Goal: Task Accomplishment & Management: Manage account settings

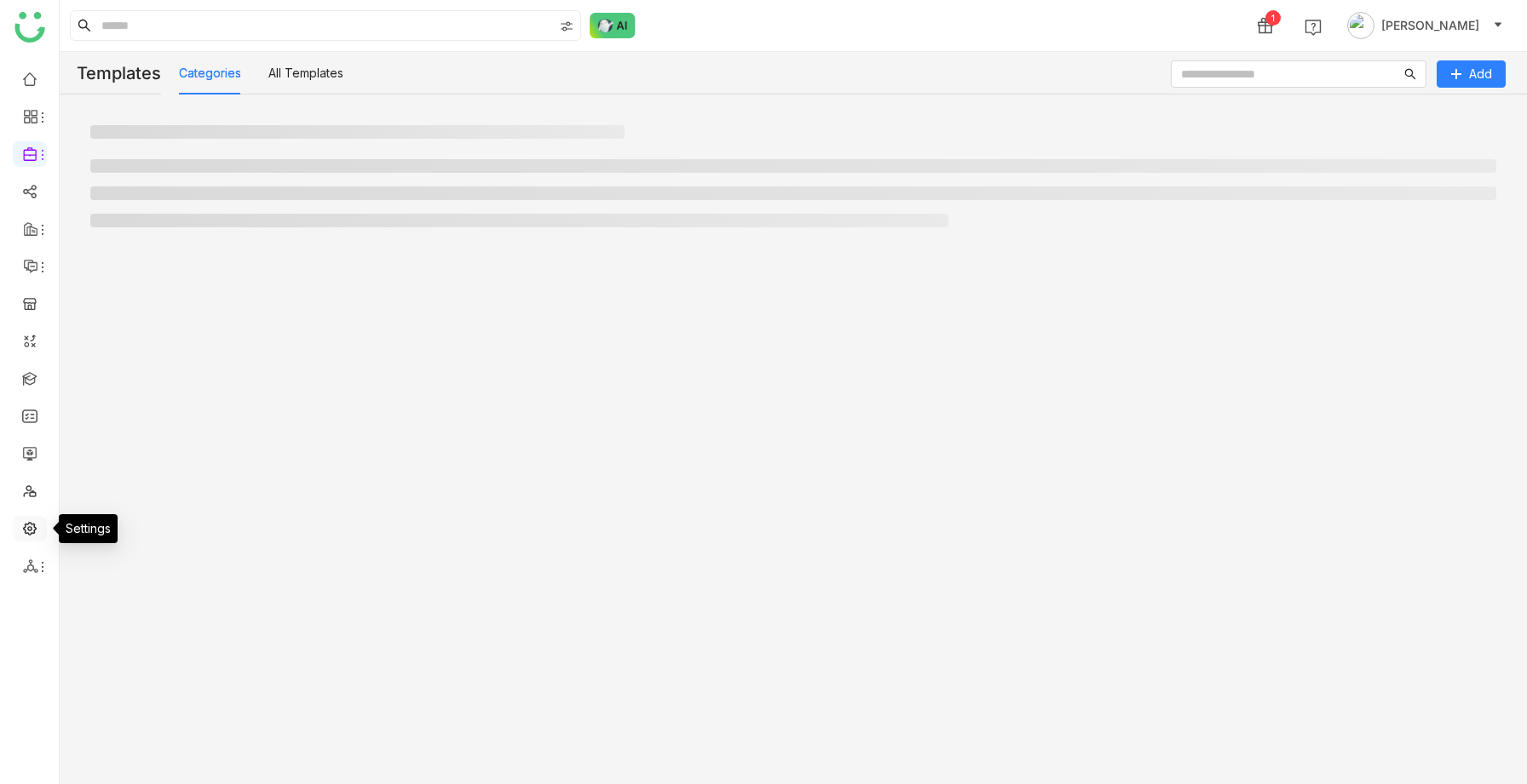
click at [30, 522] on link at bounding box center [30, 527] width 15 height 15
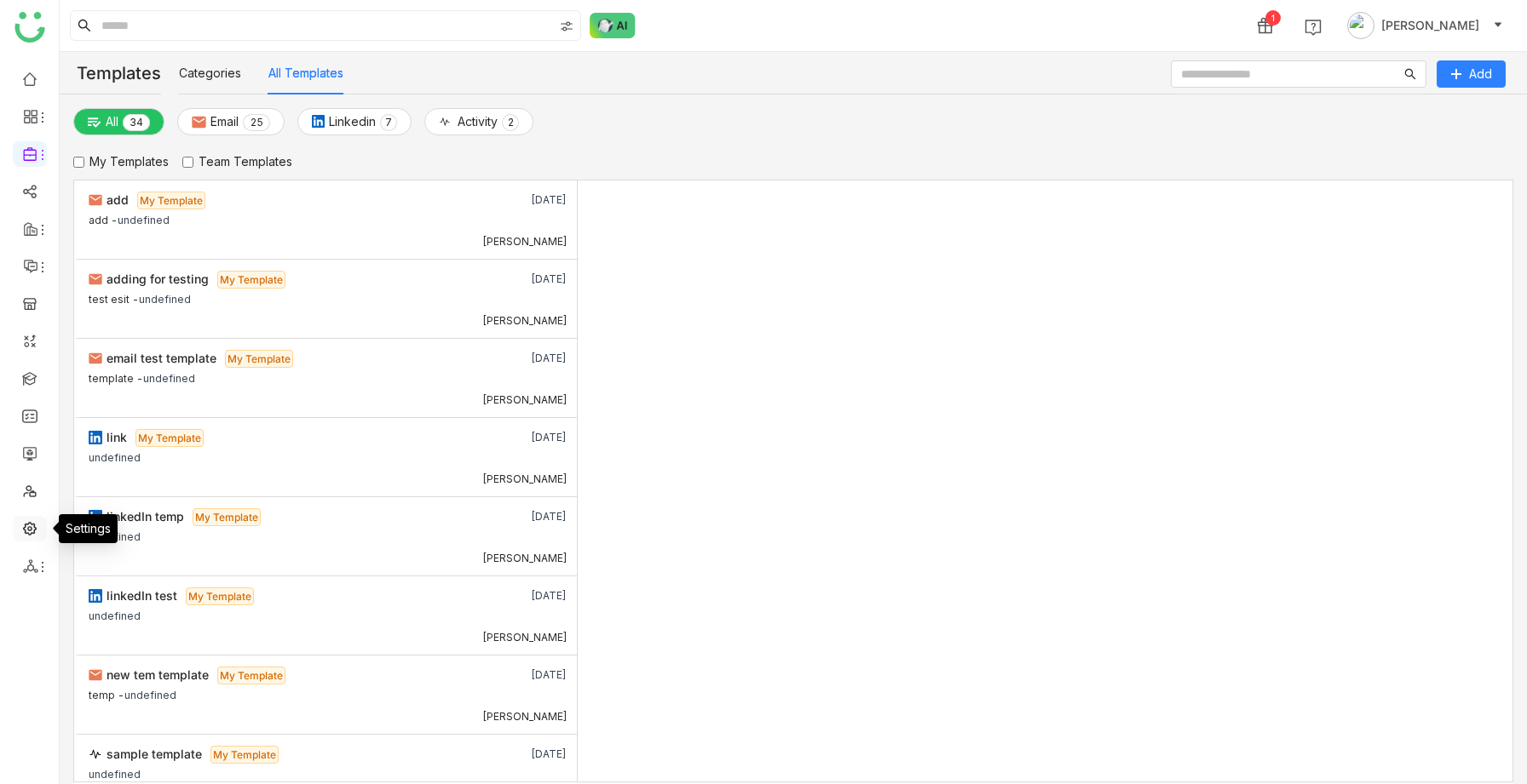
click at [33, 526] on link at bounding box center [30, 527] width 15 height 15
click at [32, 530] on link at bounding box center [30, 527] width 15 height 15
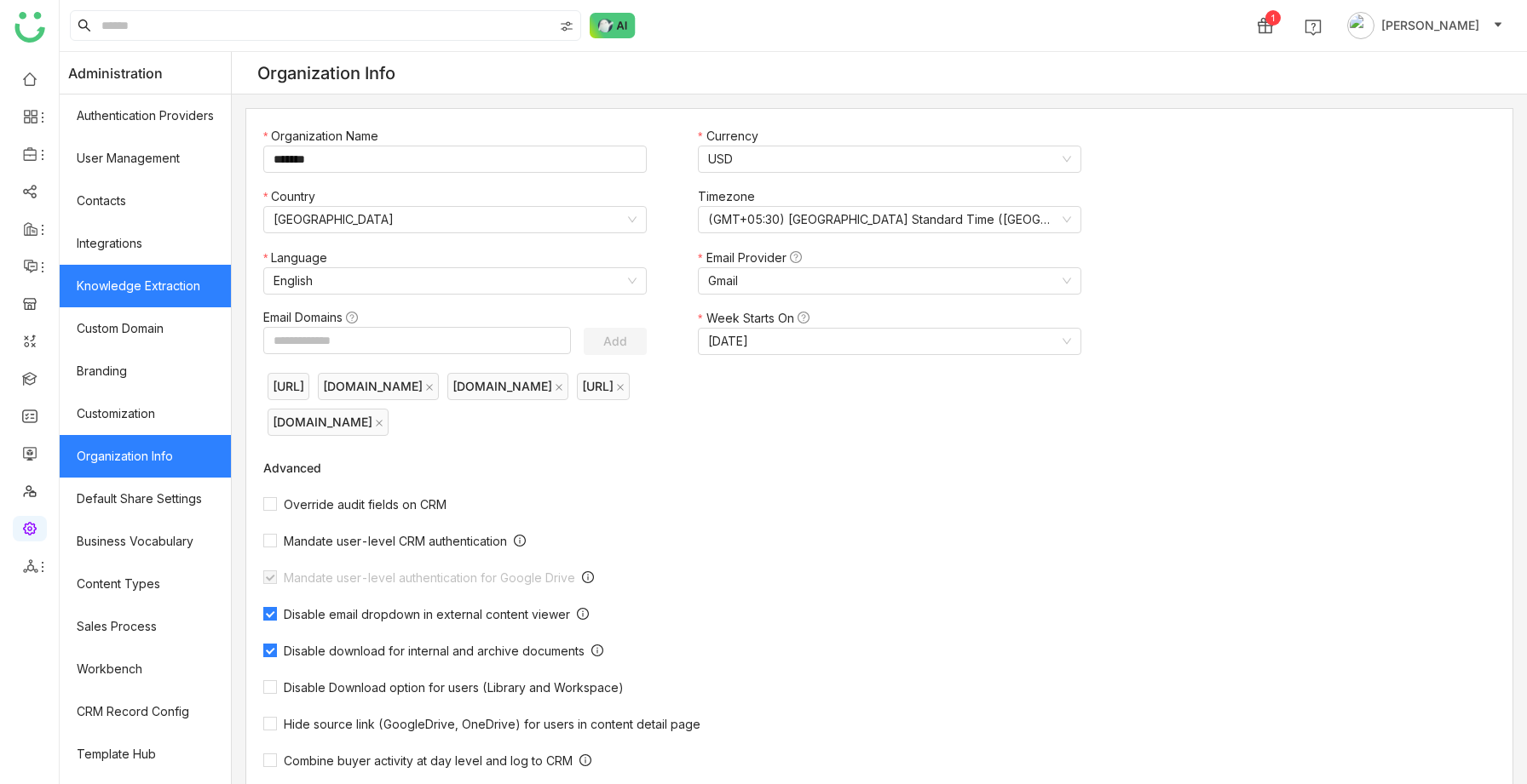
scroll to position [120, 0]
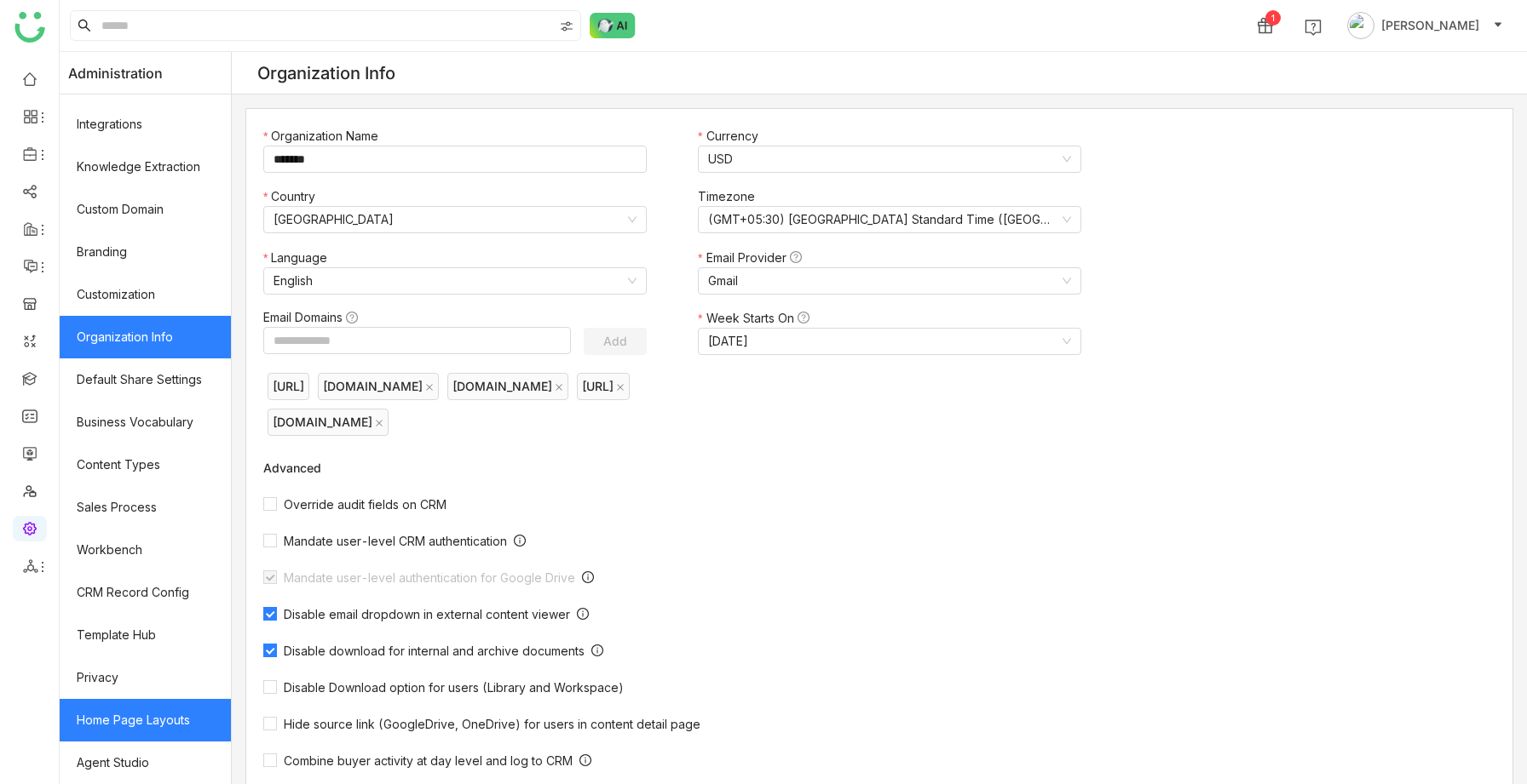
click at [120, 719] on link "Home Page Layouts" at bounding box center [145, 721] width 171 height 43
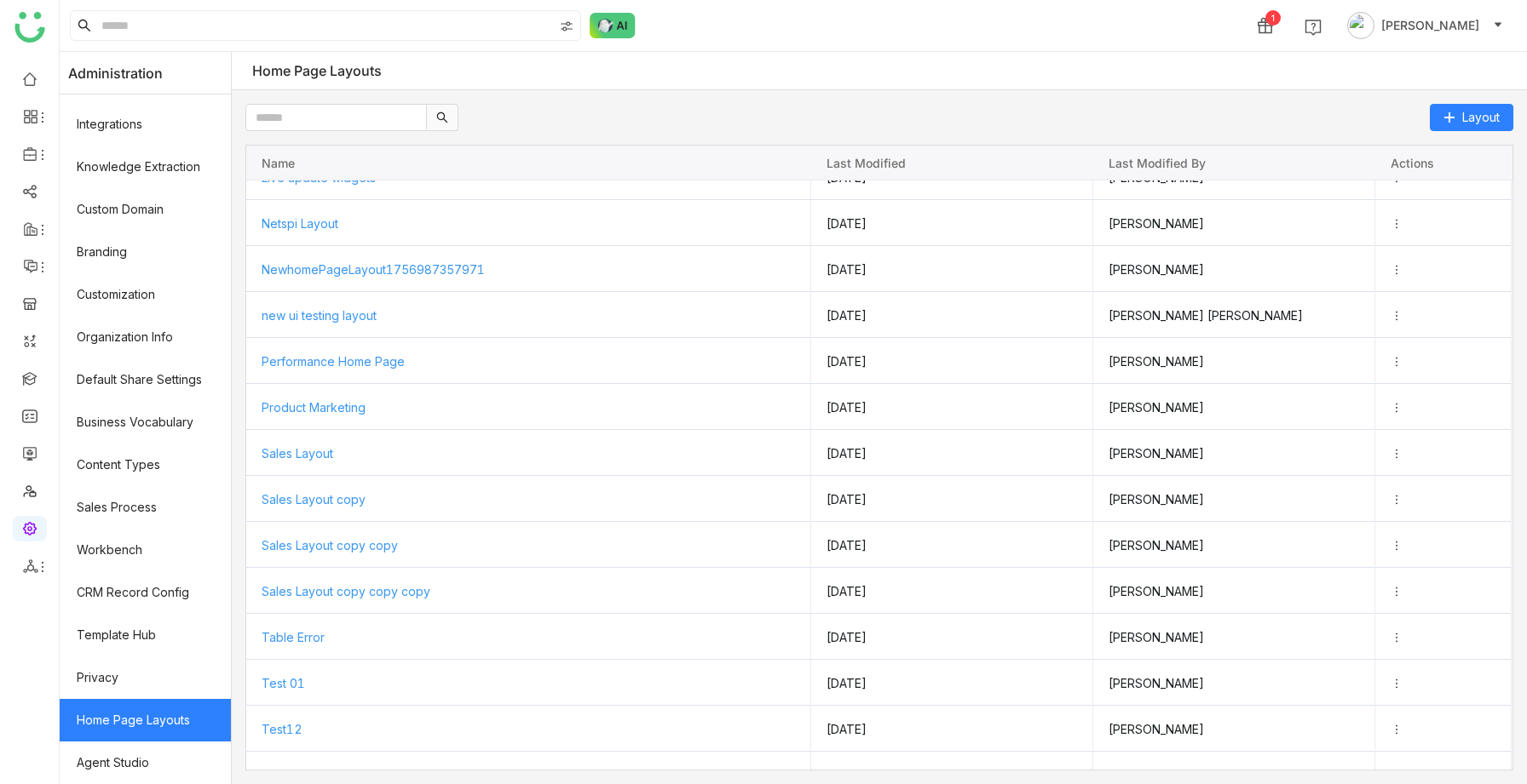
scroll to position [559, 0]
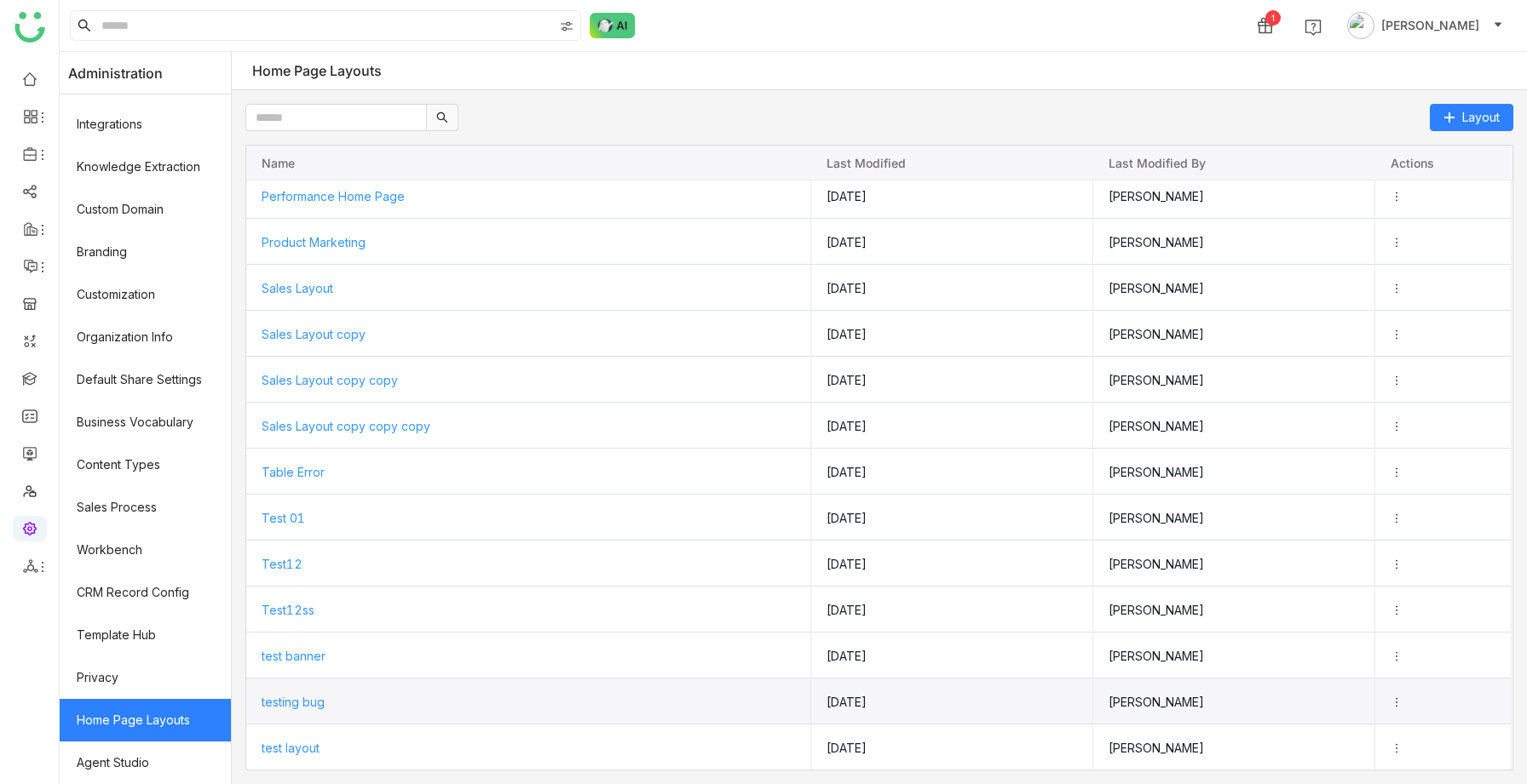
click at [312, 701] on span "testing bug" at bounding box center [293, 702] width 63 height 15
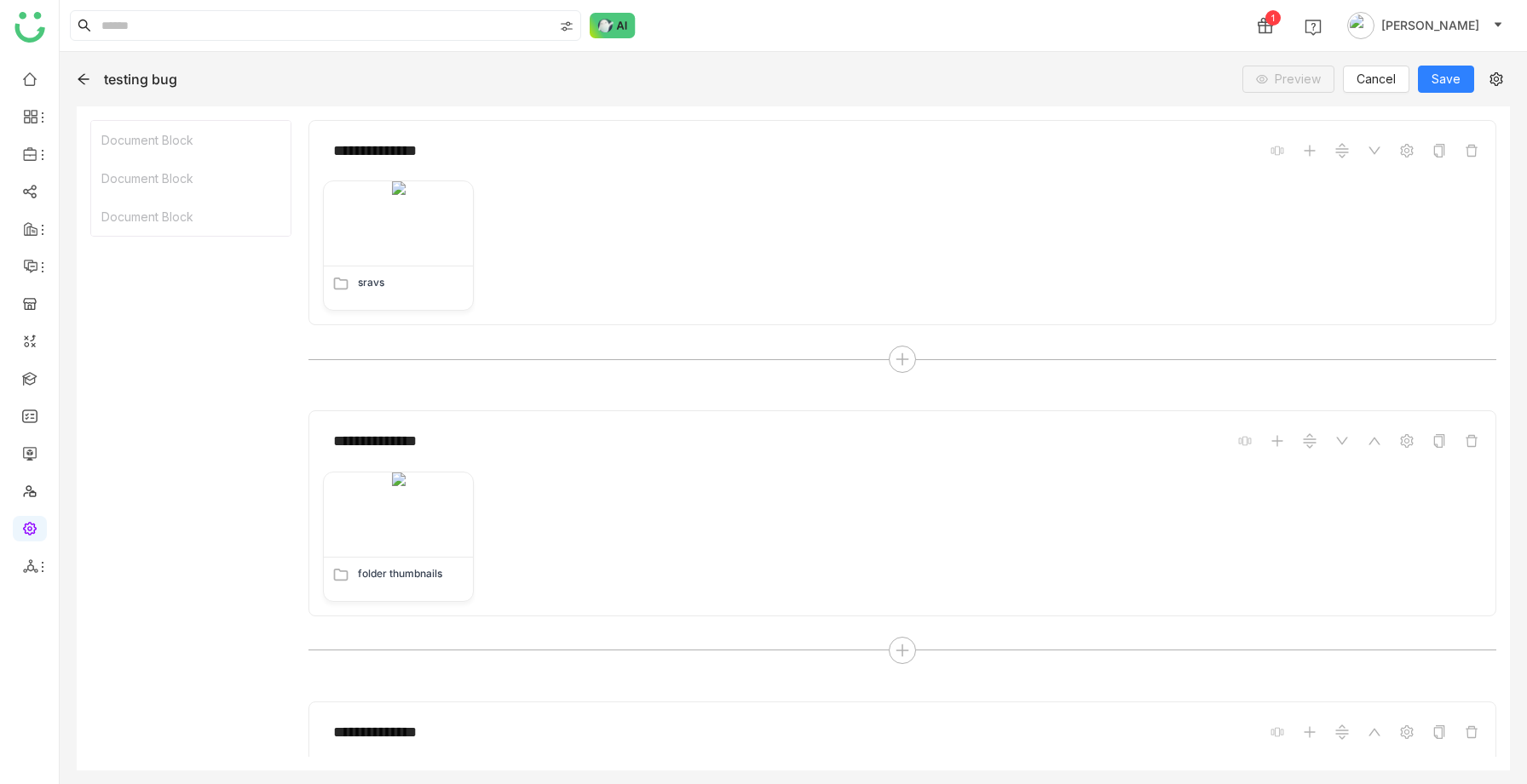
scroll to position [201, 0]
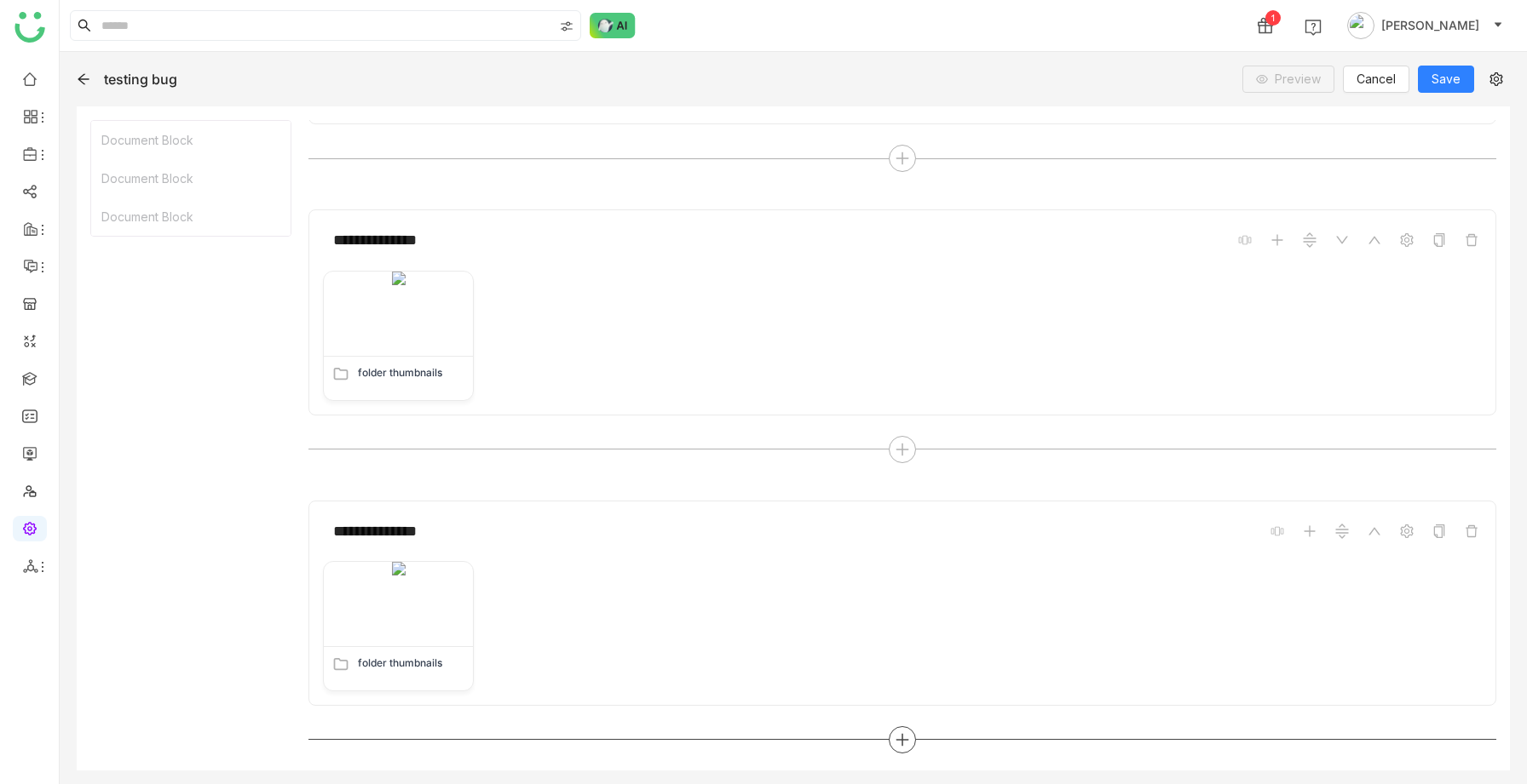
click at [906, 732] on icon at bounding box center [902, 740] width 15 height 15
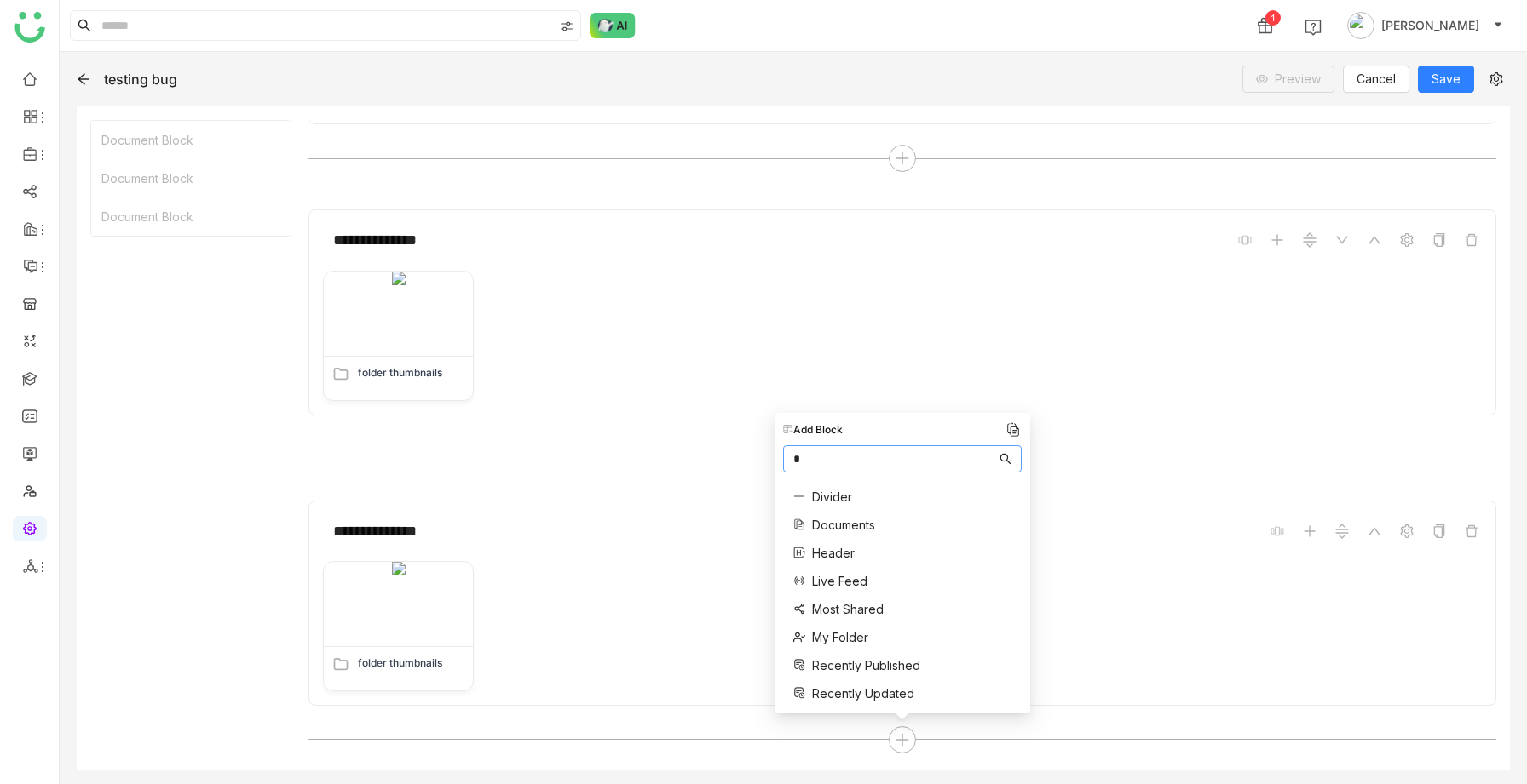
type input "*"
click at [808, 525] on div "Documents" at bounding box center [834, 524] width 82 height 18
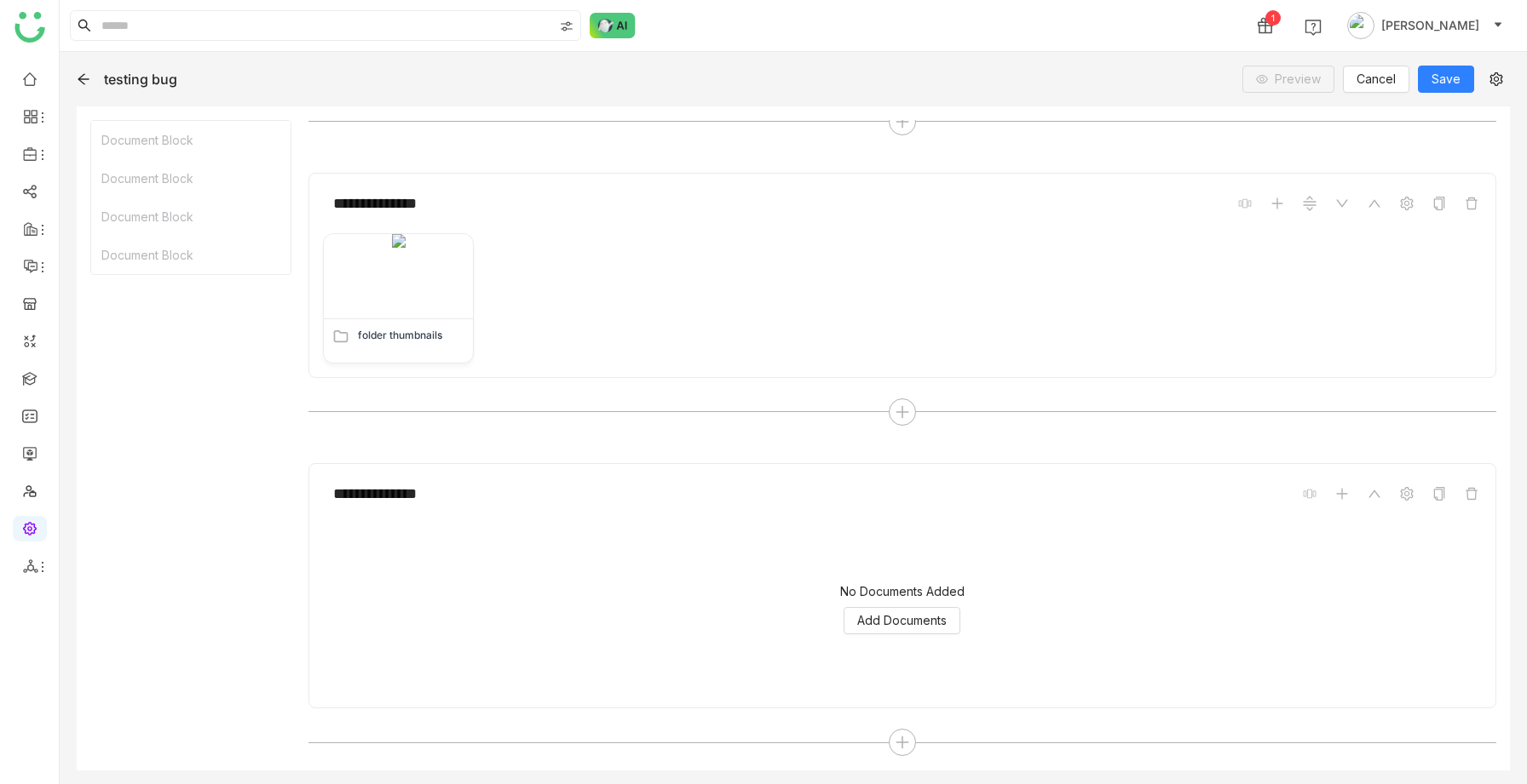
scroll to position [531, 0]
click at [910, 619] on span "Add Documents" at bounding box center [902, 618] width 90 height 19
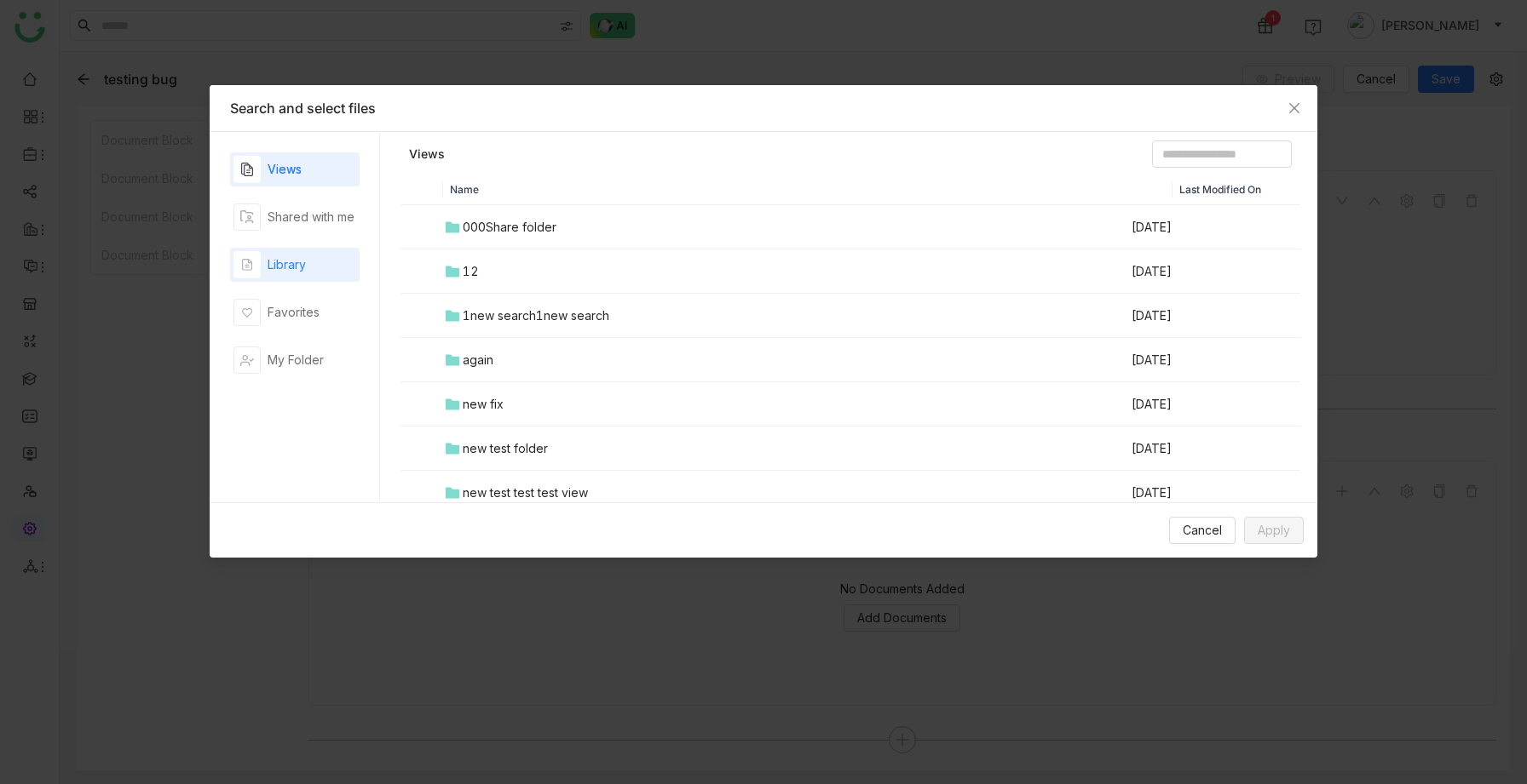
click at [295, 268] on div "Library" at bounding box center [286, 265] width 38 height 19
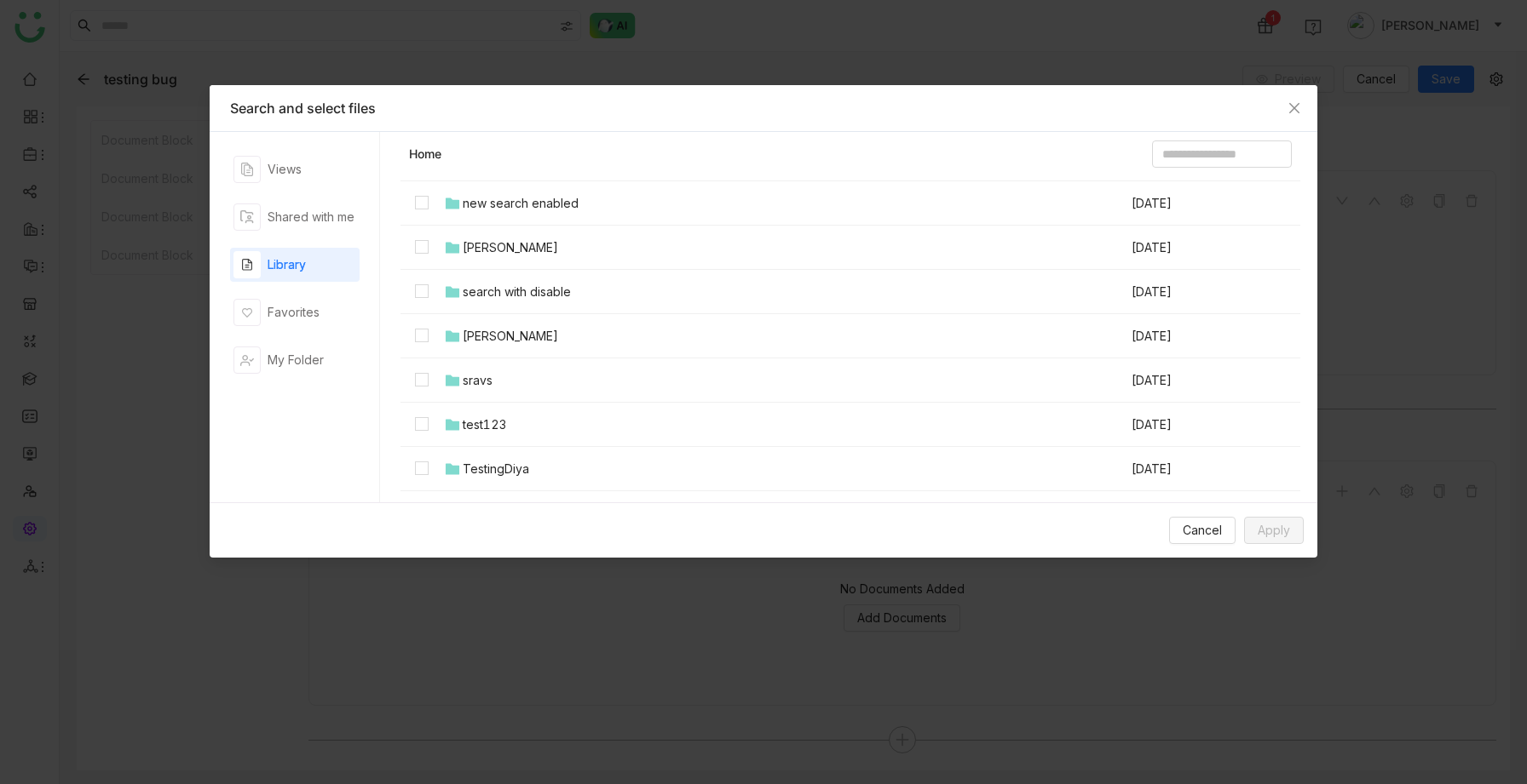
scroll to position [999, 0]
click at [414, 383] on td at bounding box center [422, 379] width 43 height 44
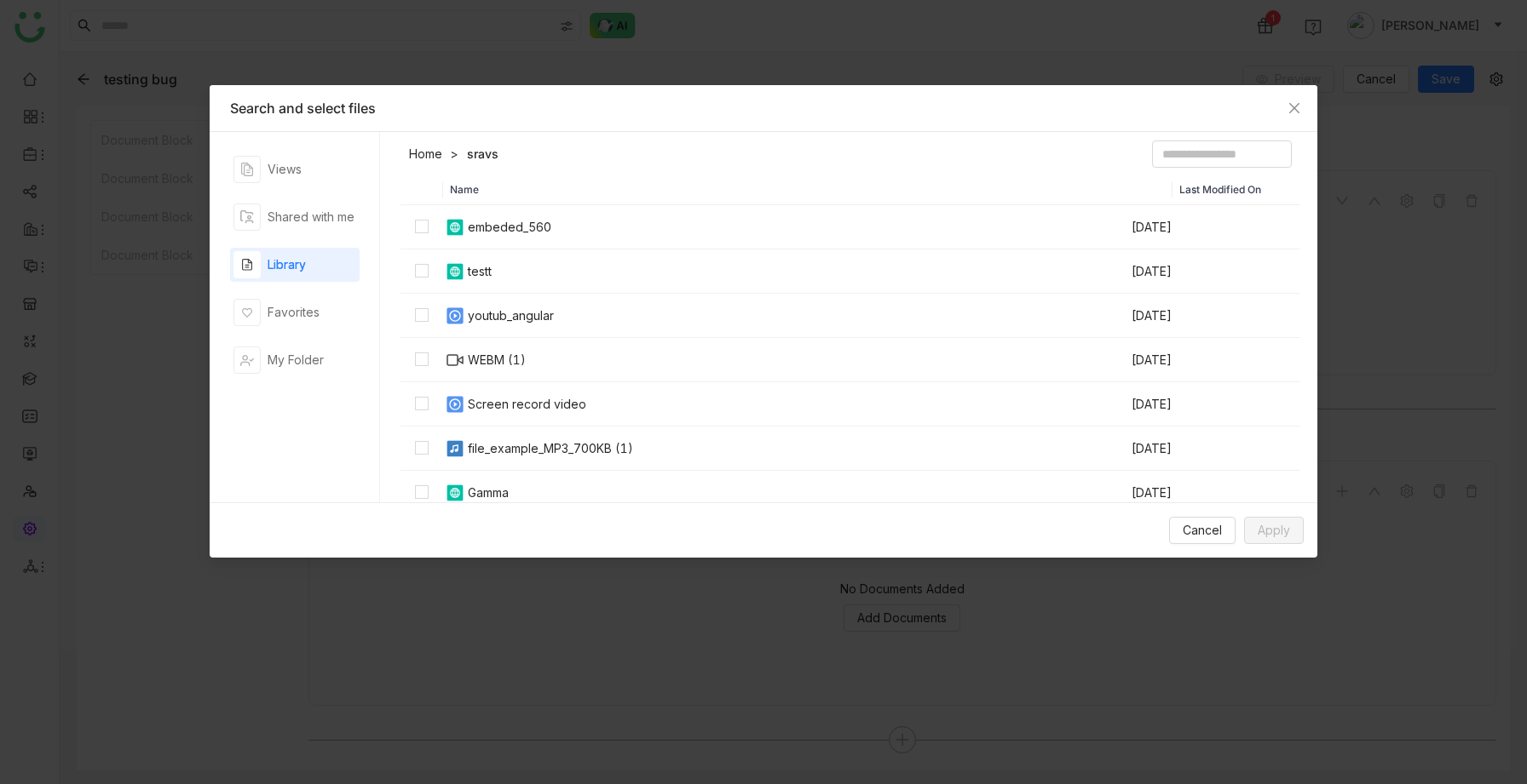
click at [421, 156] on link "Home" at bounding box center [426, 154] width 33 height 17
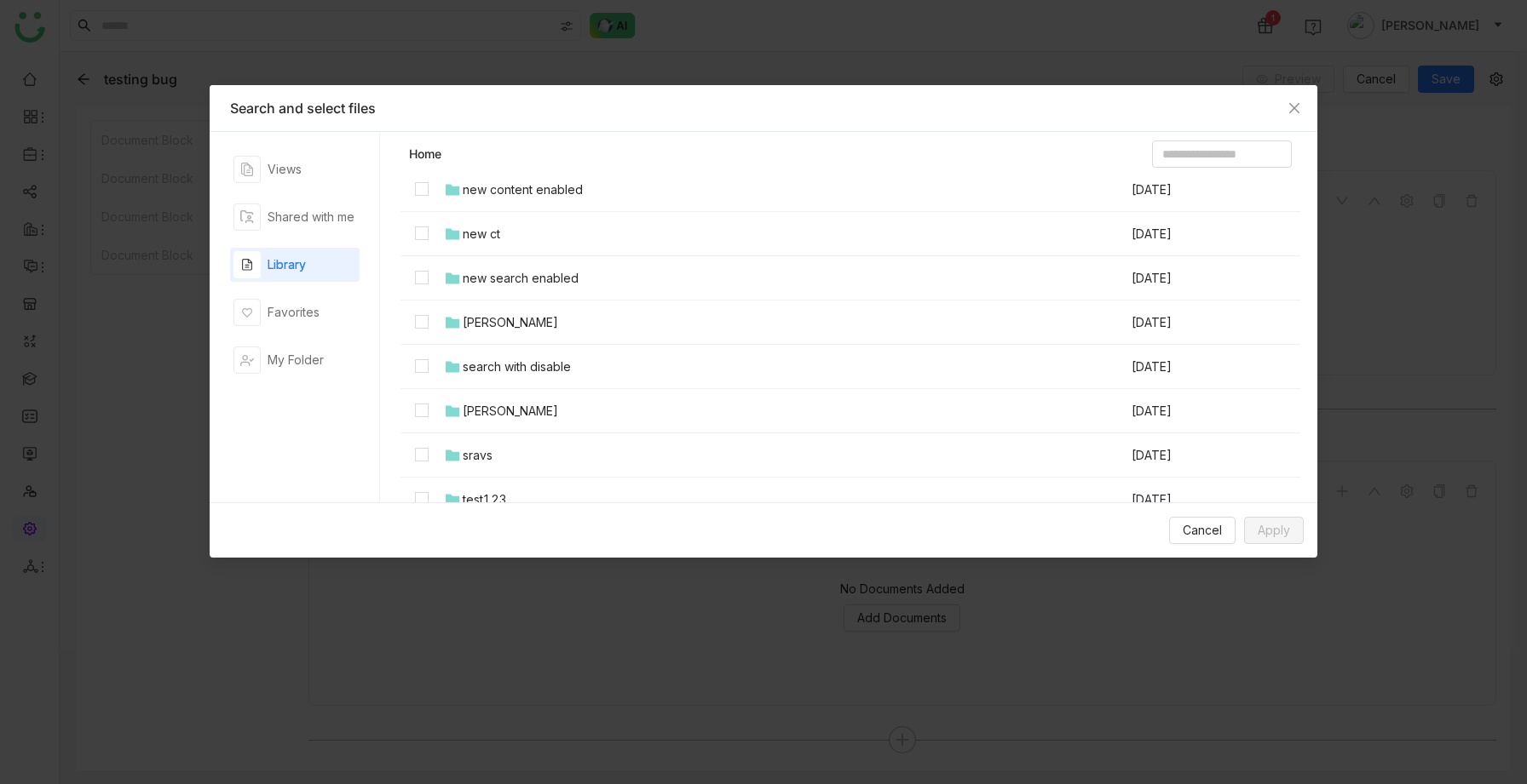
scroll to position [977, 0]
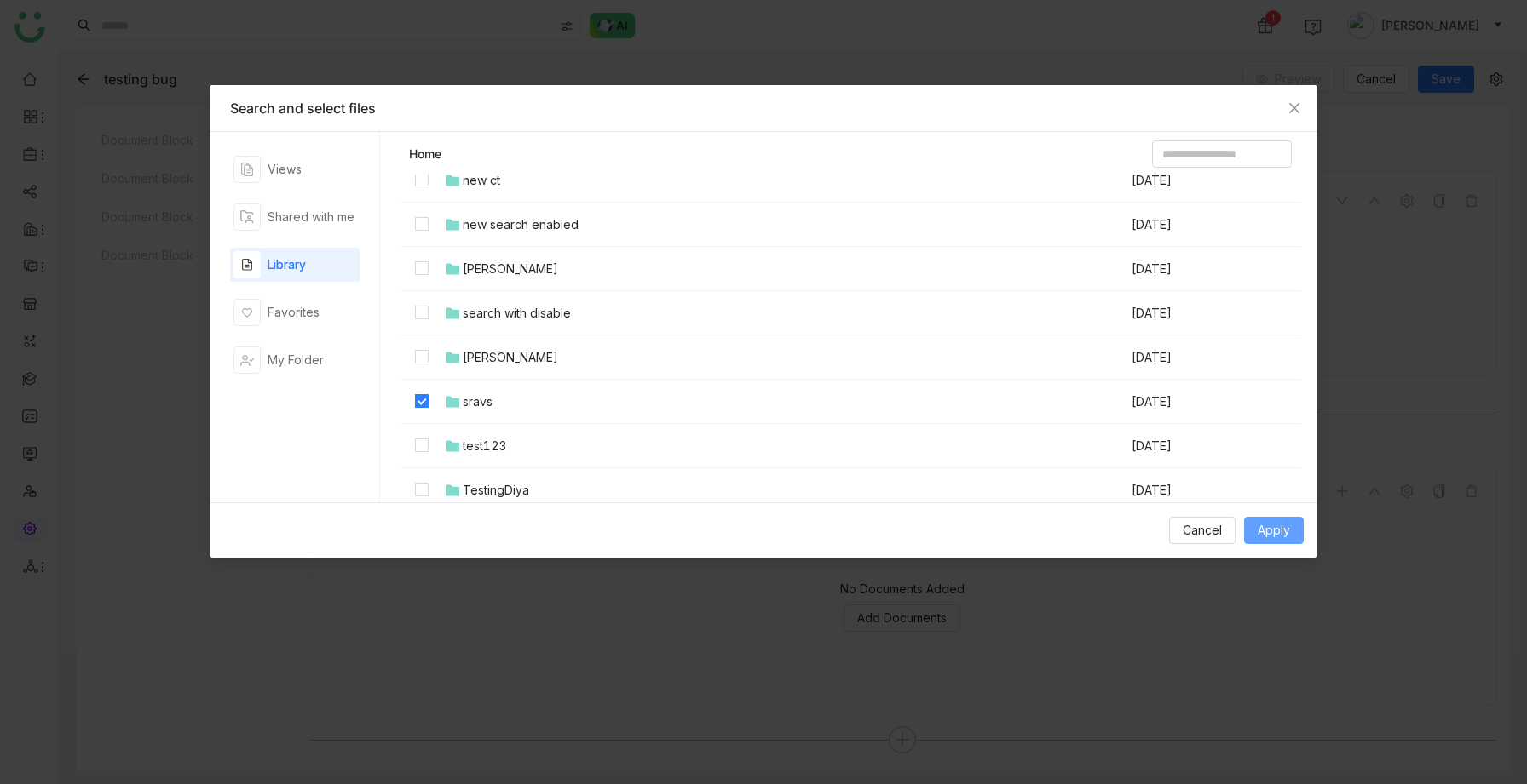
click at [1259, 527] on span "Apply" at bounding box center [1274, 530] width 32 height 19
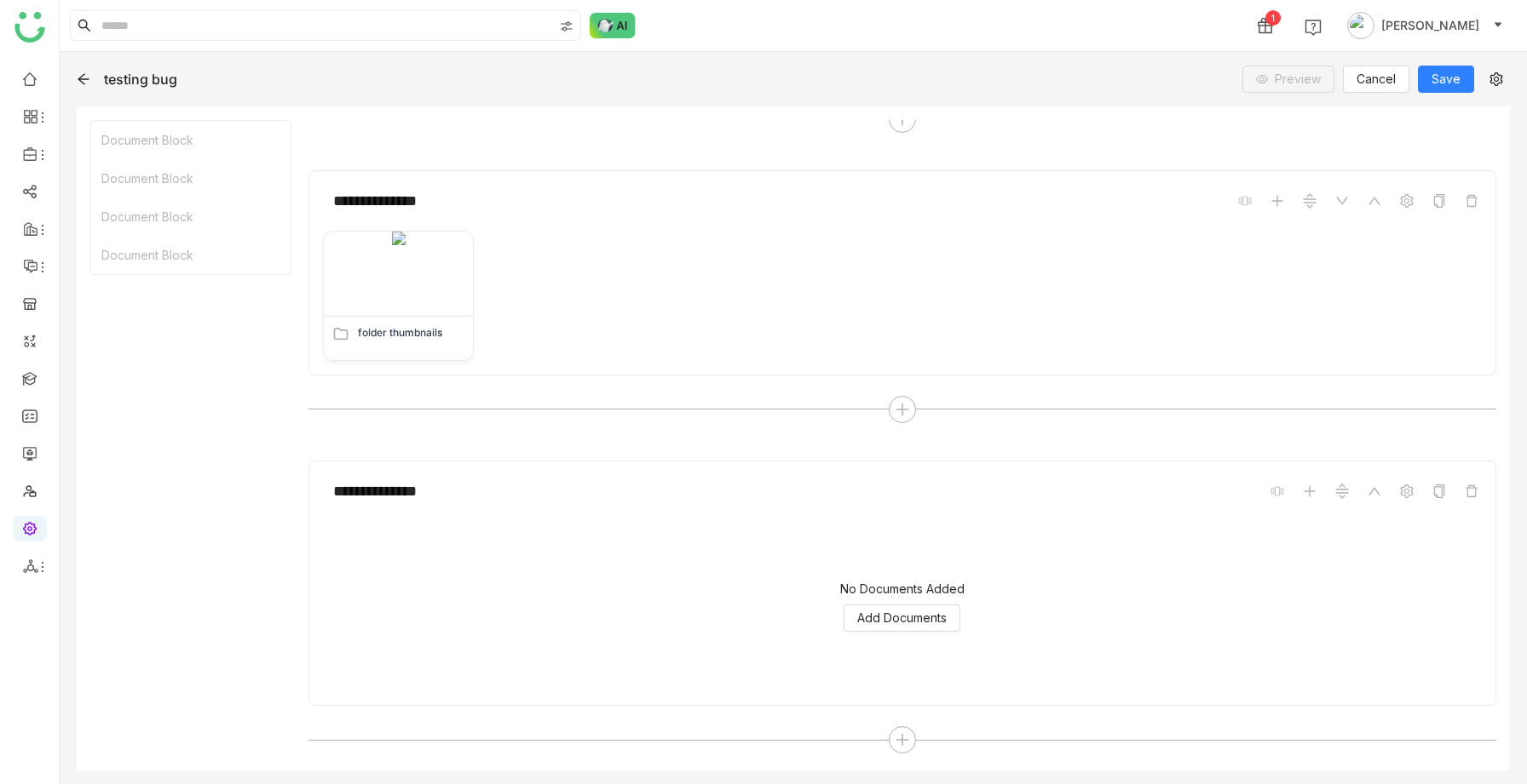
scroll to position [491, 0]
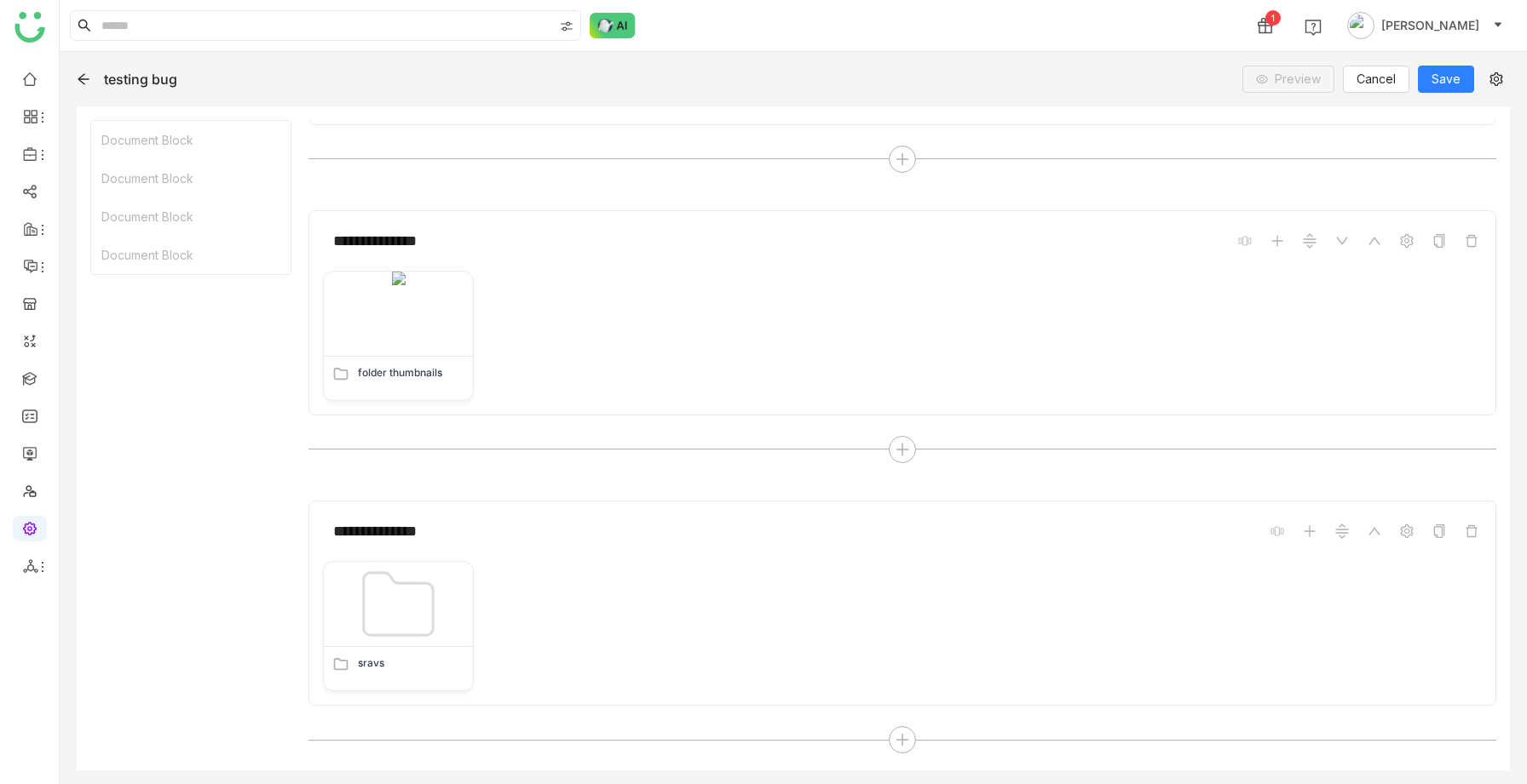
click at [81, 75] on icon at bounding box center [83, 79] width 11 height 11
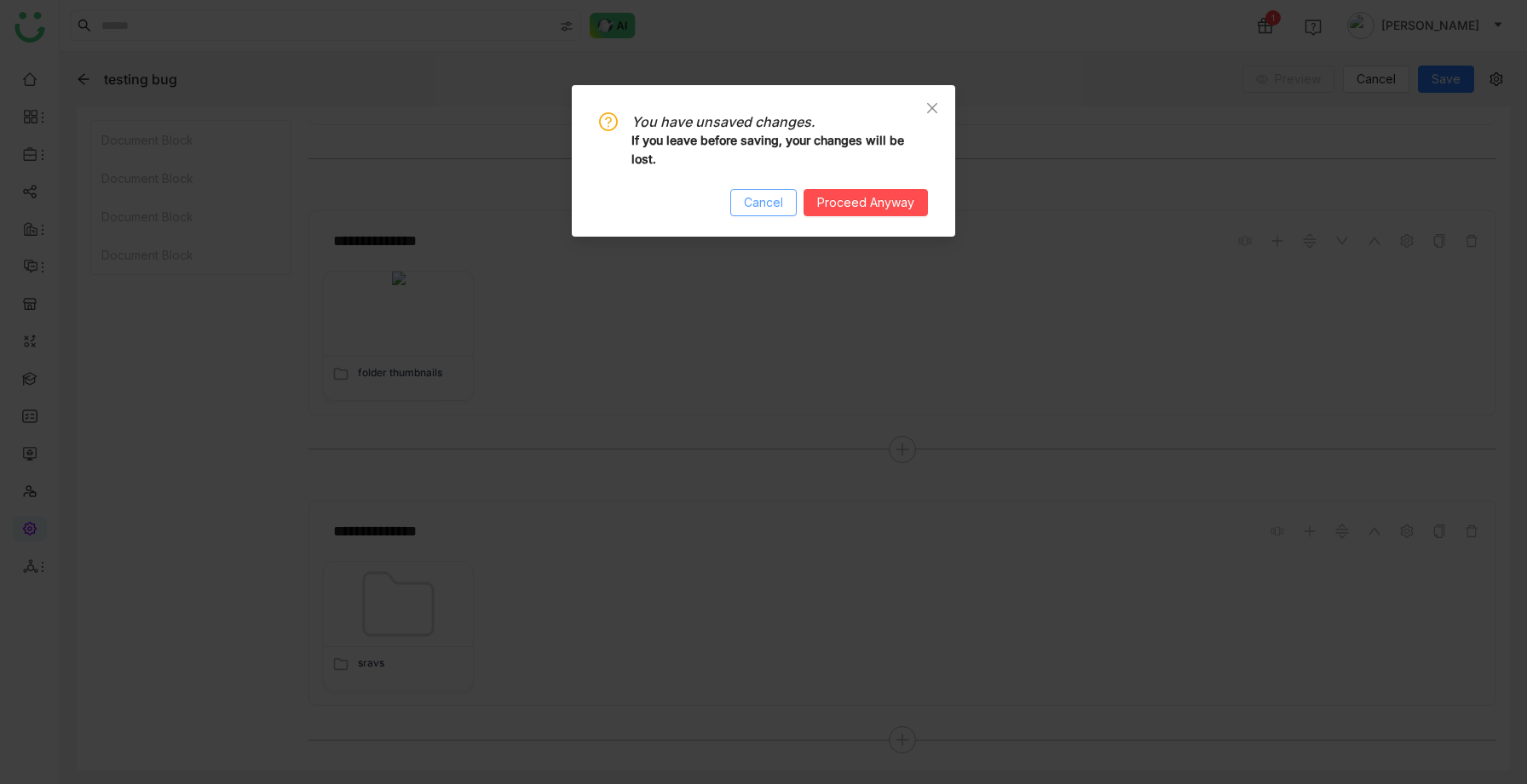
click at [748, 198] on span "Cancel" at bounding box center [763, 202] width 39 height 19
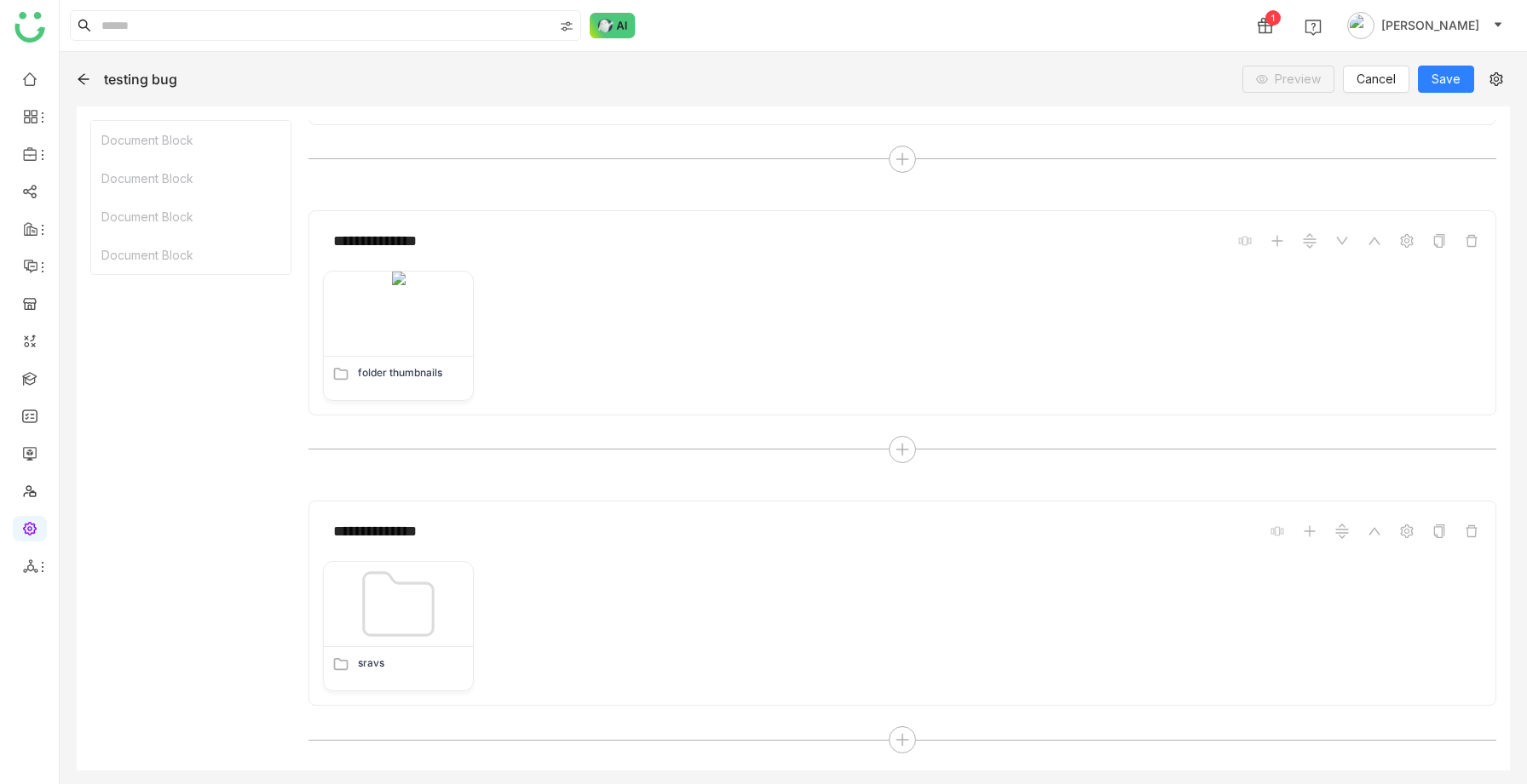
click at [77, 81] on icon at bounding box center [84, 79] width 14 height 14
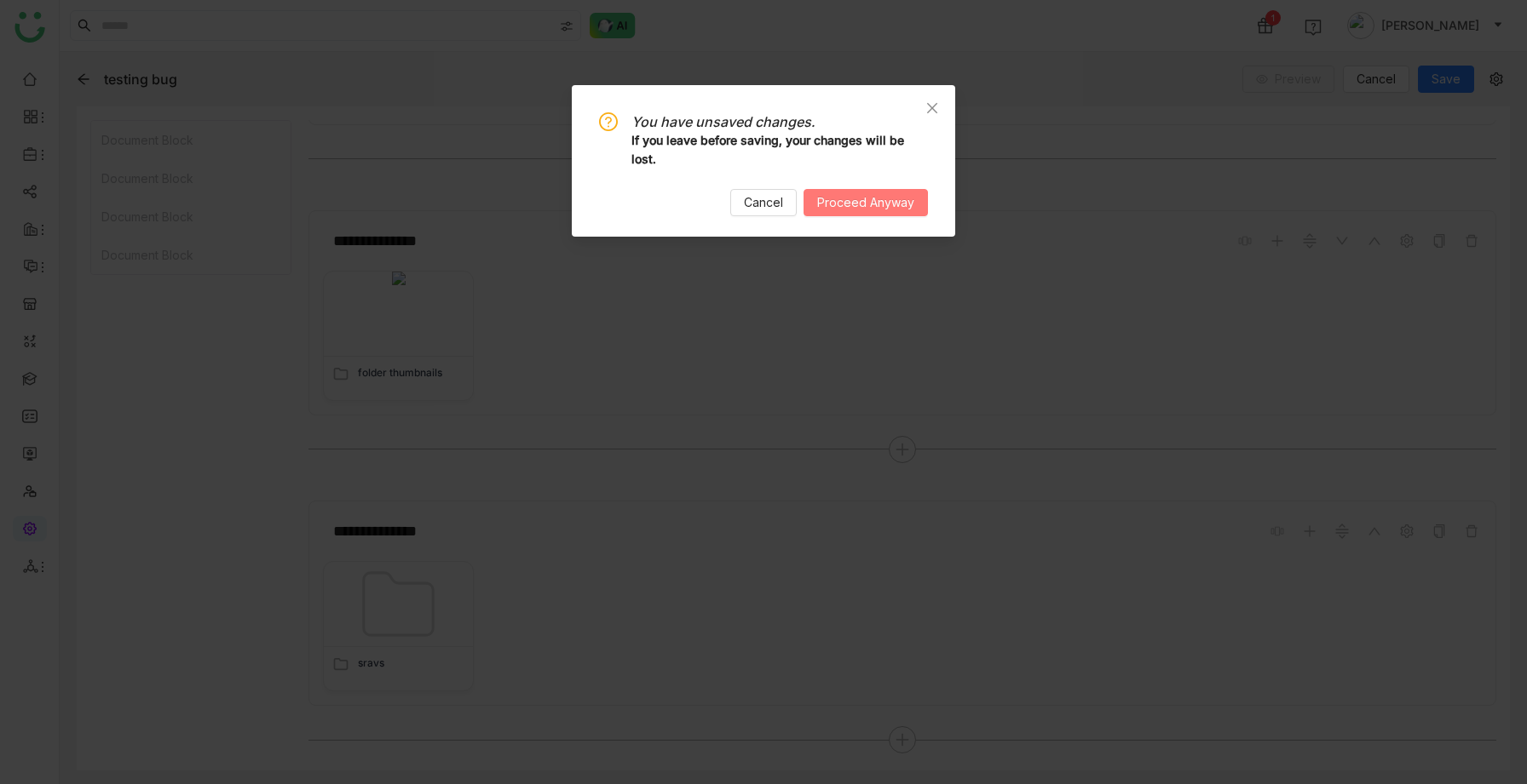
click at [843, 189] on button "Proceed Anyway" at bounding box center [866, 202] width 125 height 27
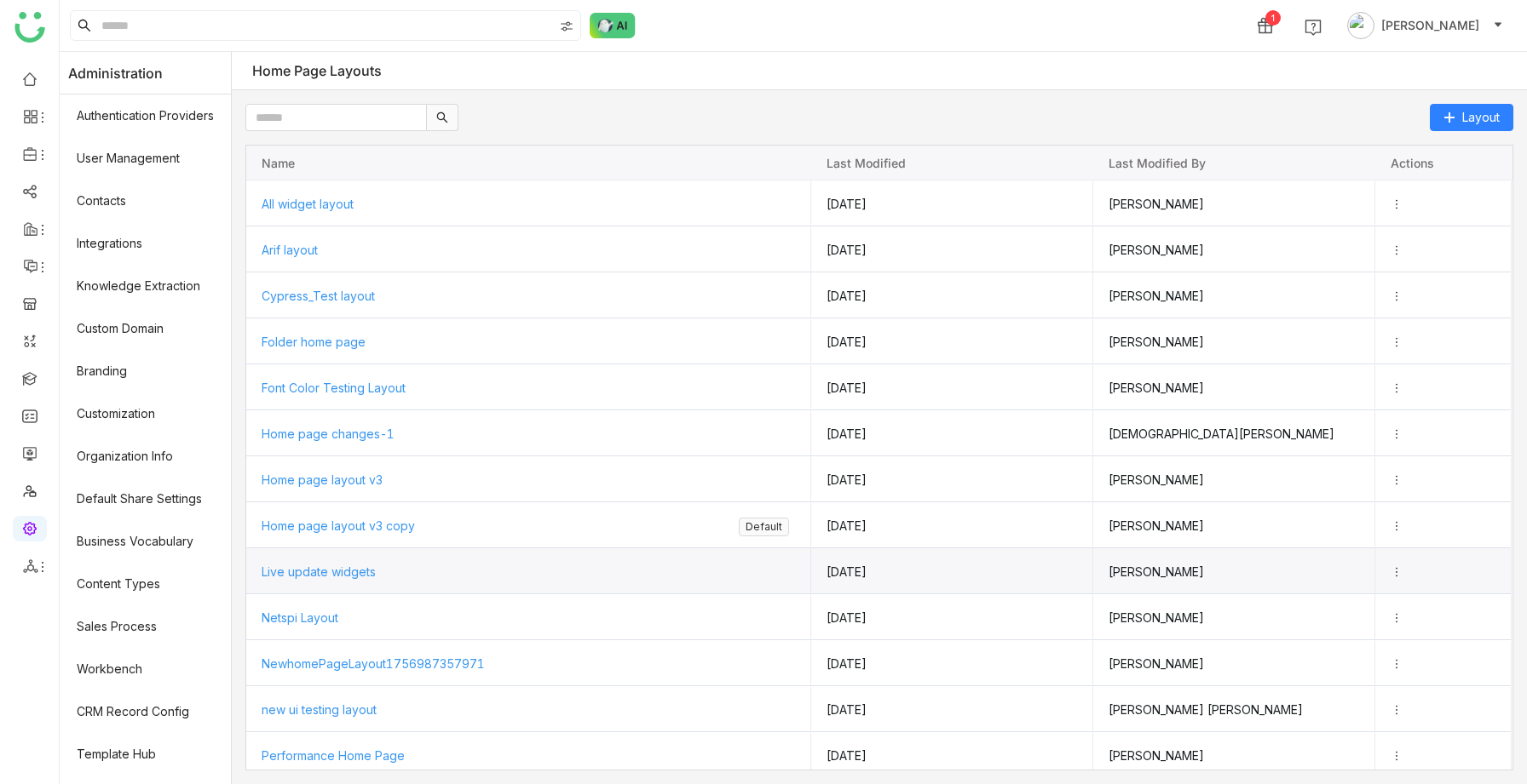
scroll to position [559, 0]
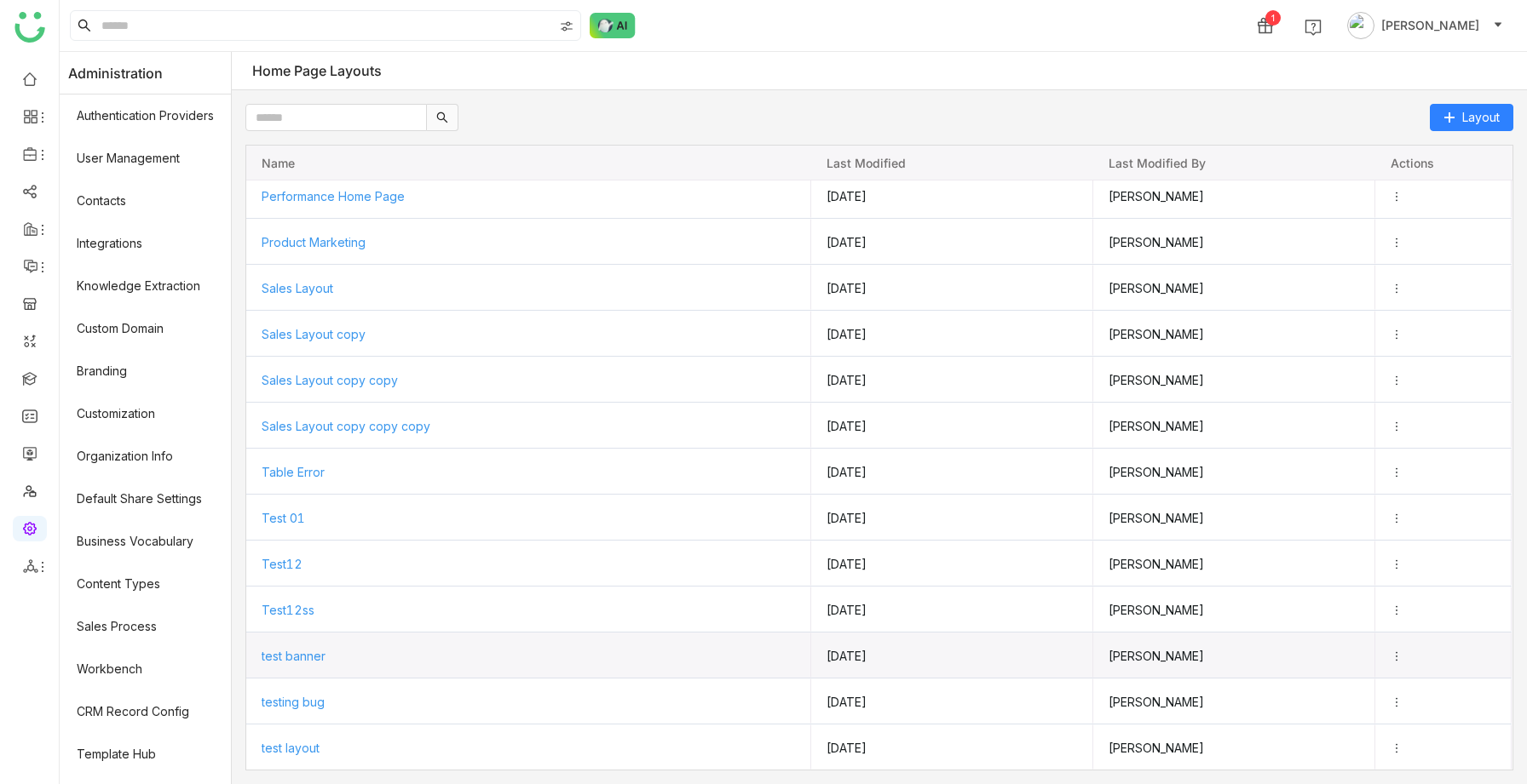
click at [285, 658] on span "test banner" at bounding box center [293, 656] width 64 height 15
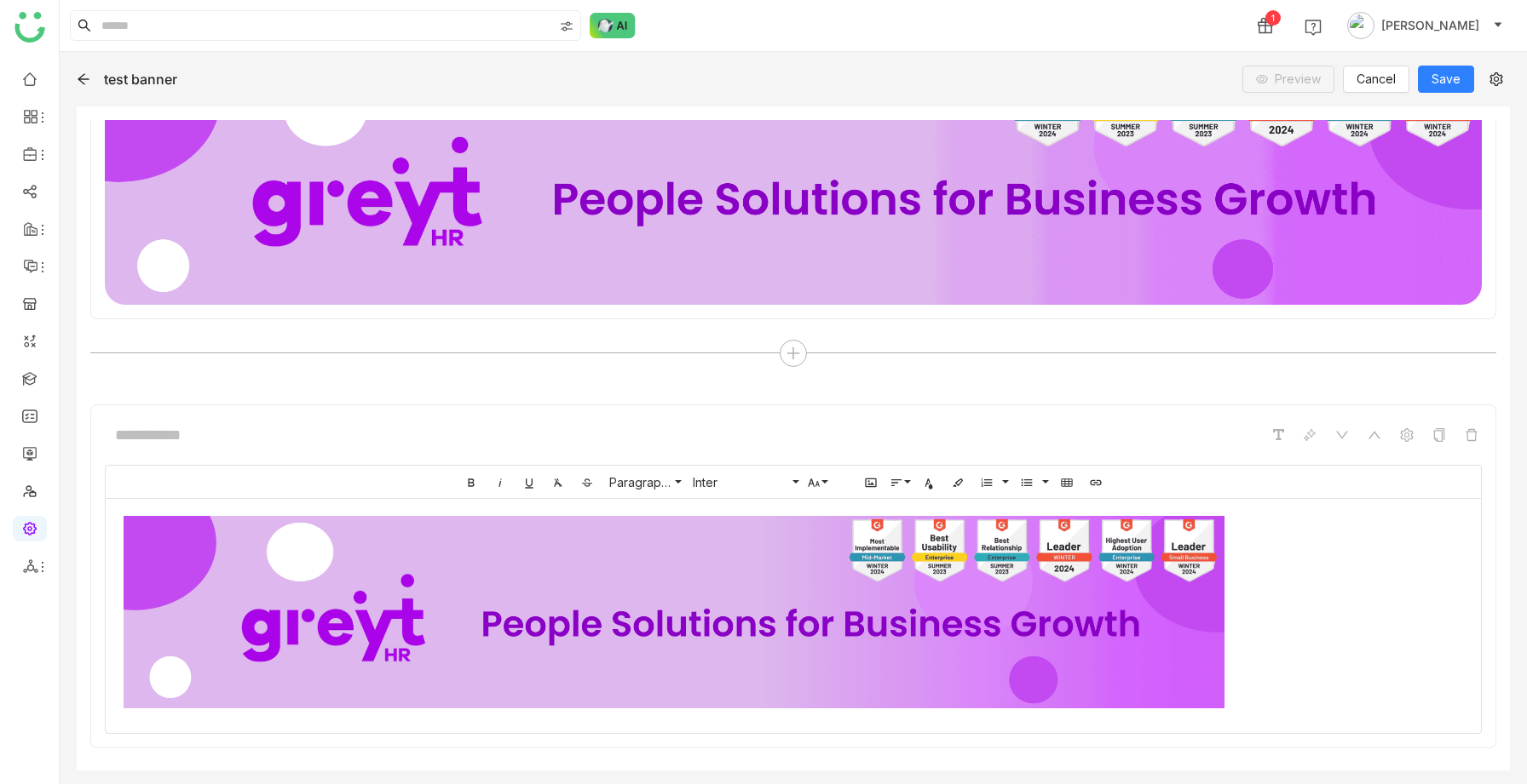
scroll to position [960, 0]
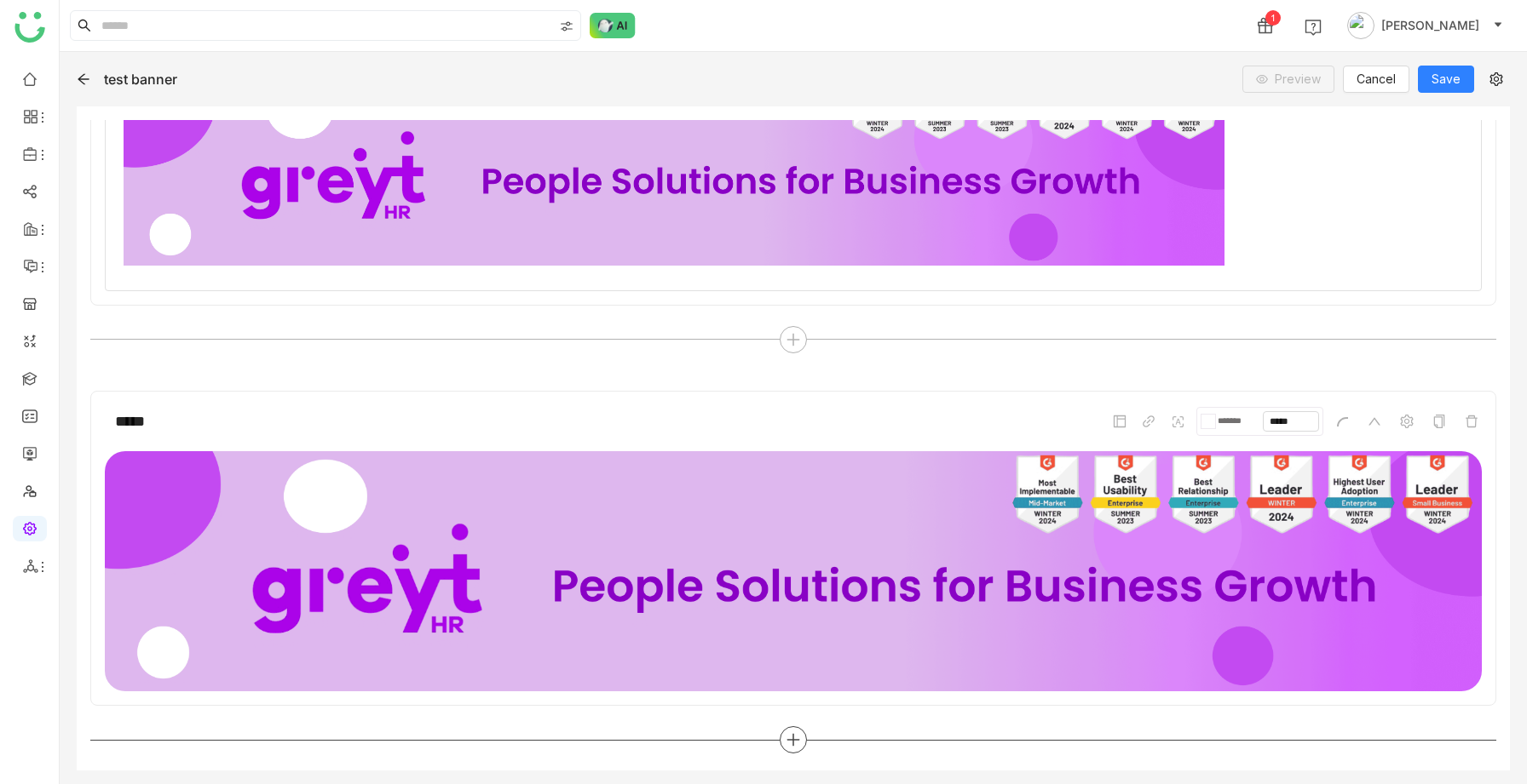
click at [788, 733] on icon at bounding box center [793, 740] width 15 height 15
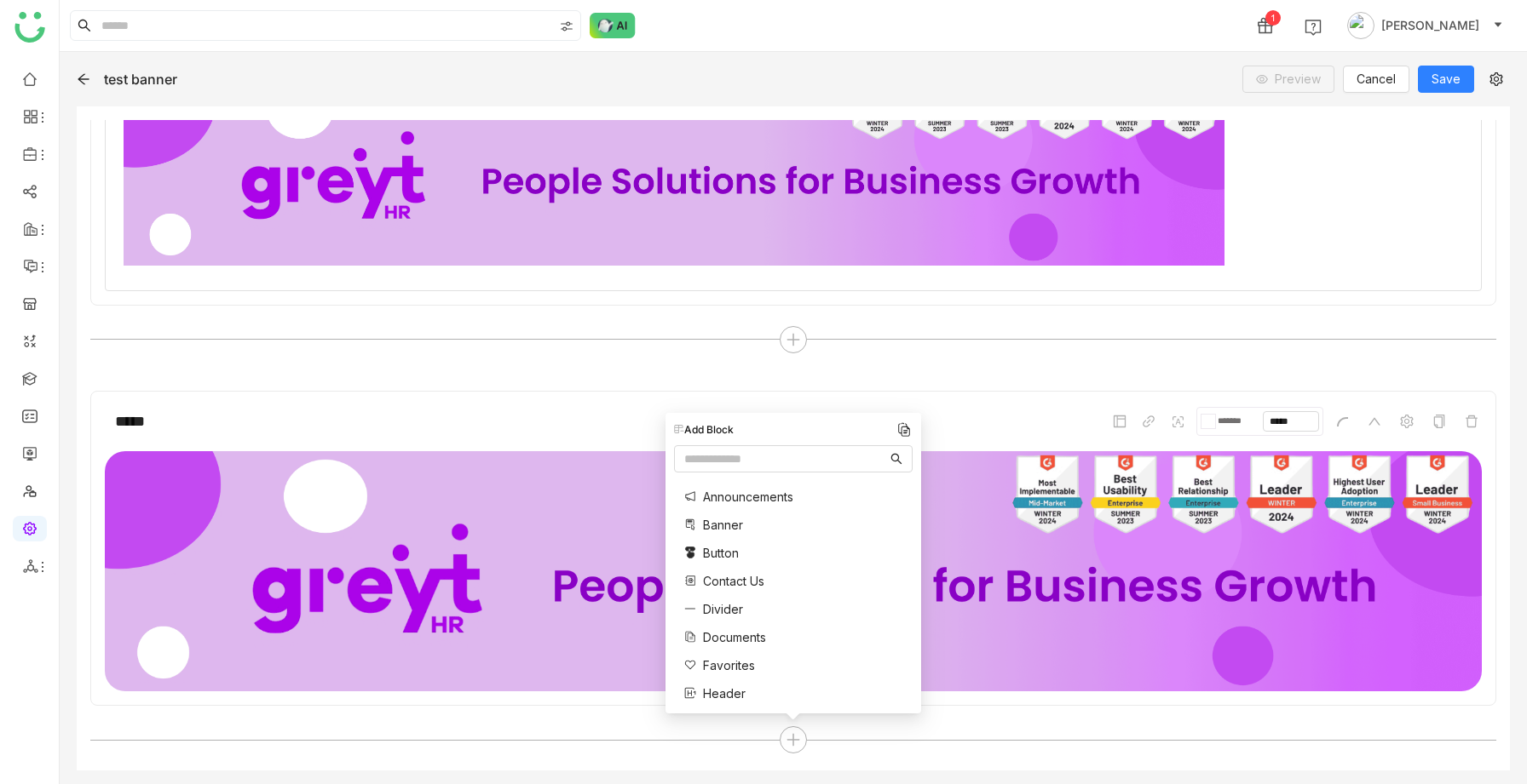
click at [731, 641] on span "Documents" at bounding box center [734, 637] width 63 height 18
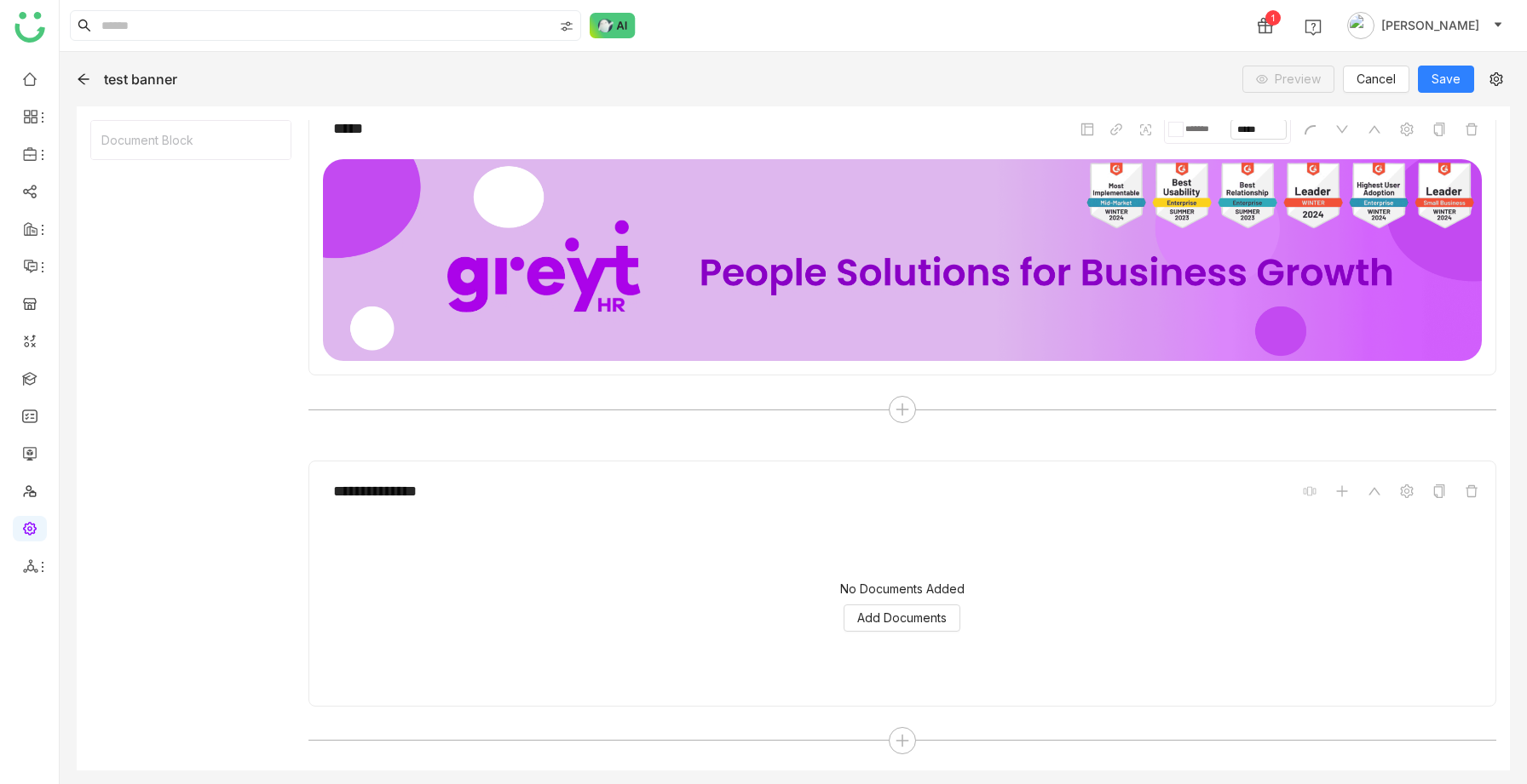
scroll to position [1176, 0]
click at [902, 609] on span "Add Documents" at bounding box center [902, 618] width 90 height 19
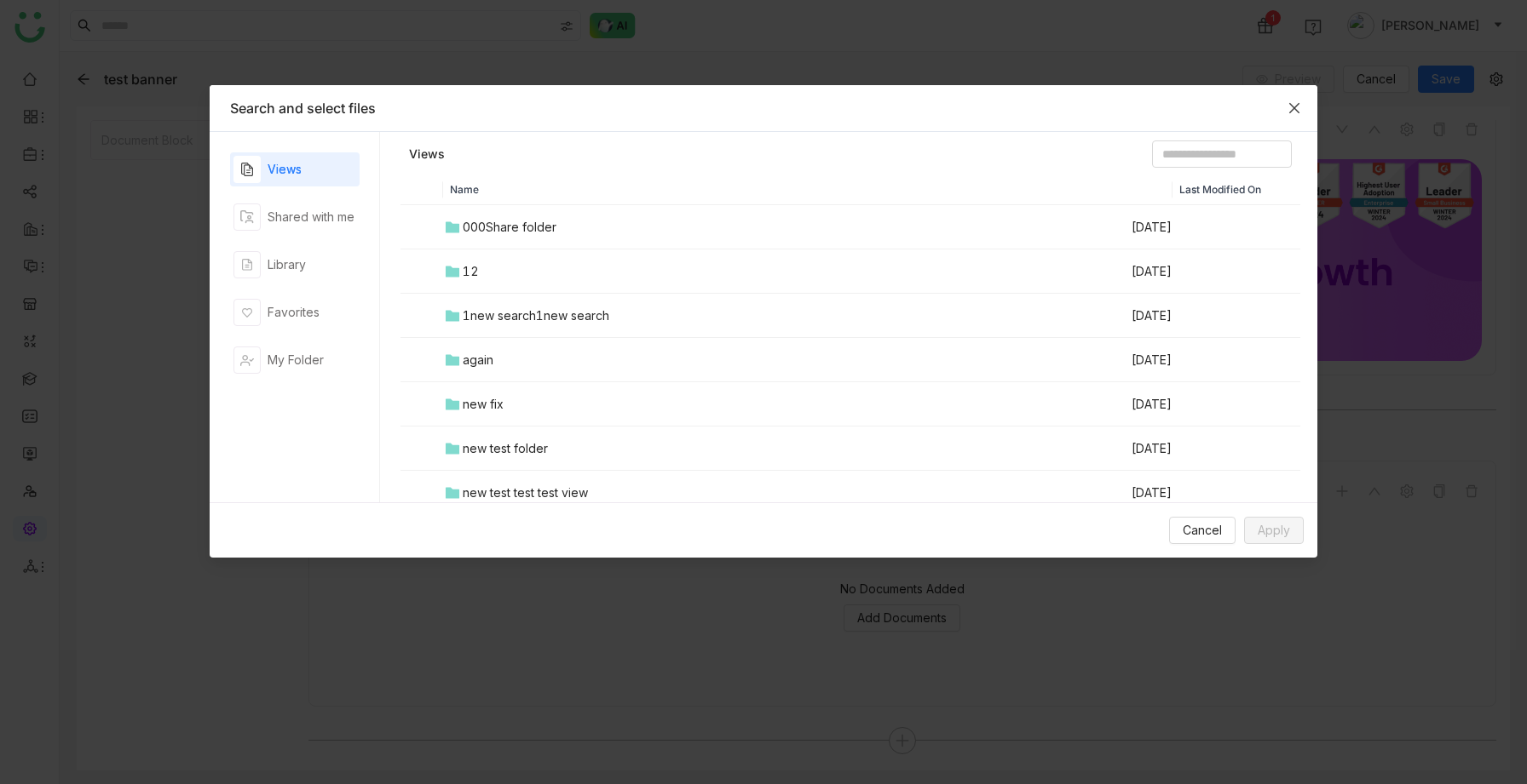
scroll to position [314, 0]
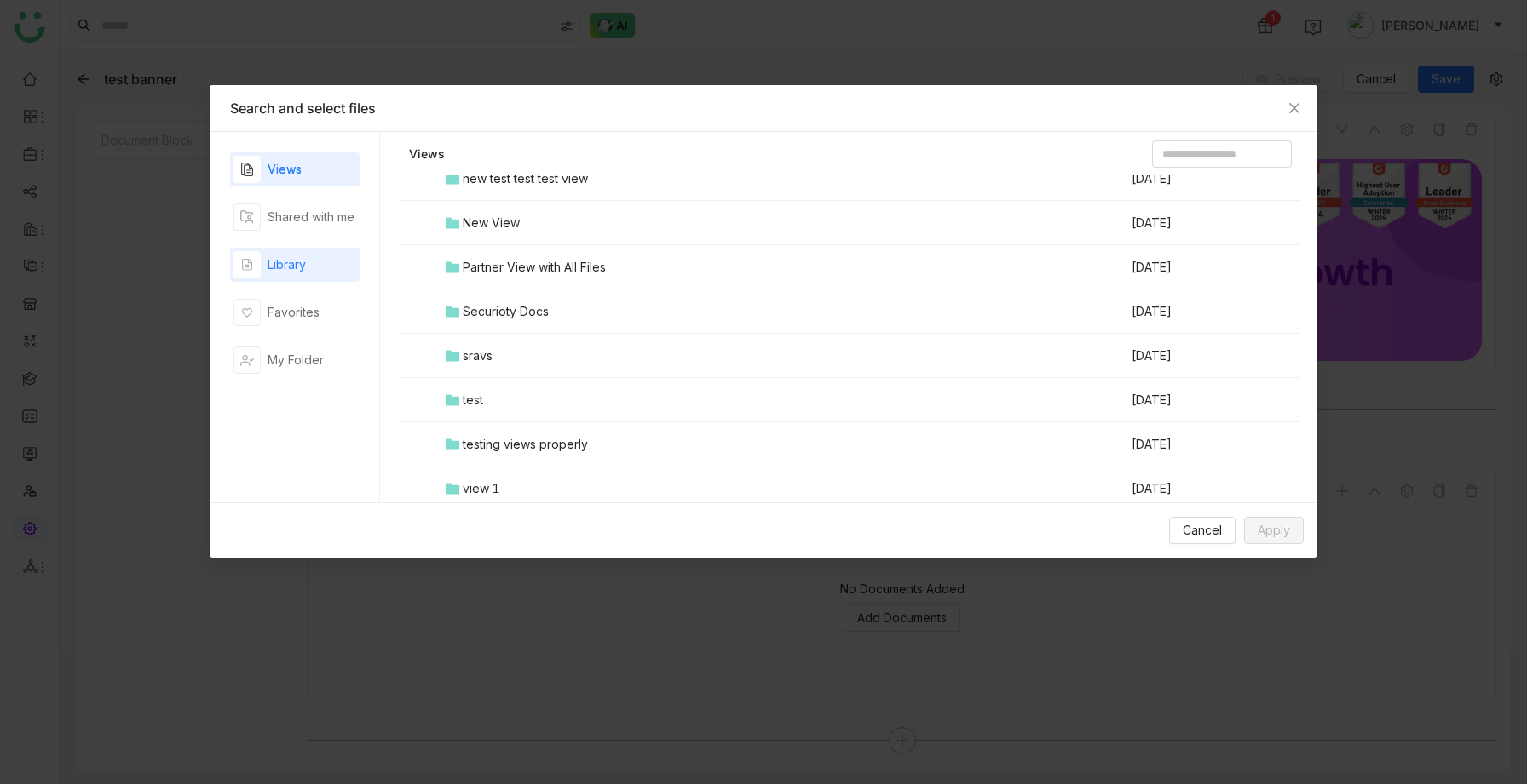
click at [285, 276] on div "Library" at bounding box center [269, 265] width 73 height 27
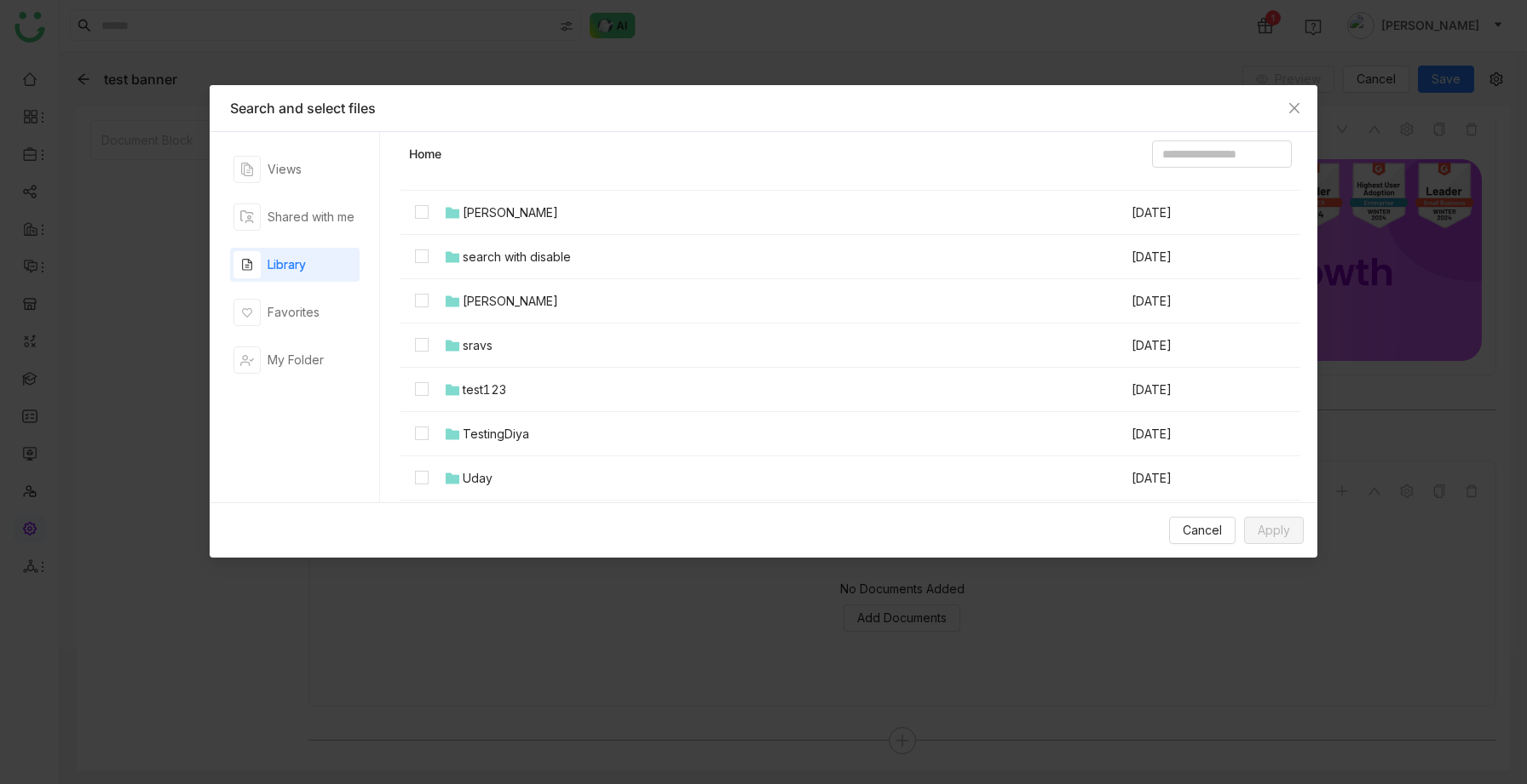
click at [414, 340] on td at bounding box center [422, 346] width 43 height 44
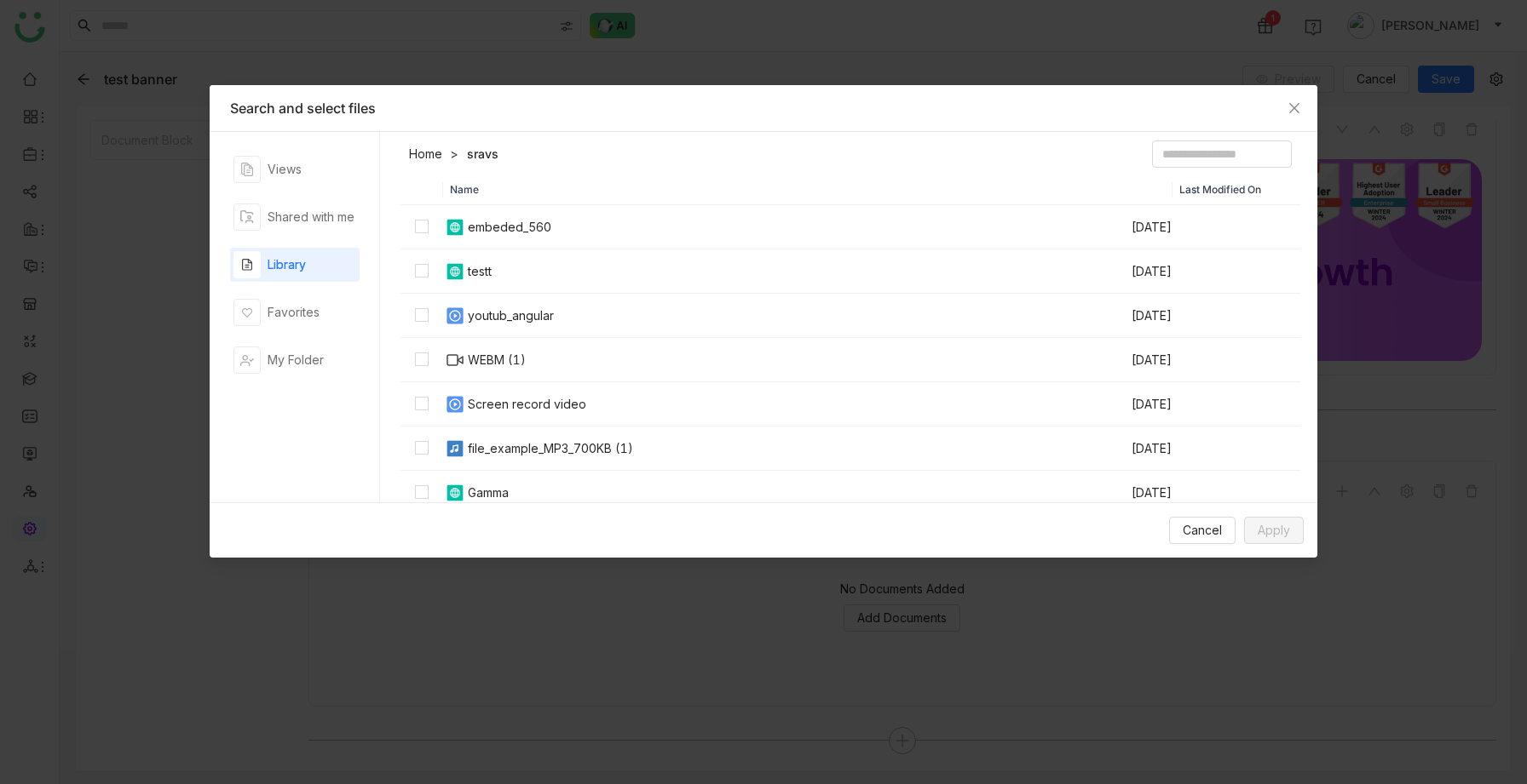
click at [427, 149] on link "Home" at bounding box center [426, 154] width 33 height 17
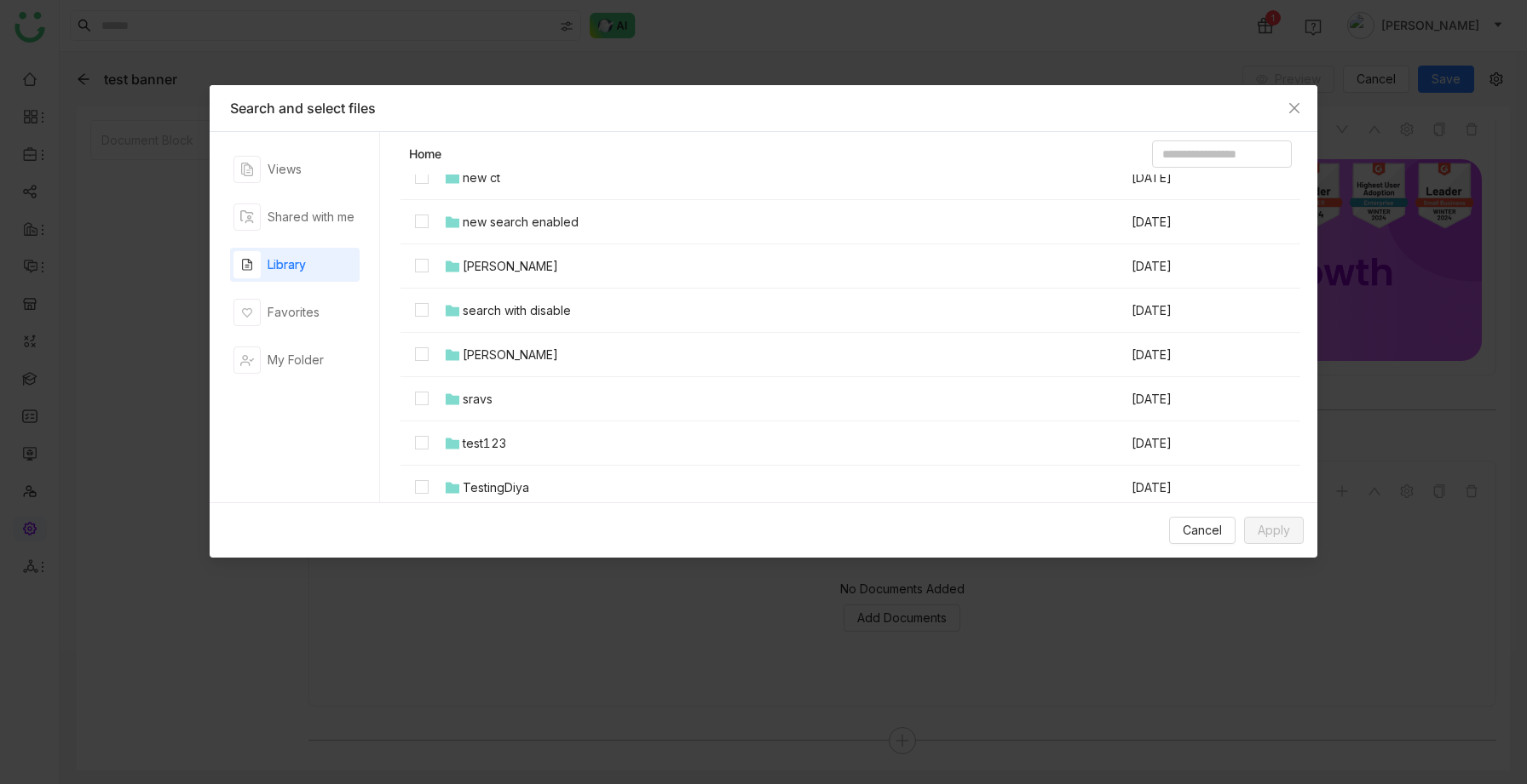
scroll to position [982, 0]
click at [1267, 520] on button "Apply" at bounding box center [1274, 530] width 60 height 27
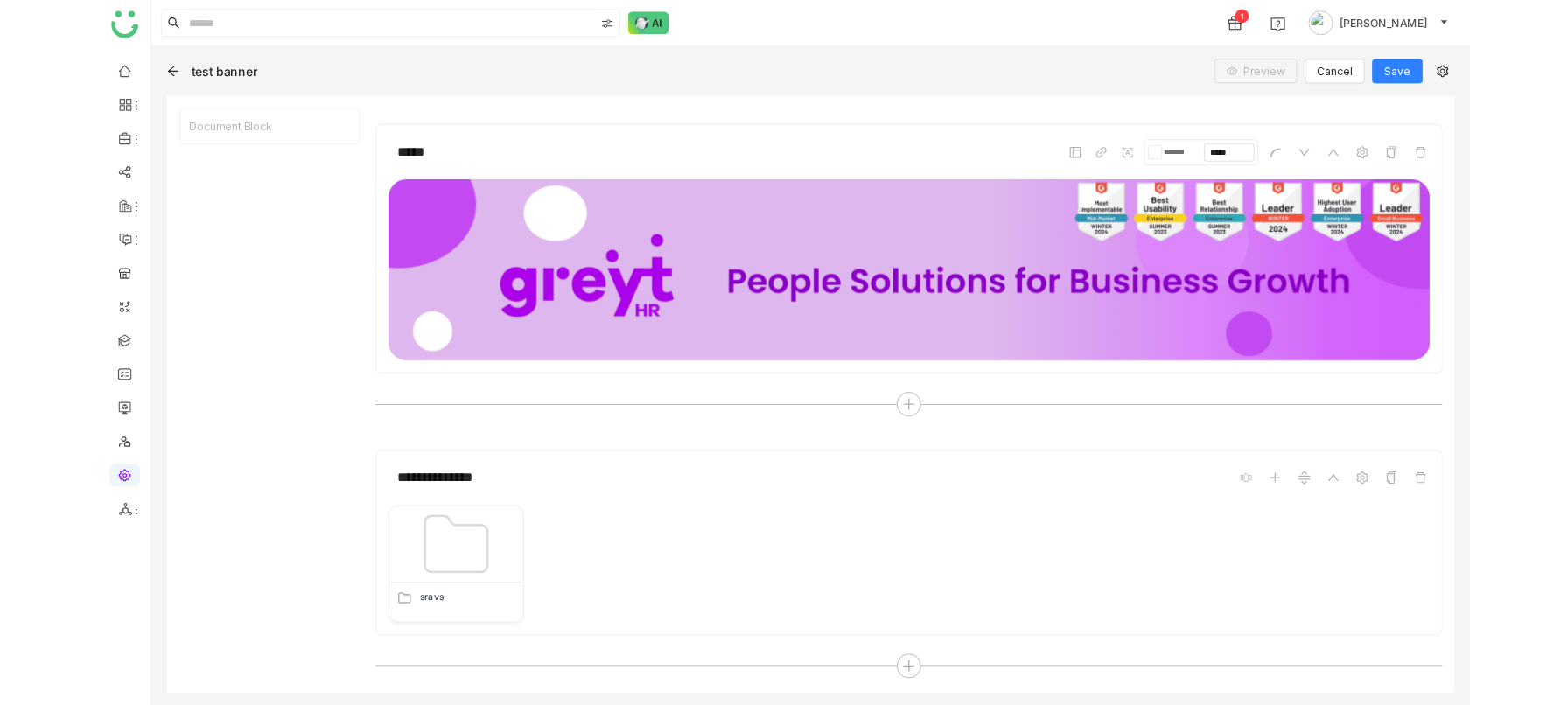
scroll to position [782, 0]
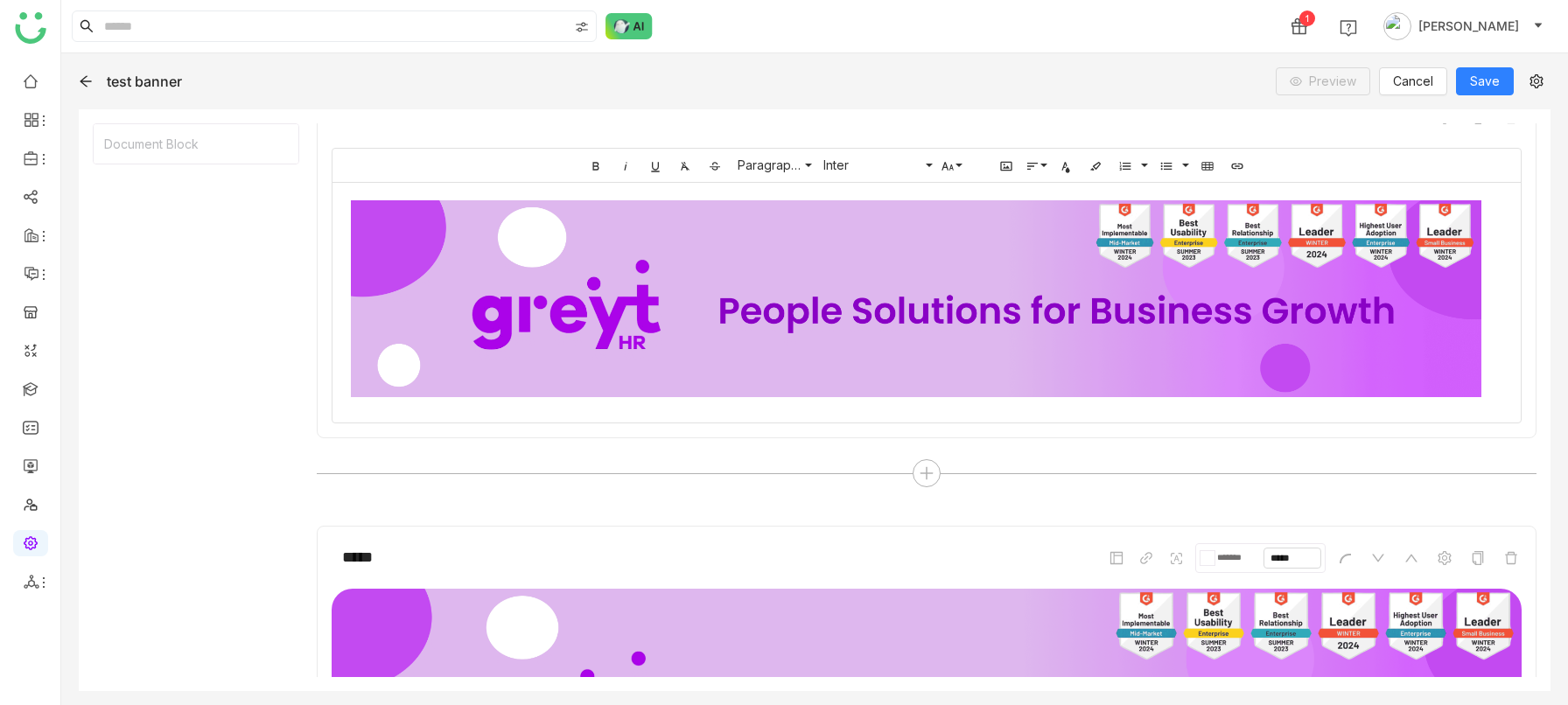
click at [83, 82] on icon at bounding box center [86, 82] width 14 height 14
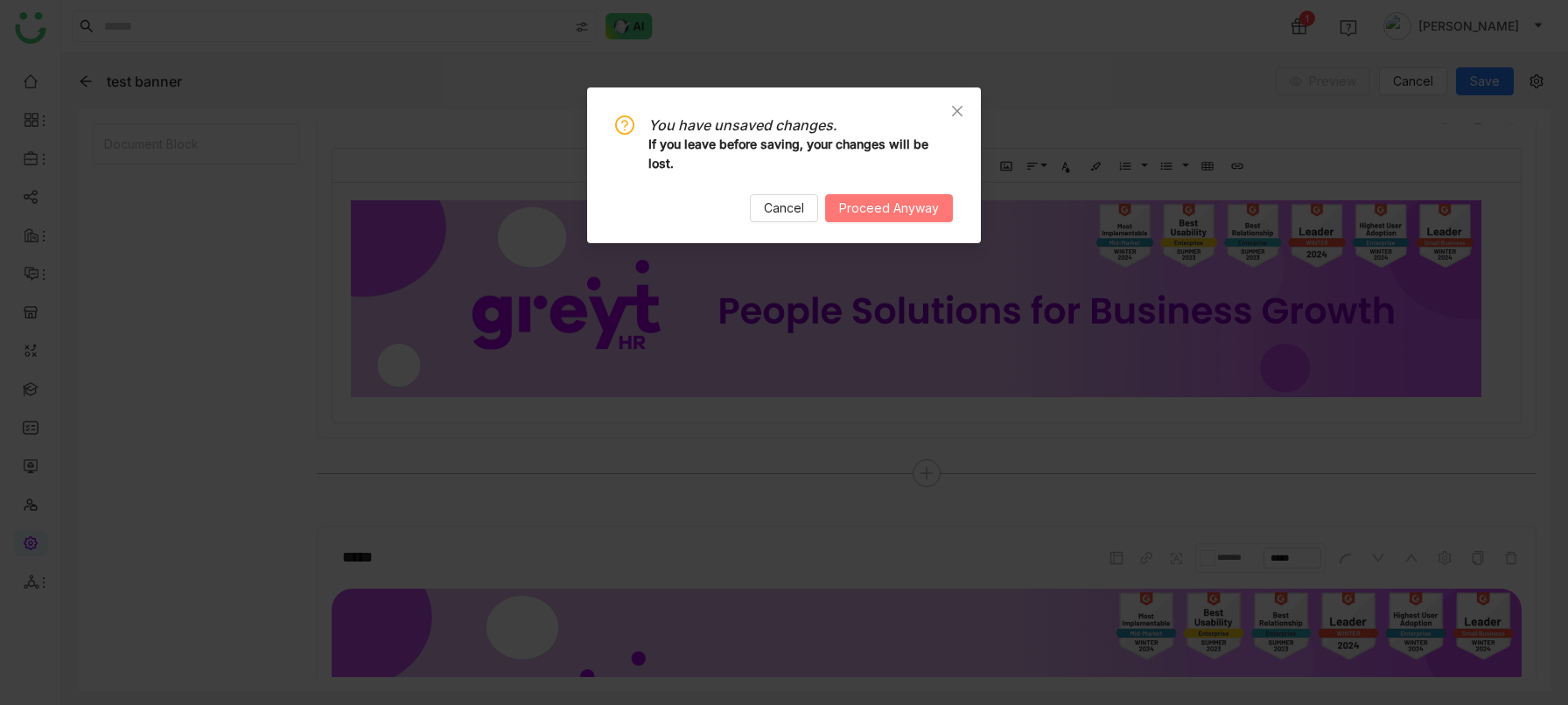
click at [858, 208] on span "Proceed Anyway" at bounding box center [889, 208] width 100 height 19
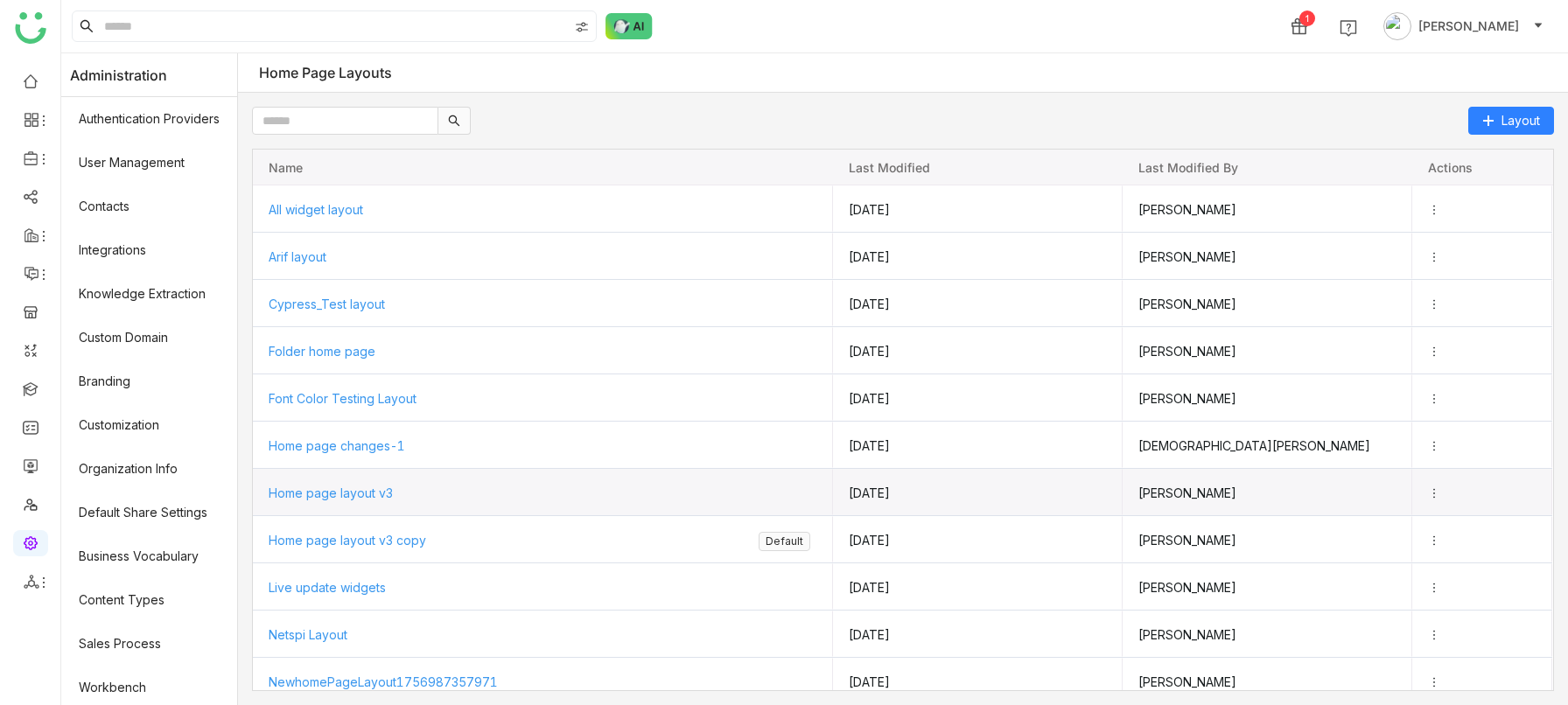
scroll to position [88, 0]
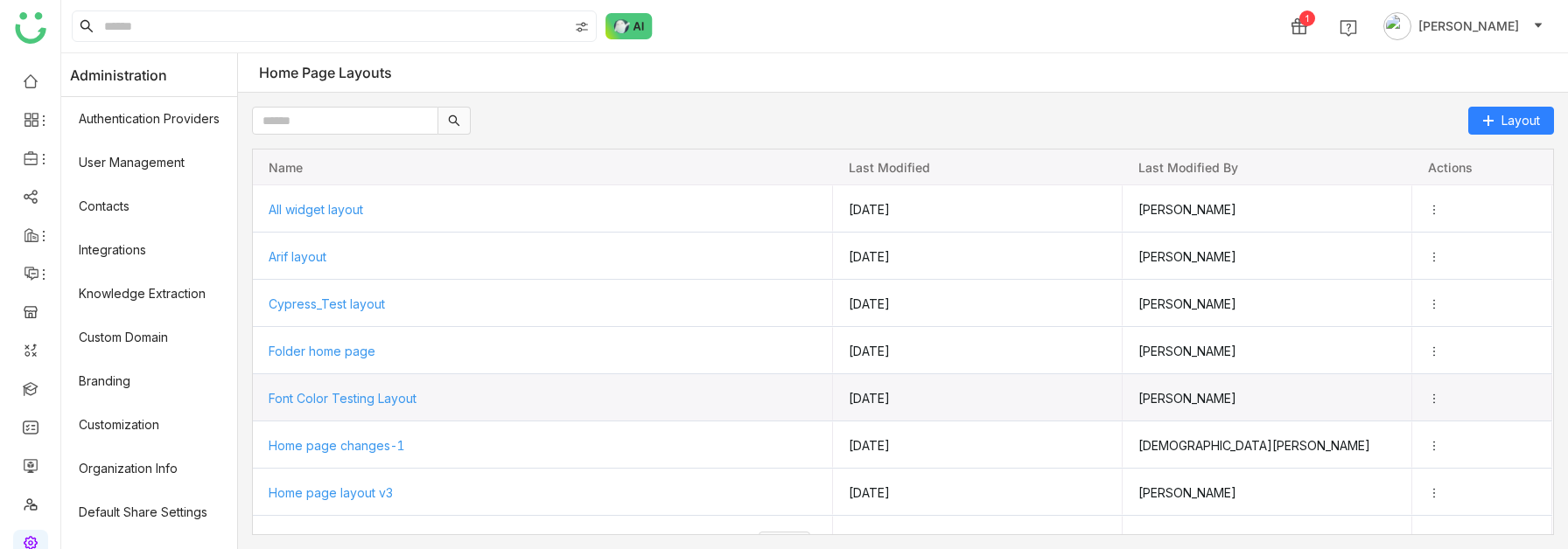
scroll to position [831, 0]
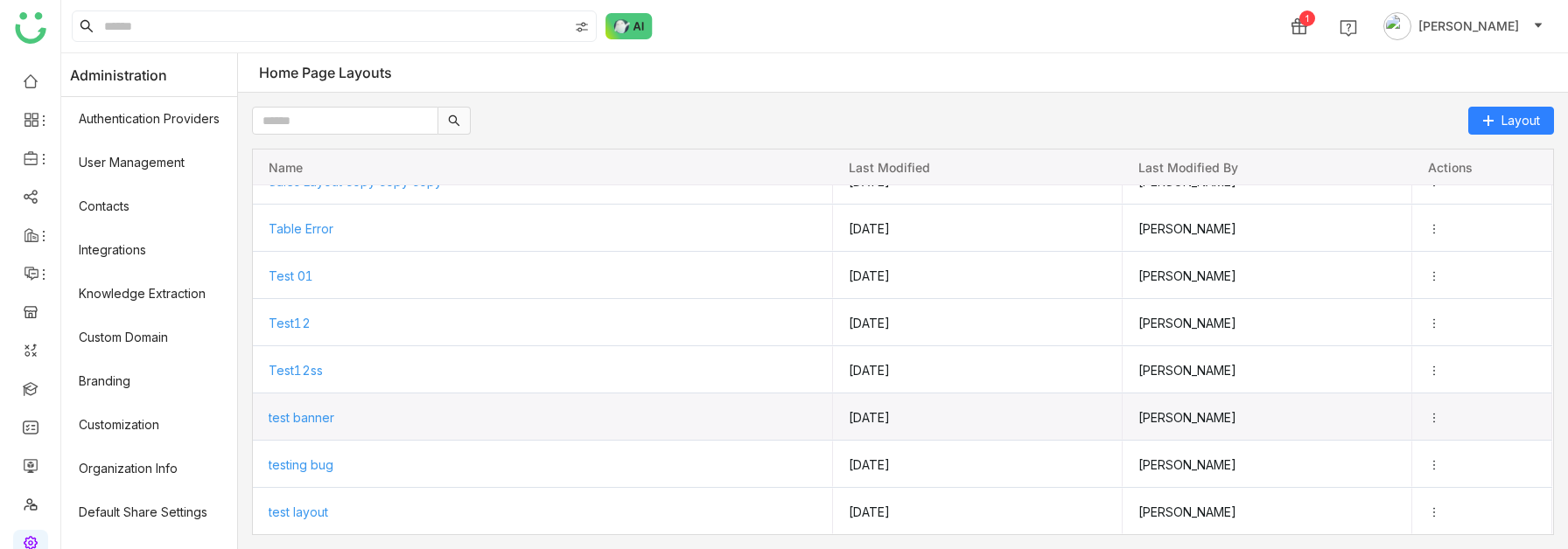
click at [317, 419] on span "test banner" at bounding box center [301, 417] width 66 height 15
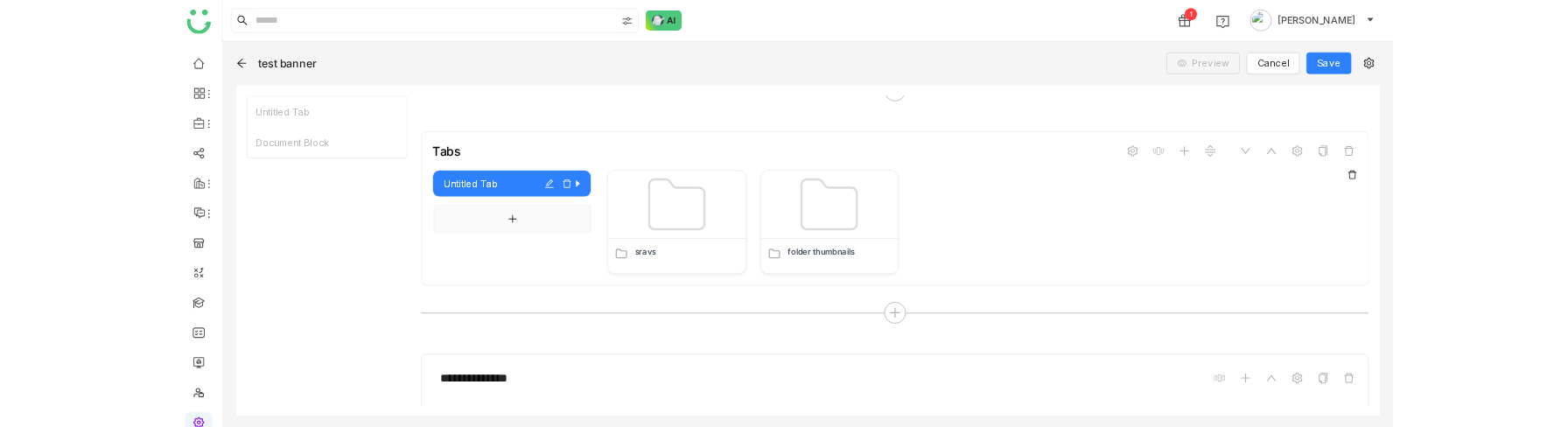
scroll to position [1493, 0]
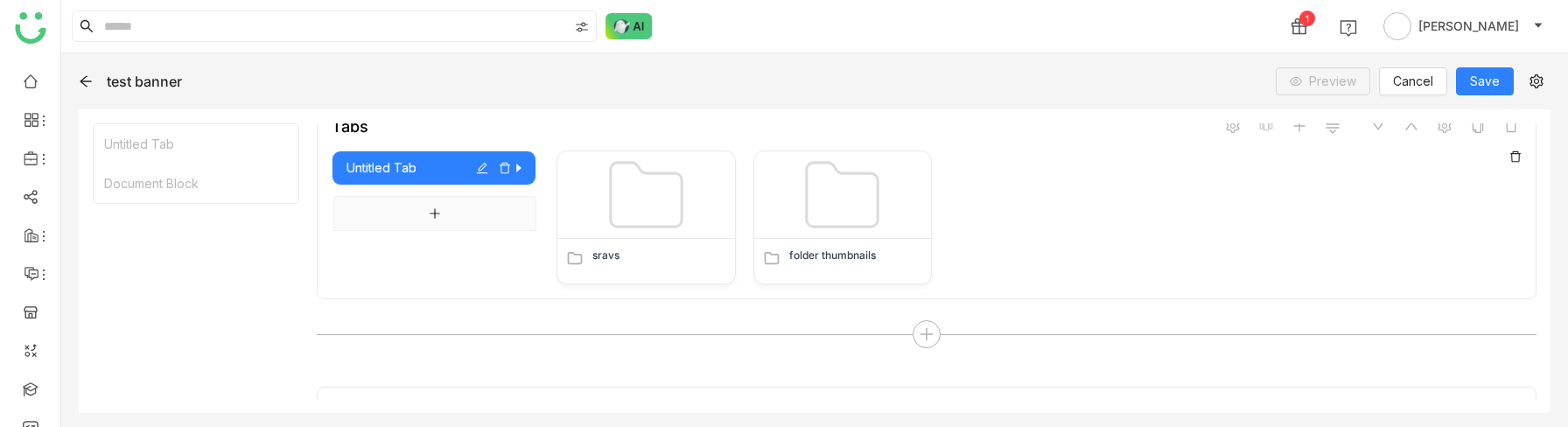
scroll to position [1587, 0]
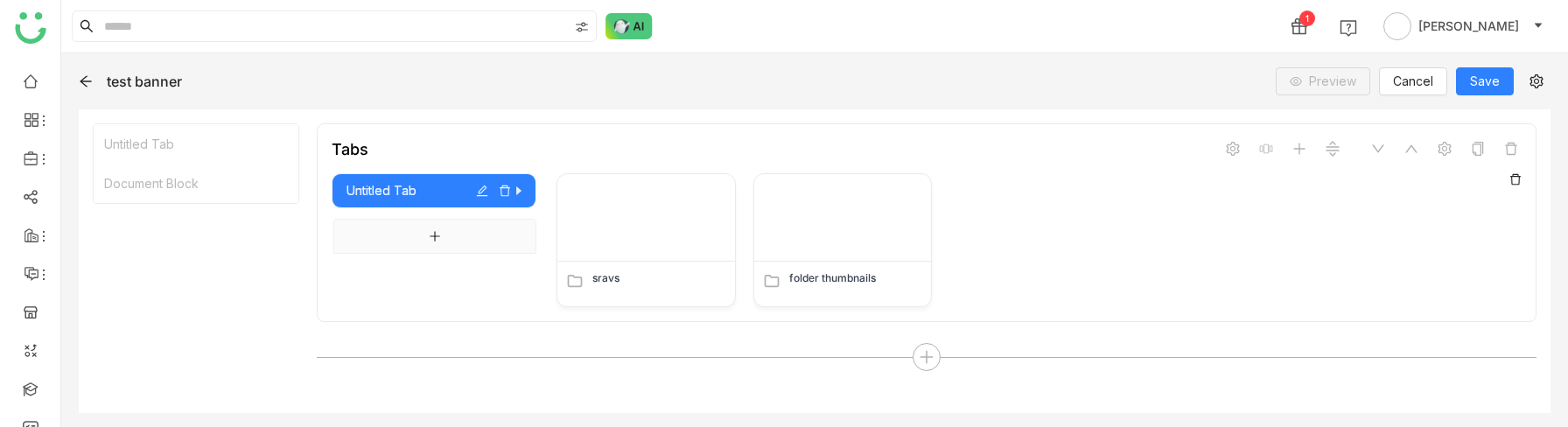
scroll to position [1527, 0]
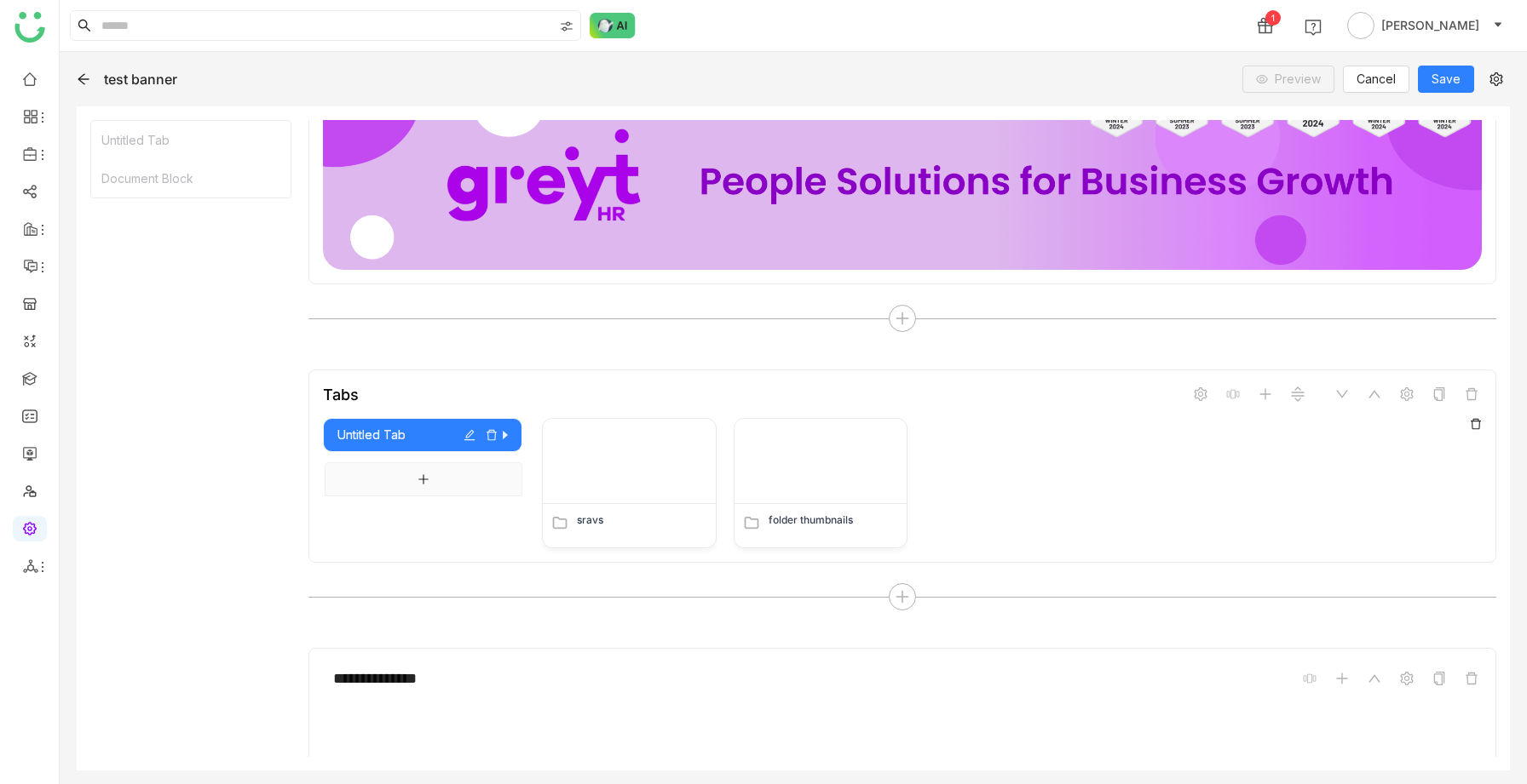
scroll to position [1454, 0]
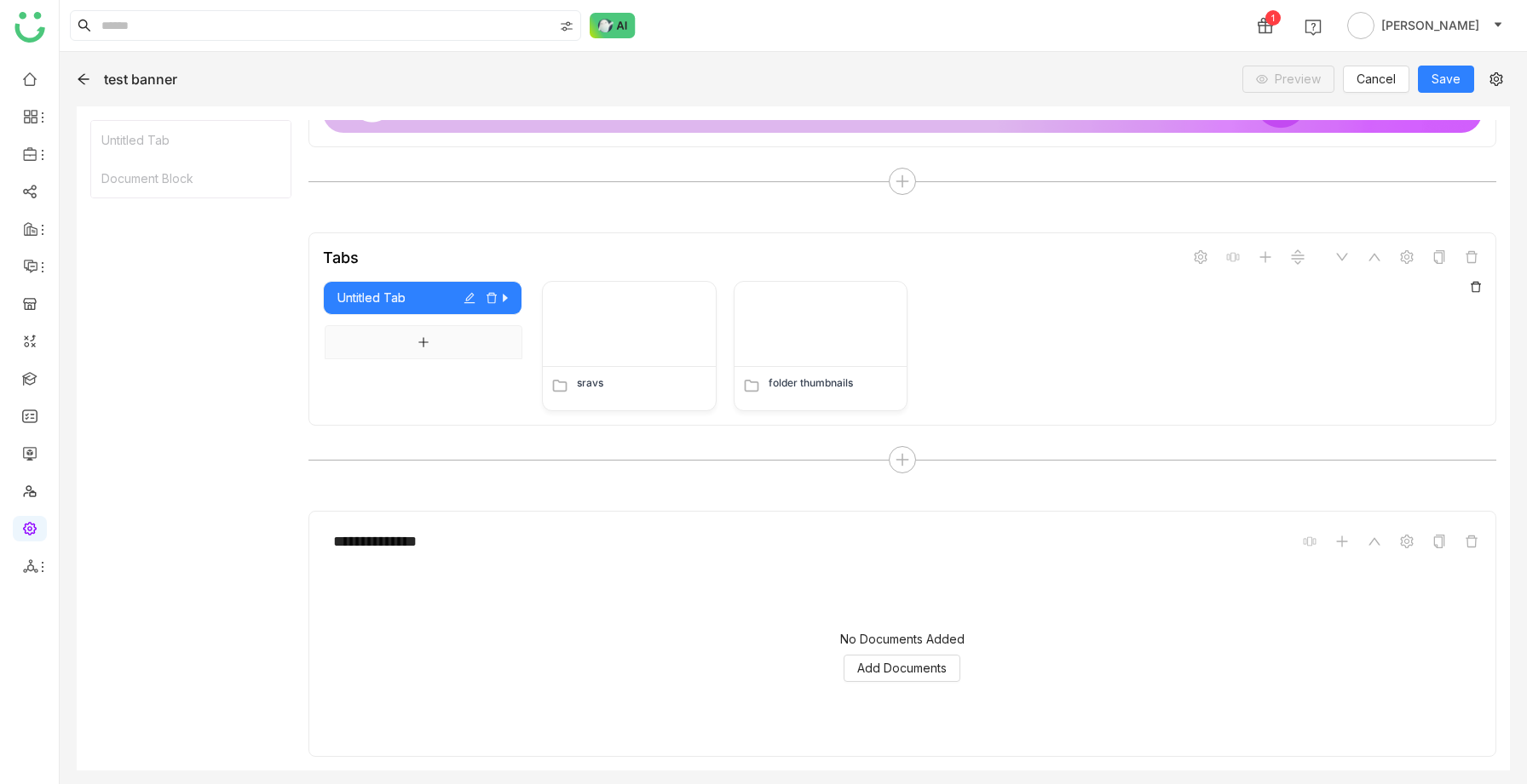
scroll to position [1454, 0]
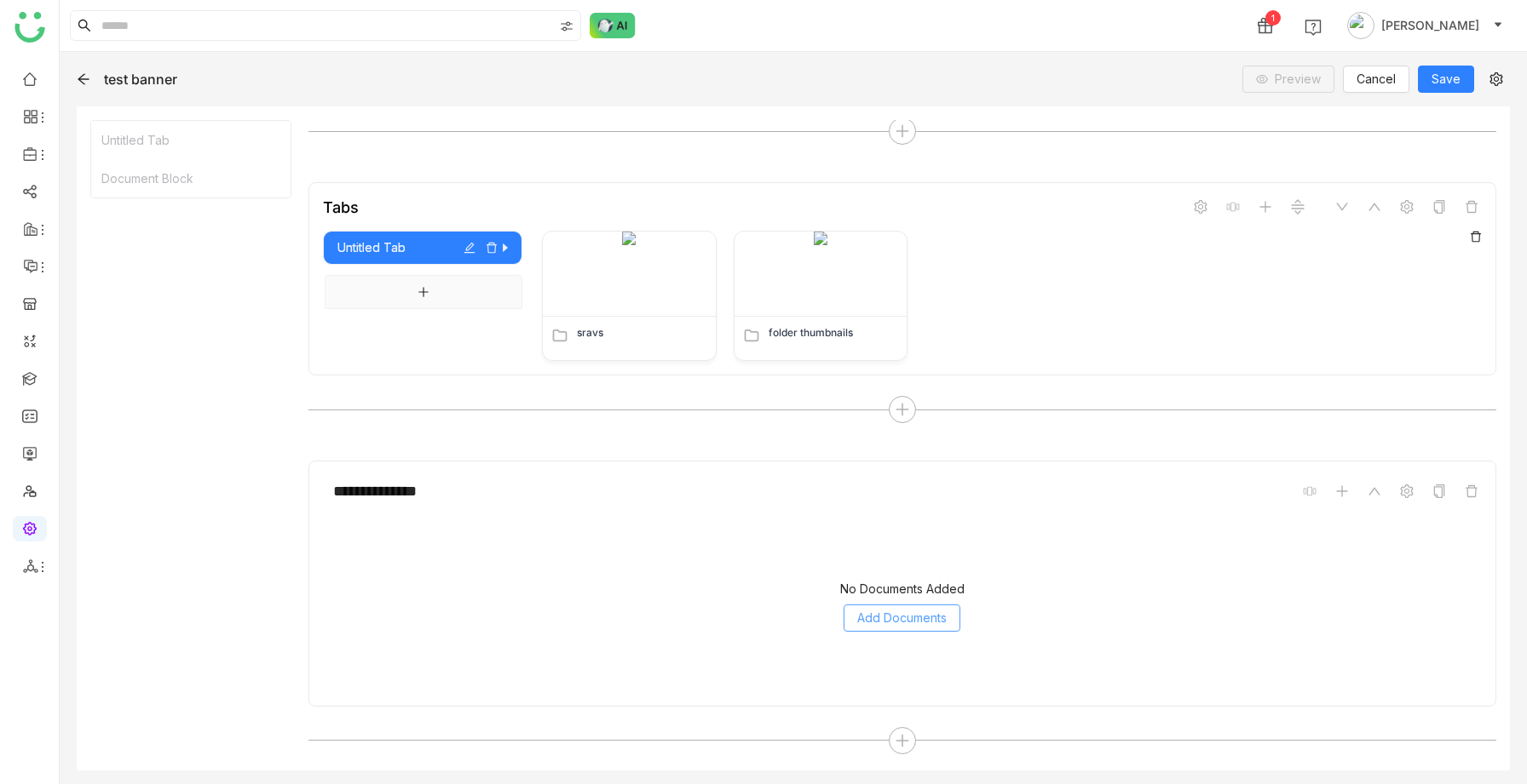
click at [907, 616] on span "Add Documents" at bounding box center [902, 618] width 90 height 19
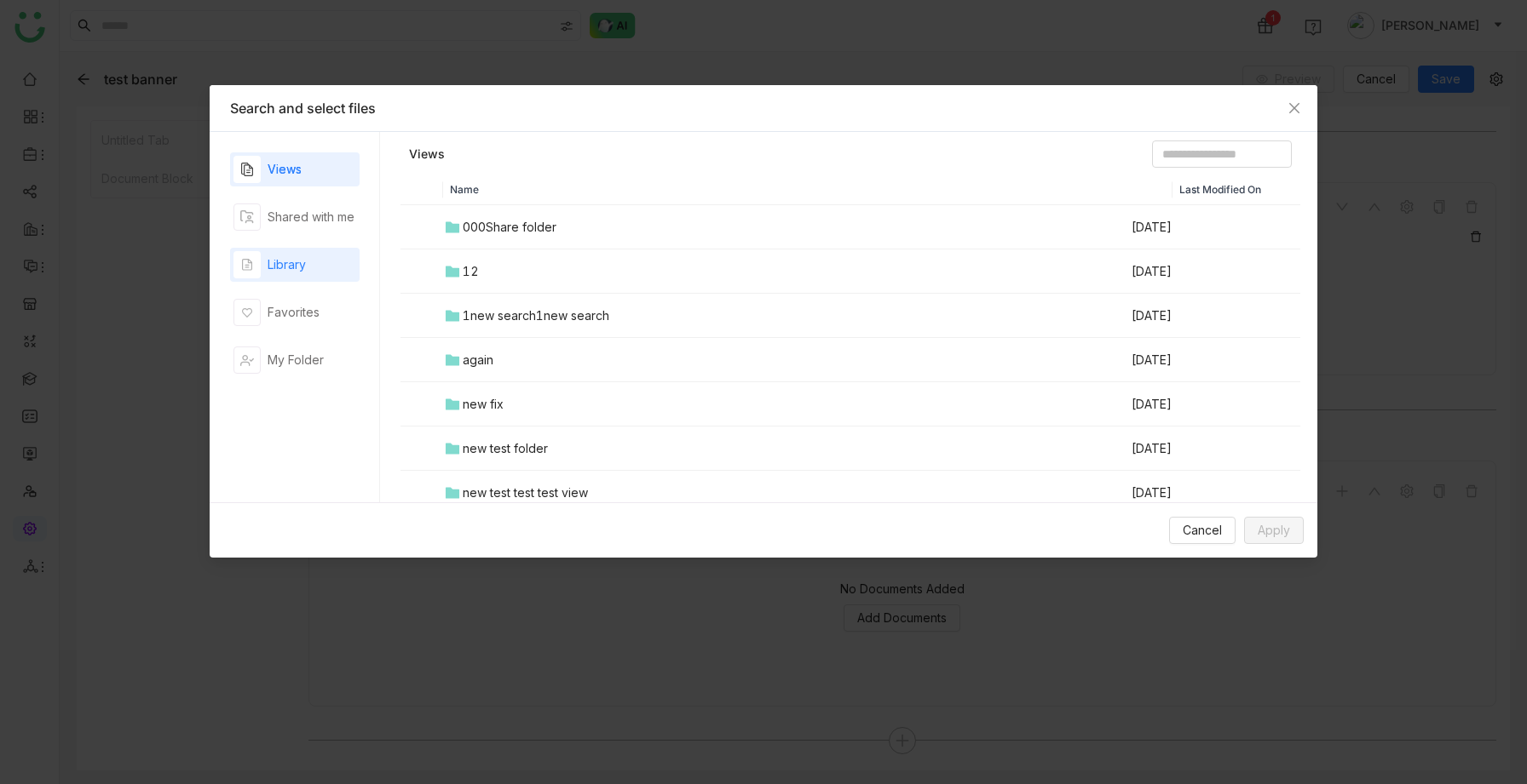
click at [314, 266] on div "Library" at bounding box center [295, 265] width 130 height 34
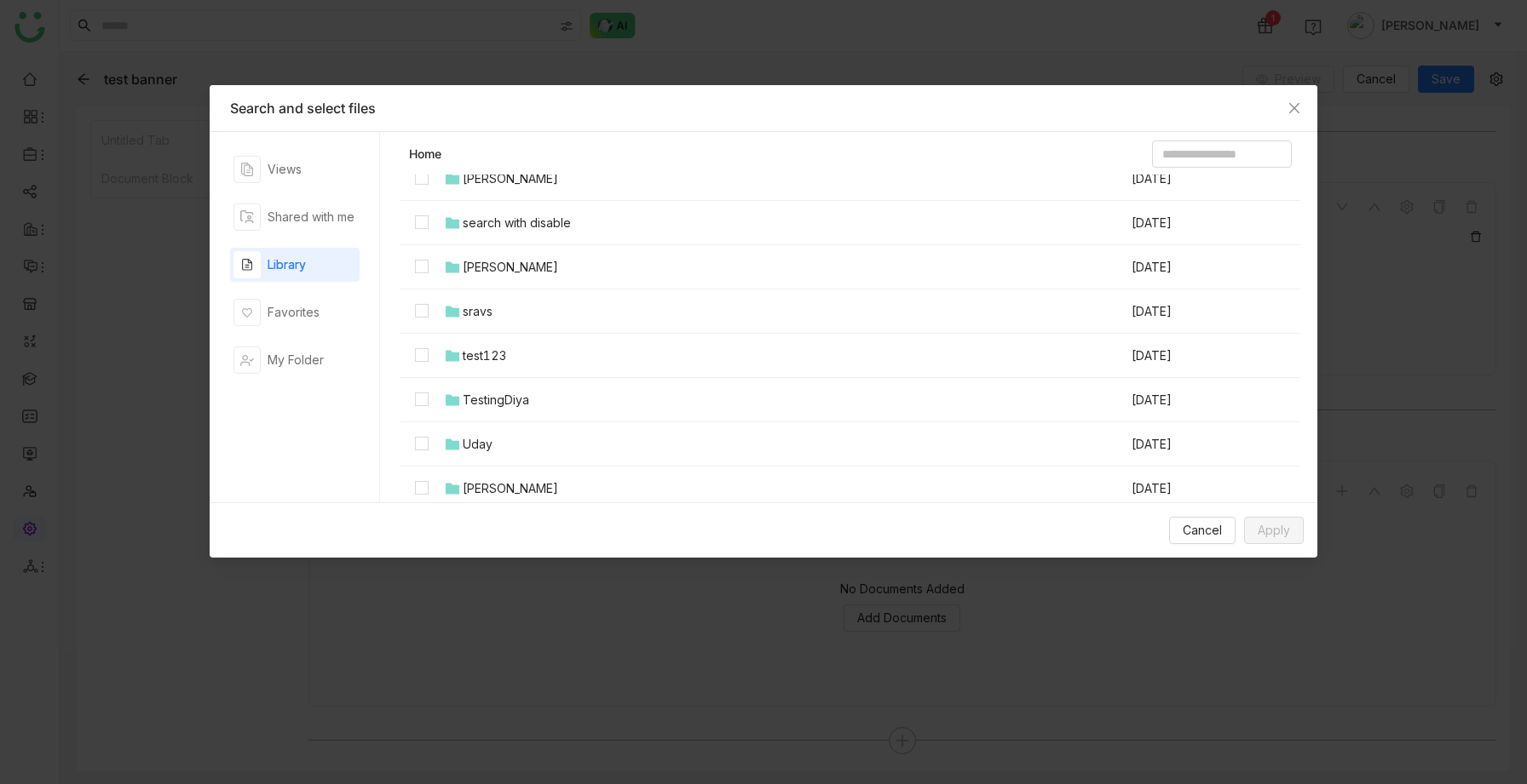
scroll to position [1060, 0]
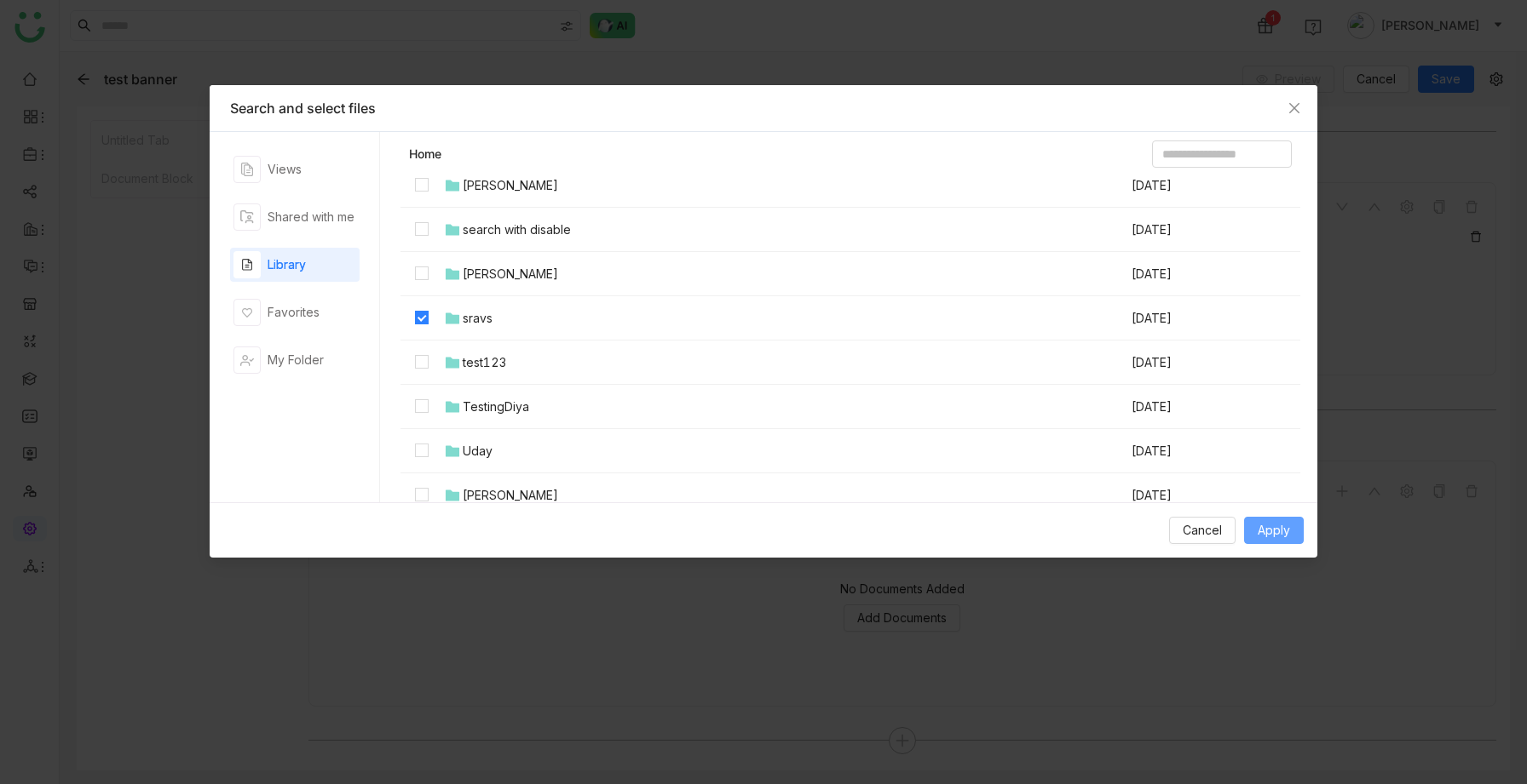
click at [1279, 530] on span "Apply" at bounding box center [1274, 530] width 32 height 19
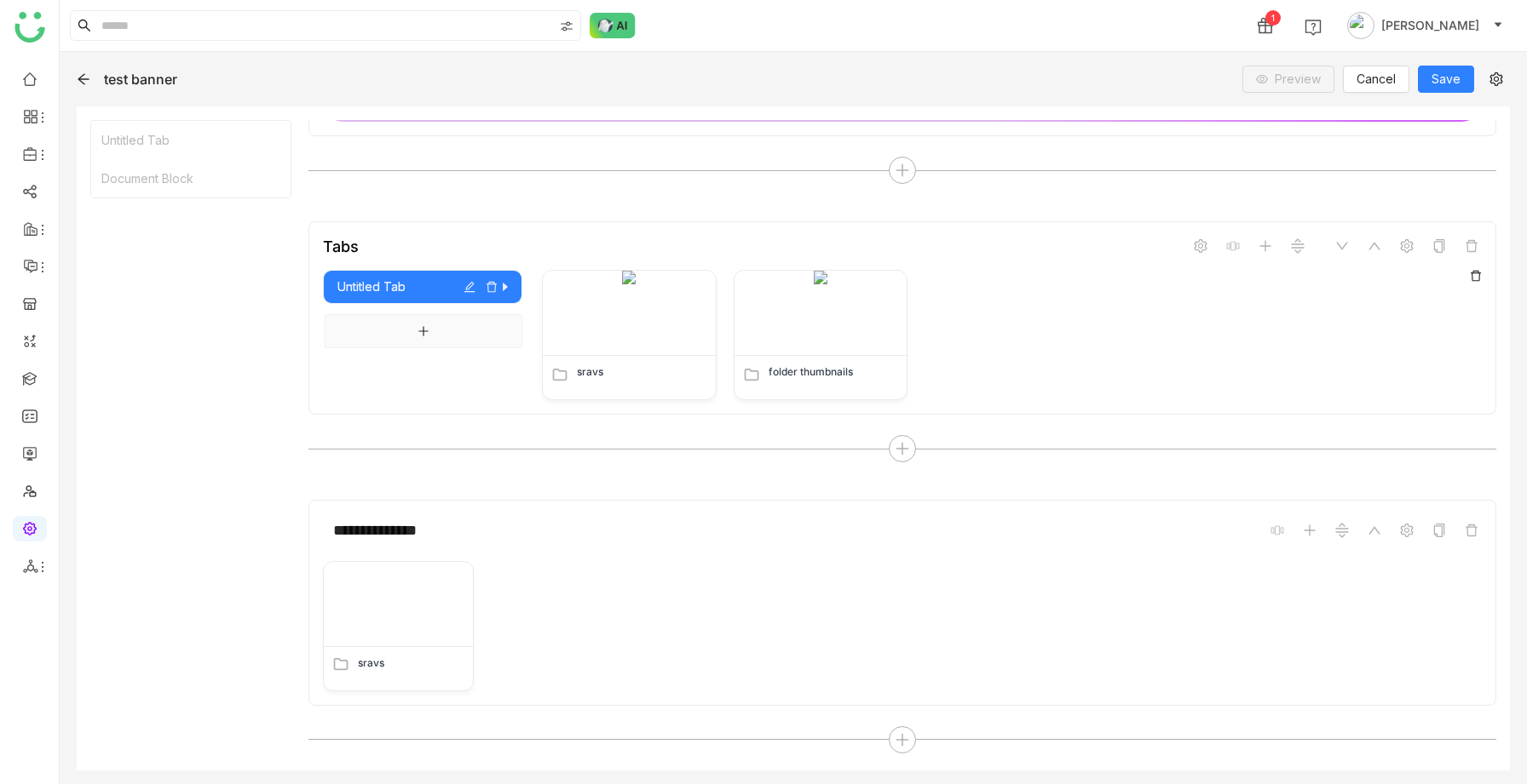
scroll to position [1414, 0]
click at [700, 586] on div "sravs" at bounding box center [902, 627] width 1159 height 131
click at [83, 81] on icon at bounding box center [84, 79] width 14 height 14
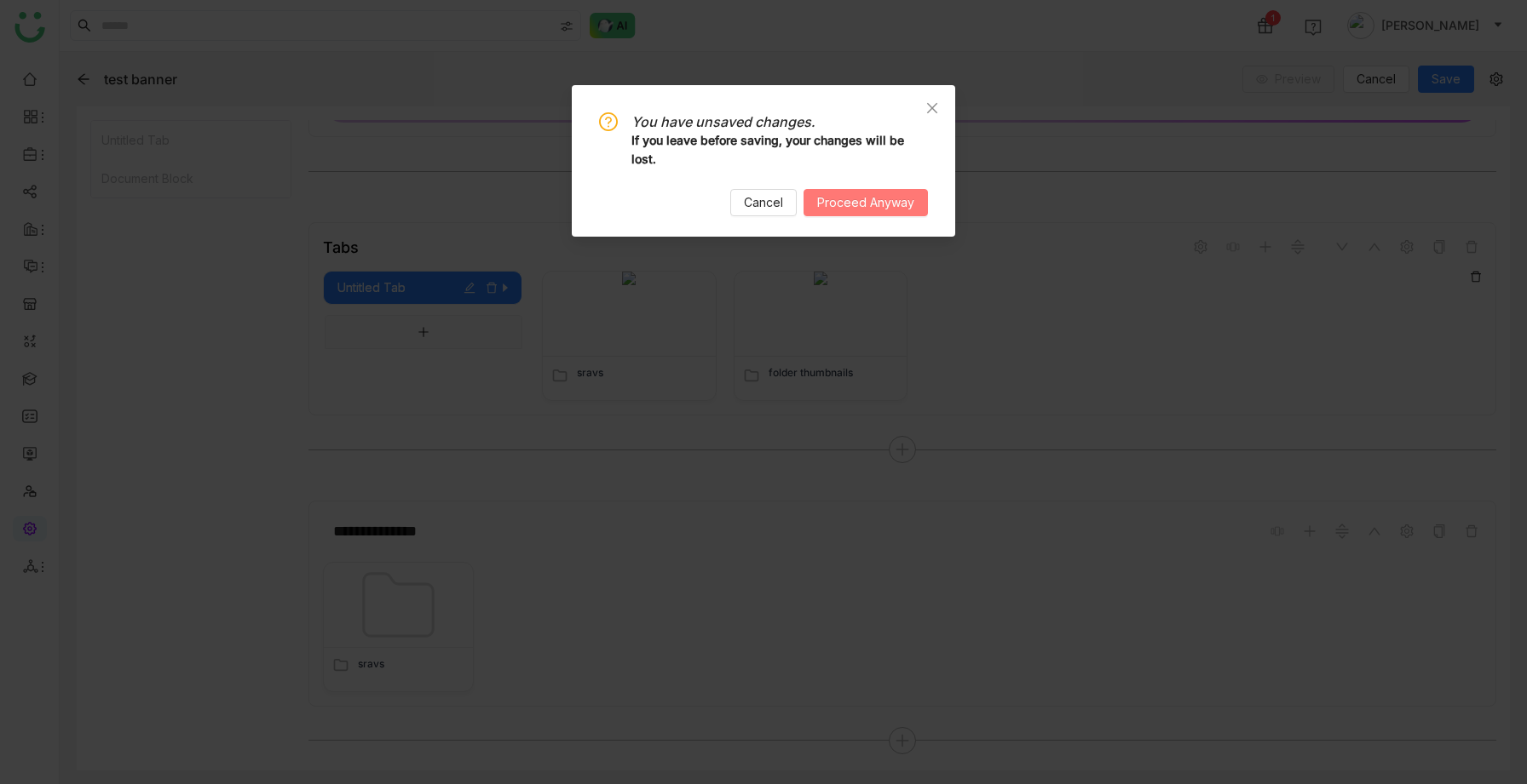
click at [818, 200] on button "Proceed Anyway" at bounding box center [866, 202] width 125 height 27
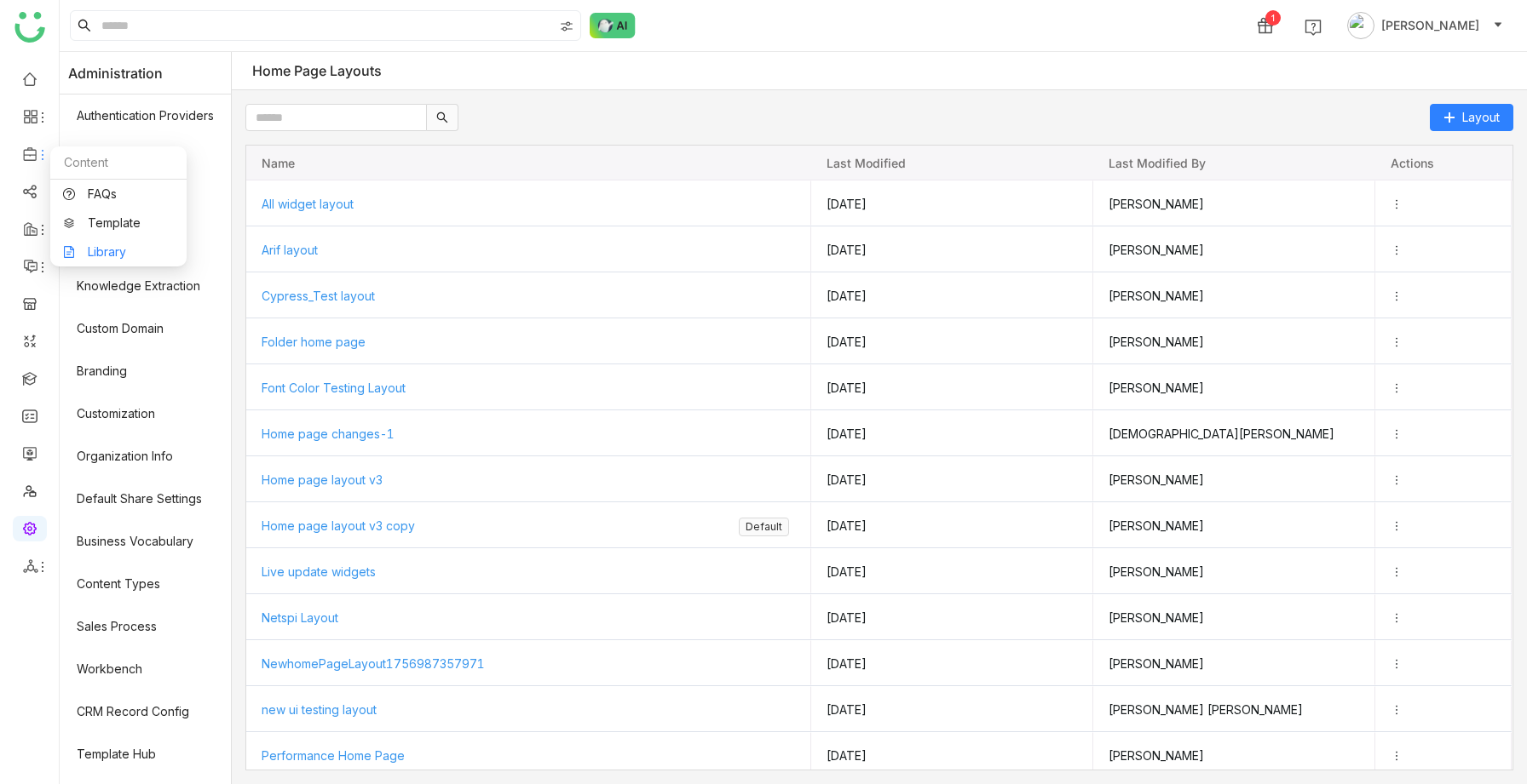
click at [105, 247] on link "Library" at bounding box center [119, 252] width 111 height 12
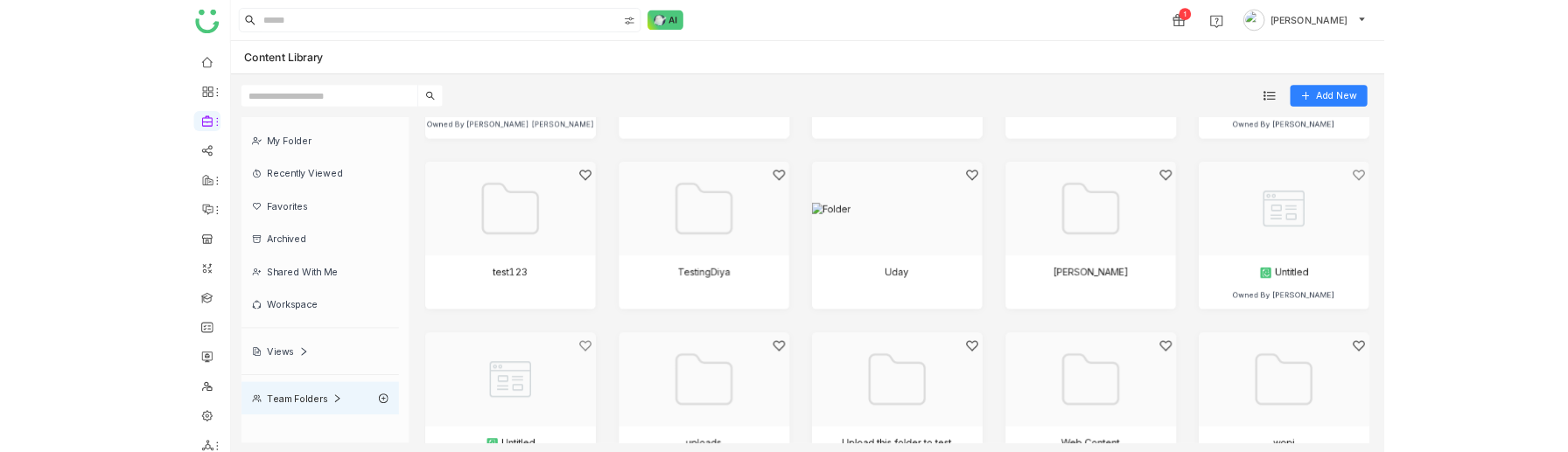
scroll to position [1261, 0]
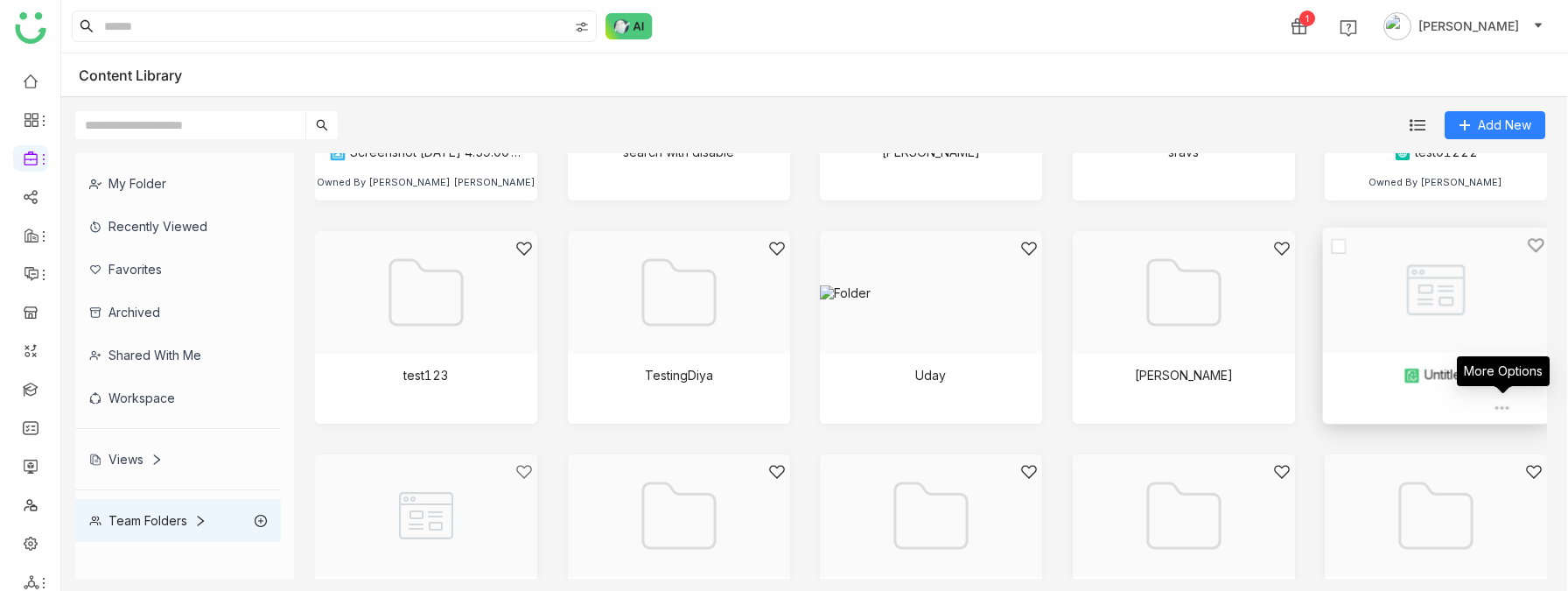
click at [1503, 407] on img at bounding box center [1502, 408] width 18 height 18
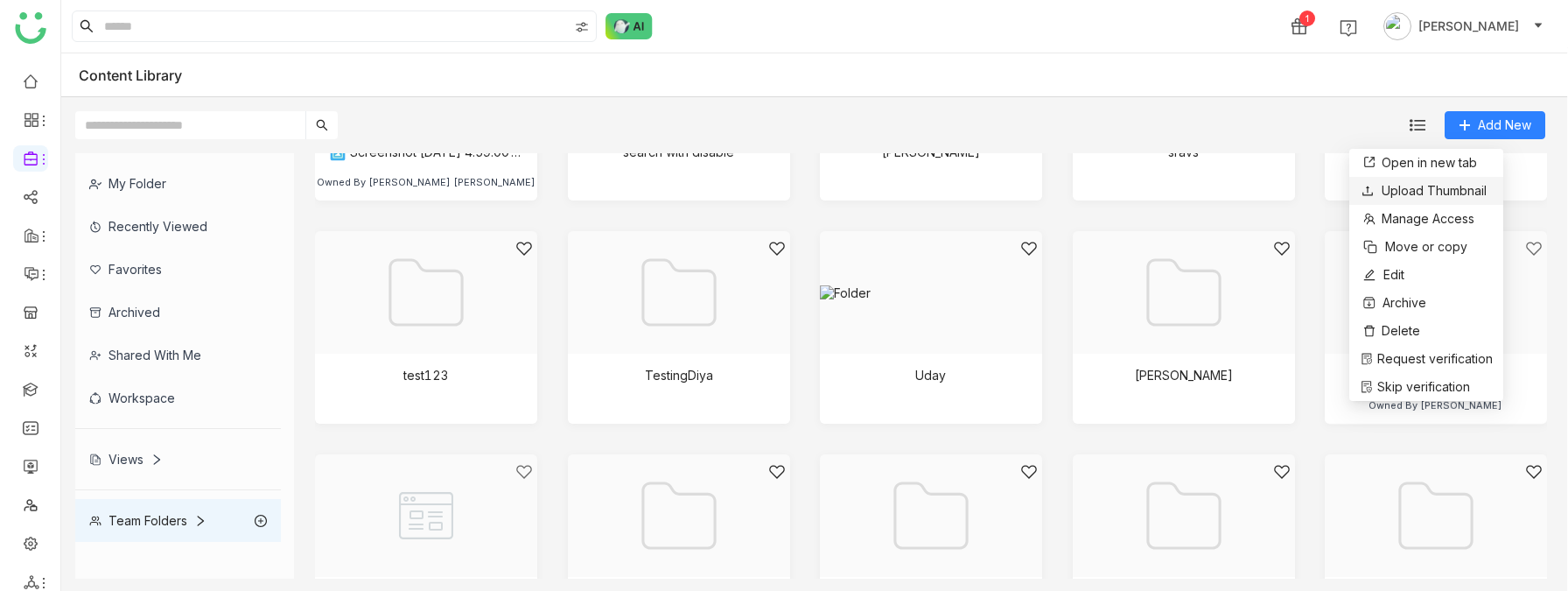
click at [1408, 189] on span "Upload Thumbnail" at bounding box center [1434, 190] width 105 height 15
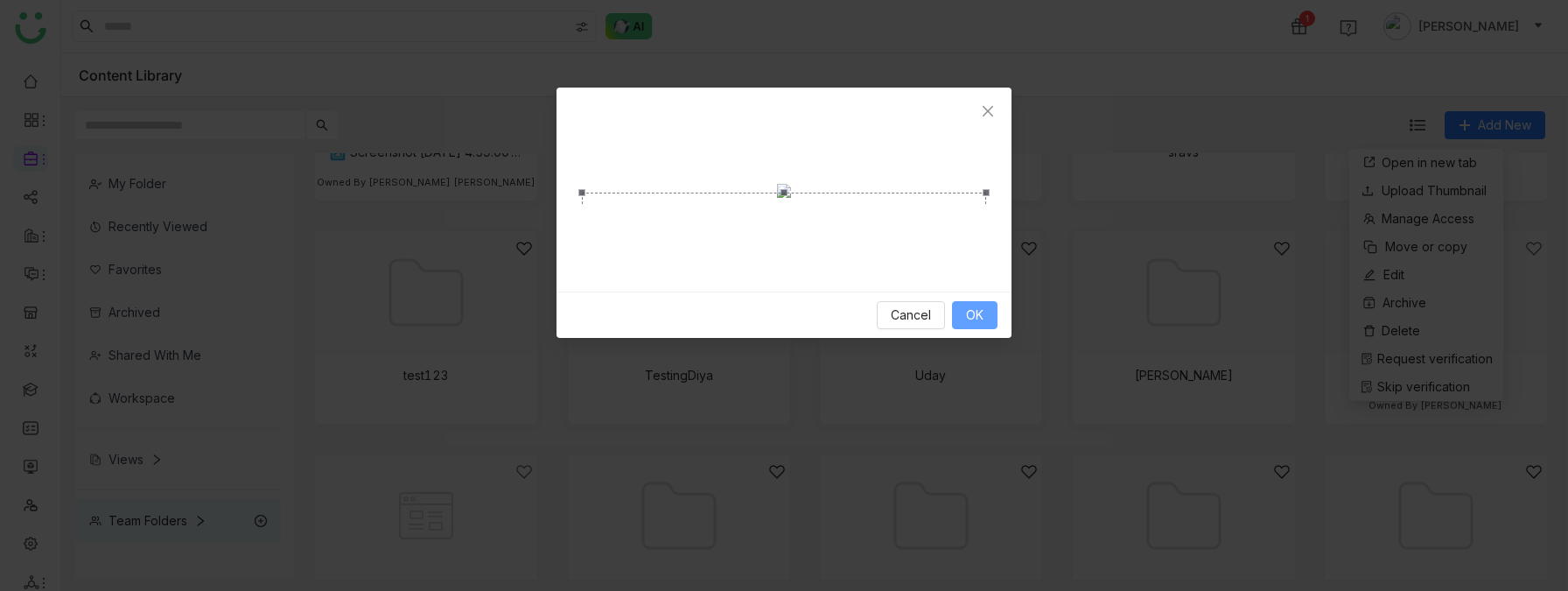
click at [970, 325] on span "OK" at bounding box center [975, 315] width 18 height 19
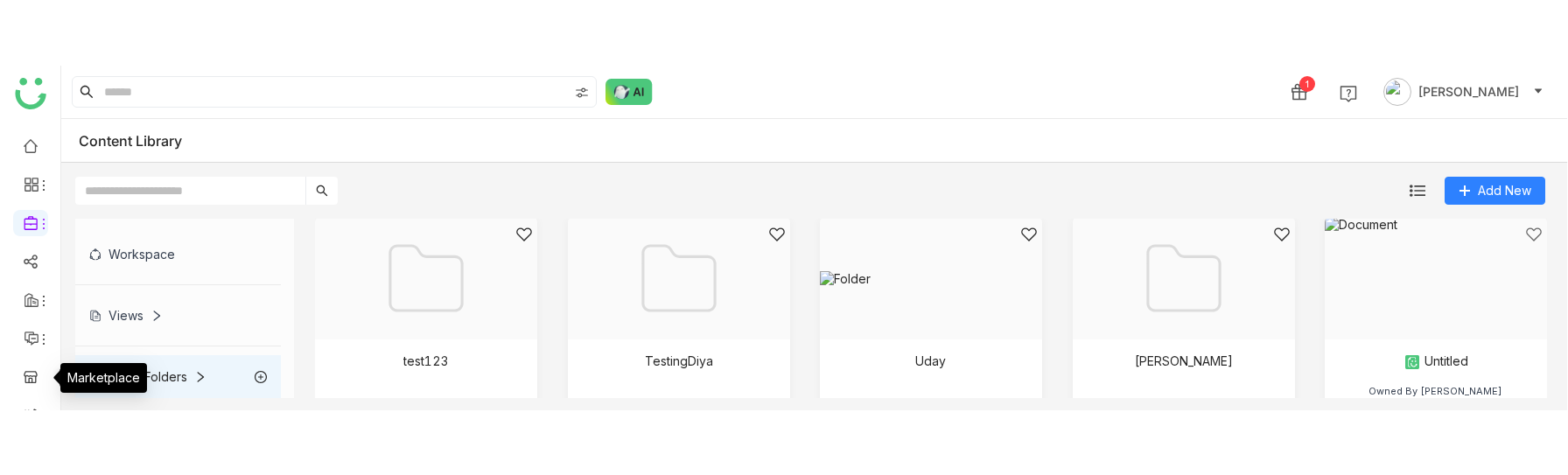
scroll to position [263, 0]
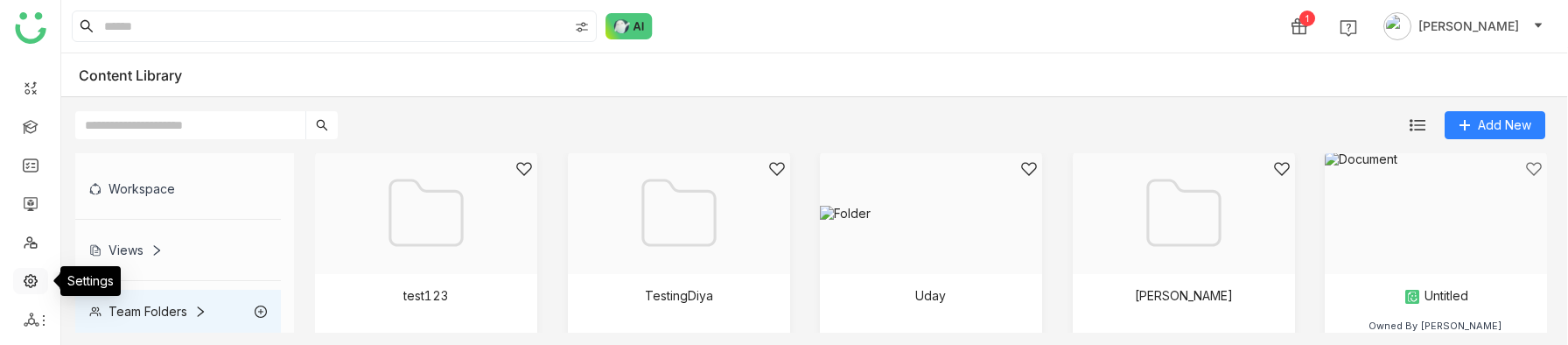
click at [30, 272] on link at bounding box center [31, 279] width 16 height 15
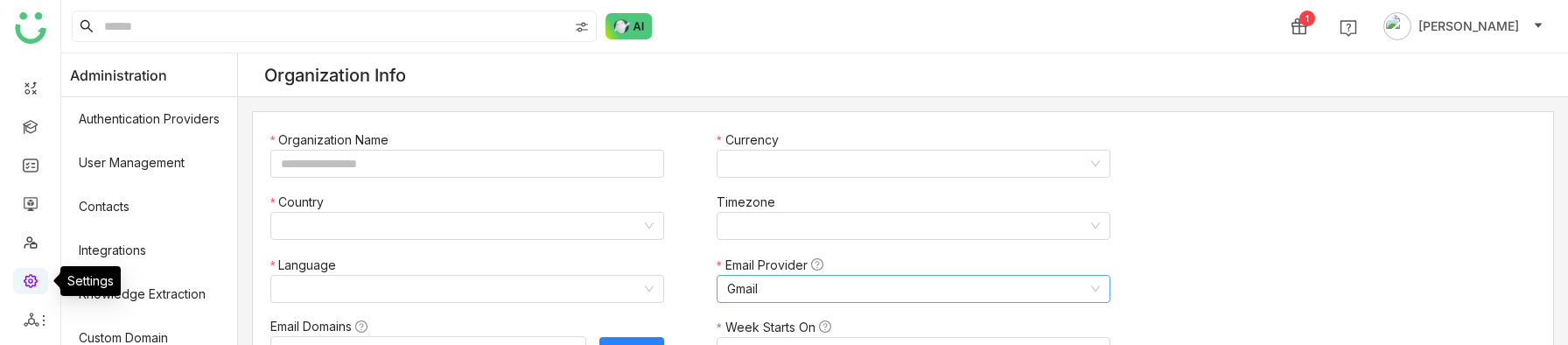
type input "*******"
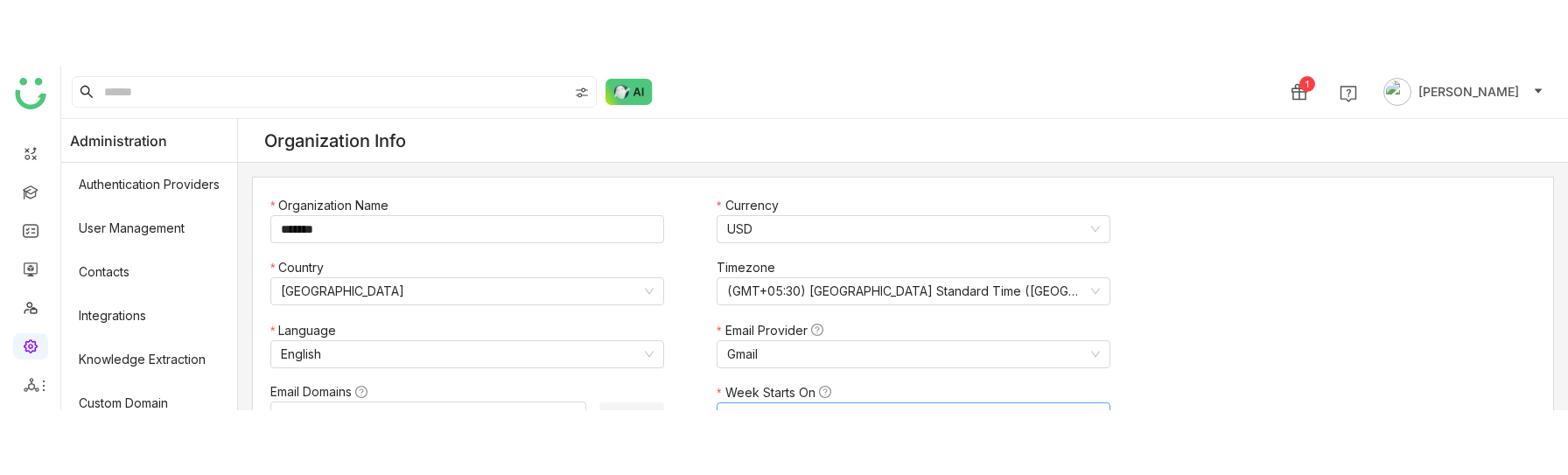
scroll to position [133, 0]
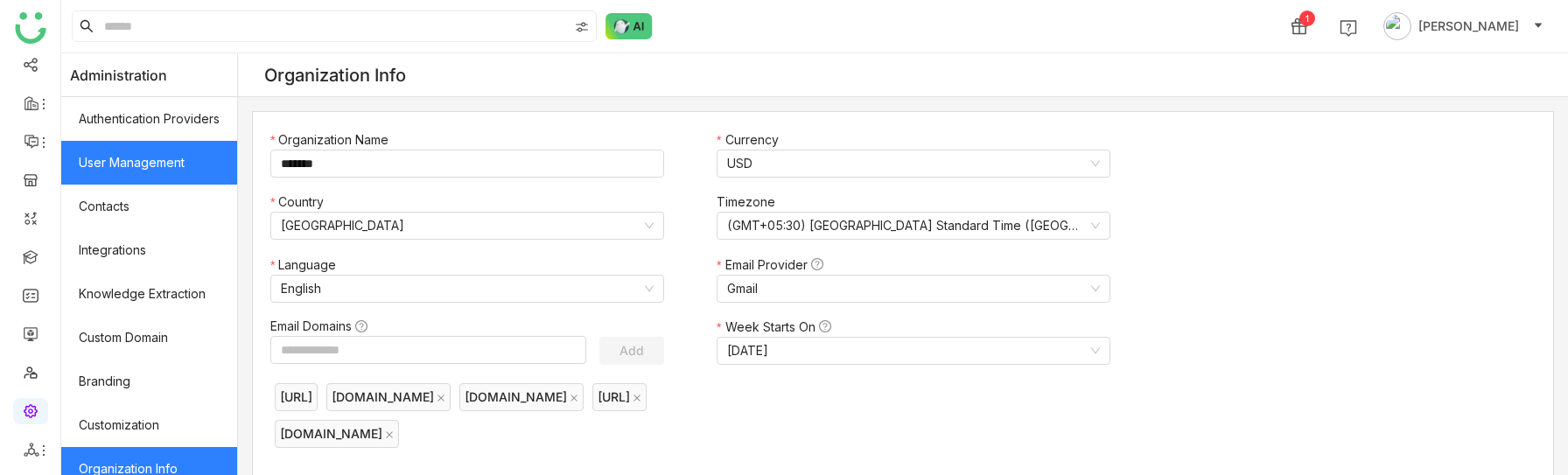
click at [147, 152] on link "User Management" at bounding box center [149, 163] width 175 height 44
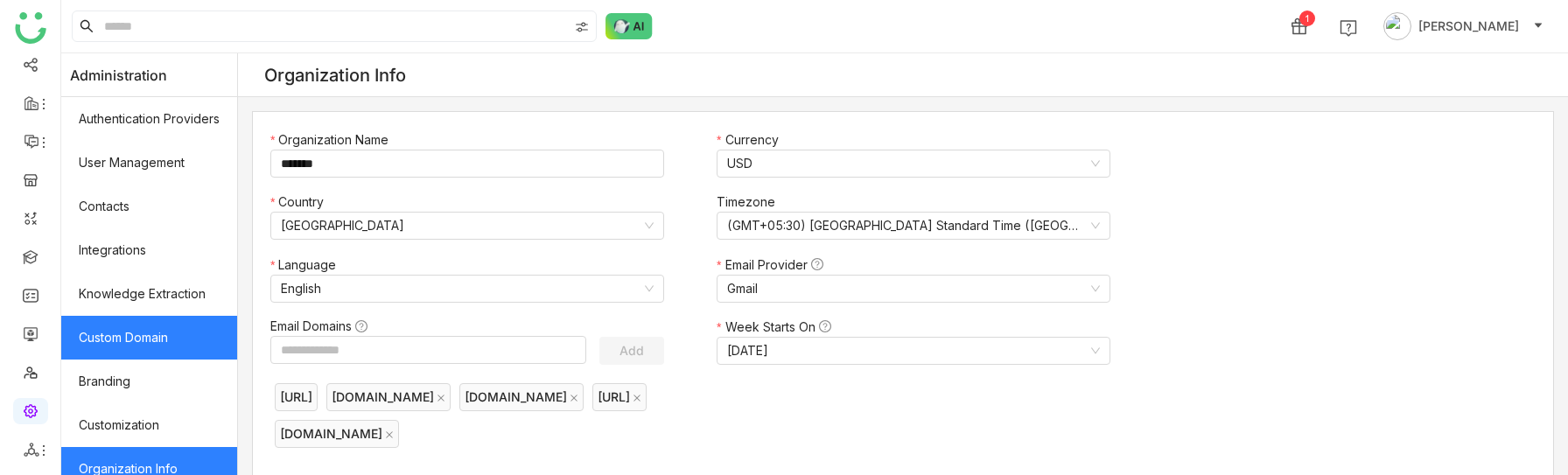
scroll to position [453, 0]
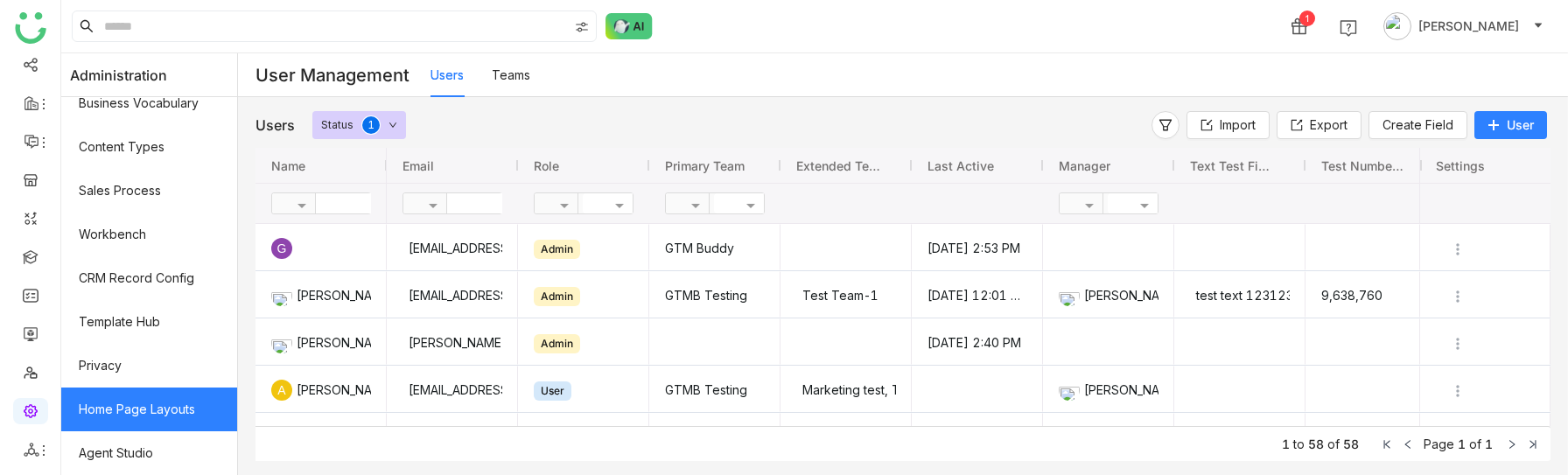
click at [122, 399] on link "Home Page Layouts" at bounding box center [149, 410] width 175 height 44
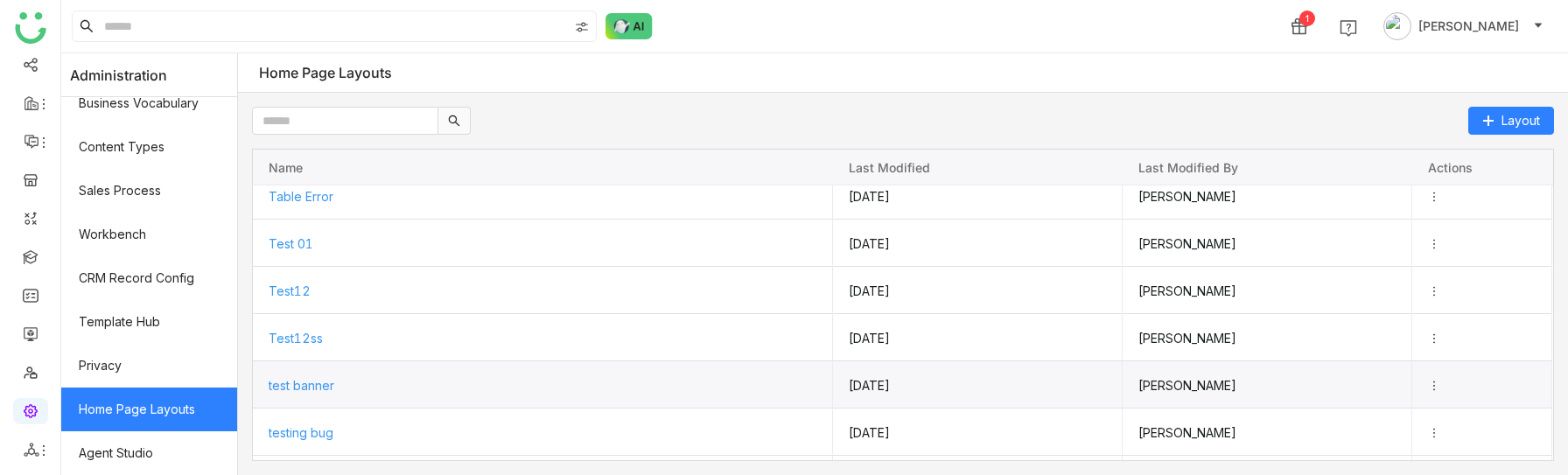
scroll to position [906, 0]
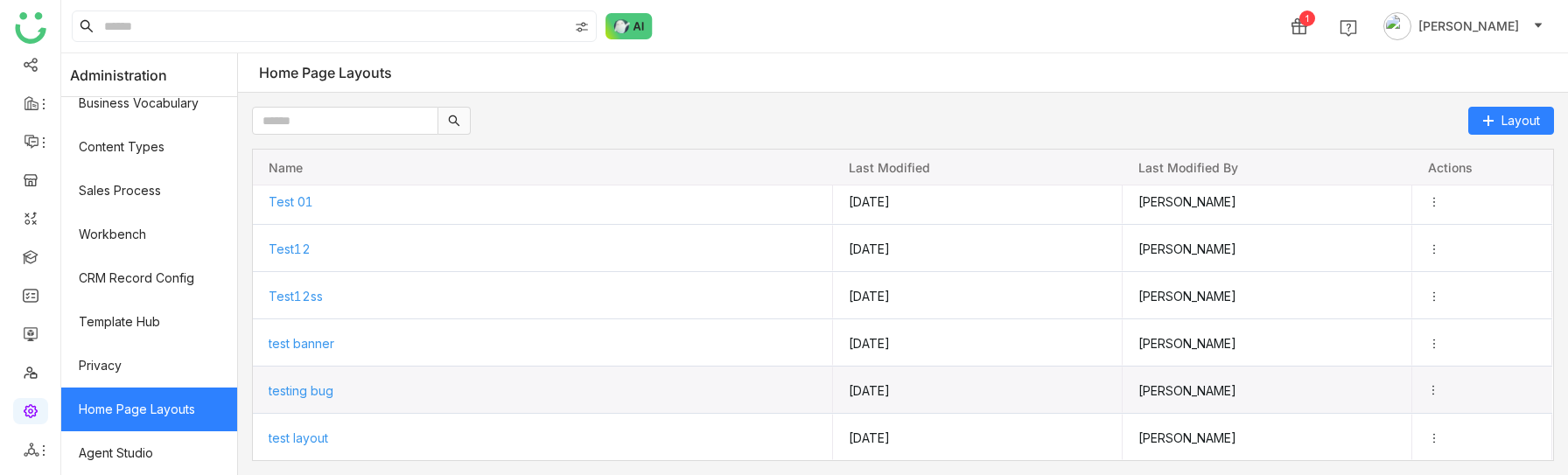
click at [1429, 393] on icon "Press SPACE to select this row." at bounding box center [1433, 391] width 12 height 12
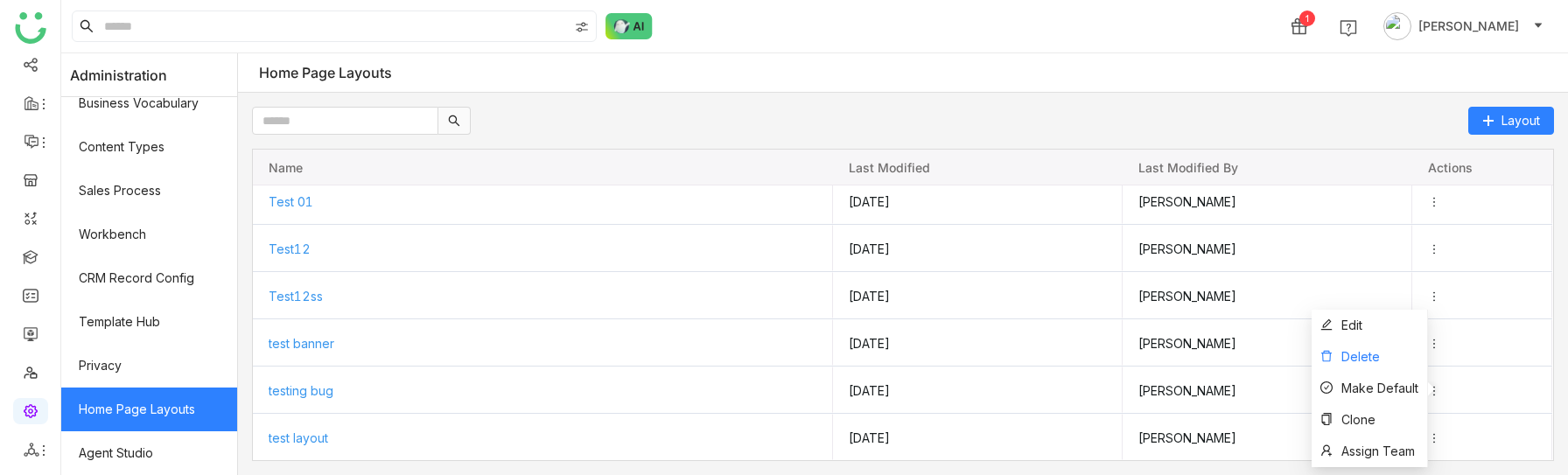
click at [1345, 354] on span "Delete" at bounding box center [1360, 356] width 39 height 15
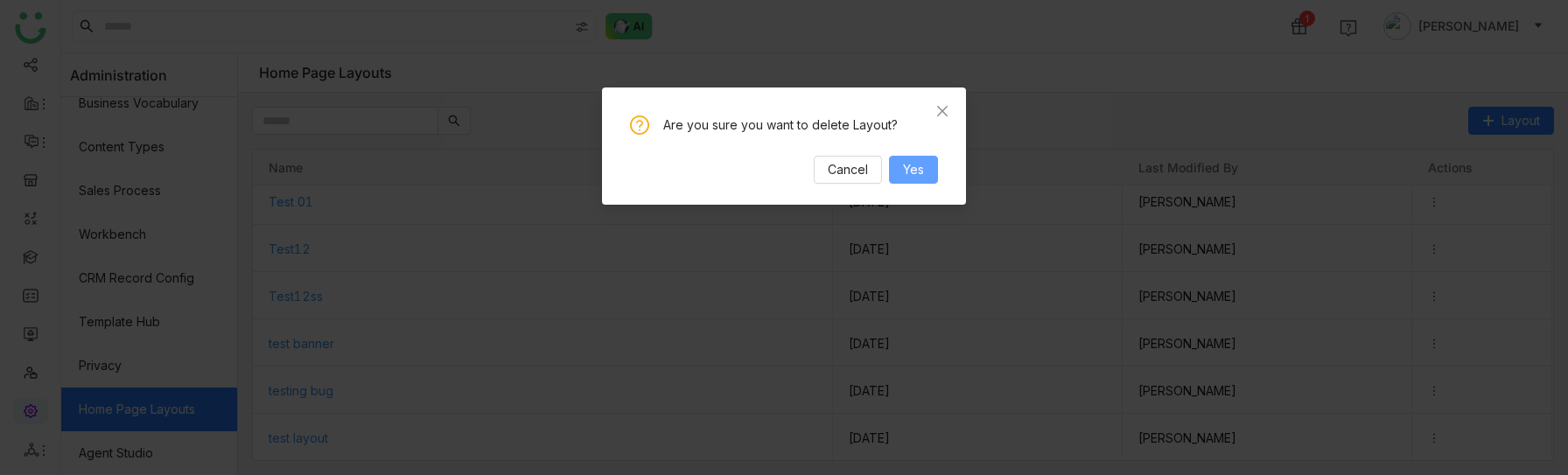
click at [924, 166] on button "Yes" at bounding box center [913, 169] width 49 height 28
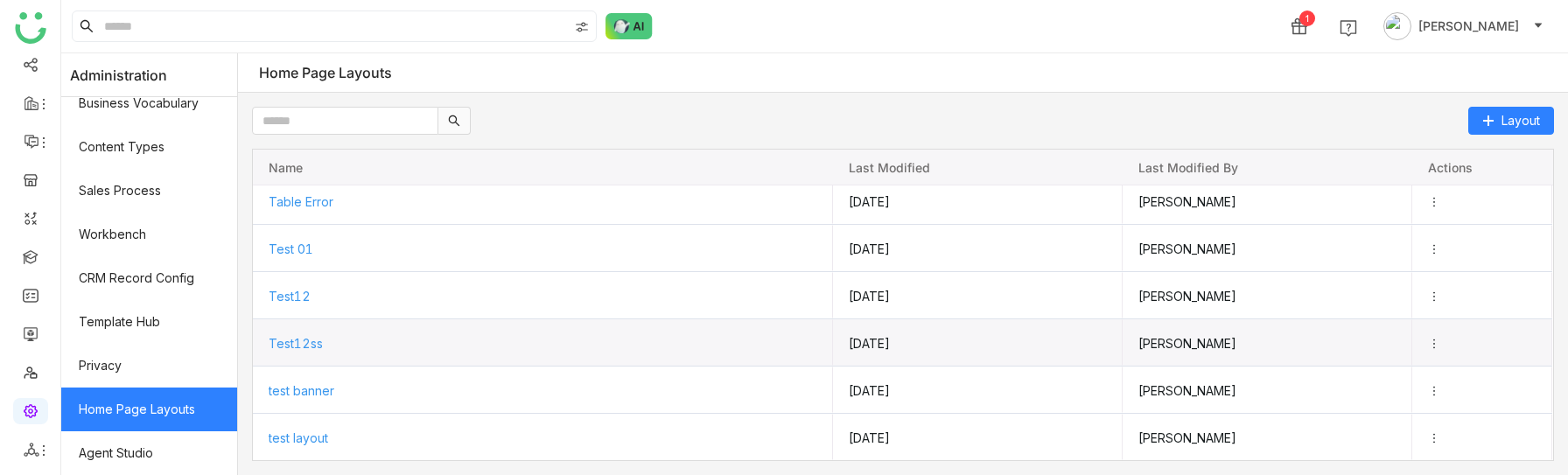
scroll to position [0, 0]
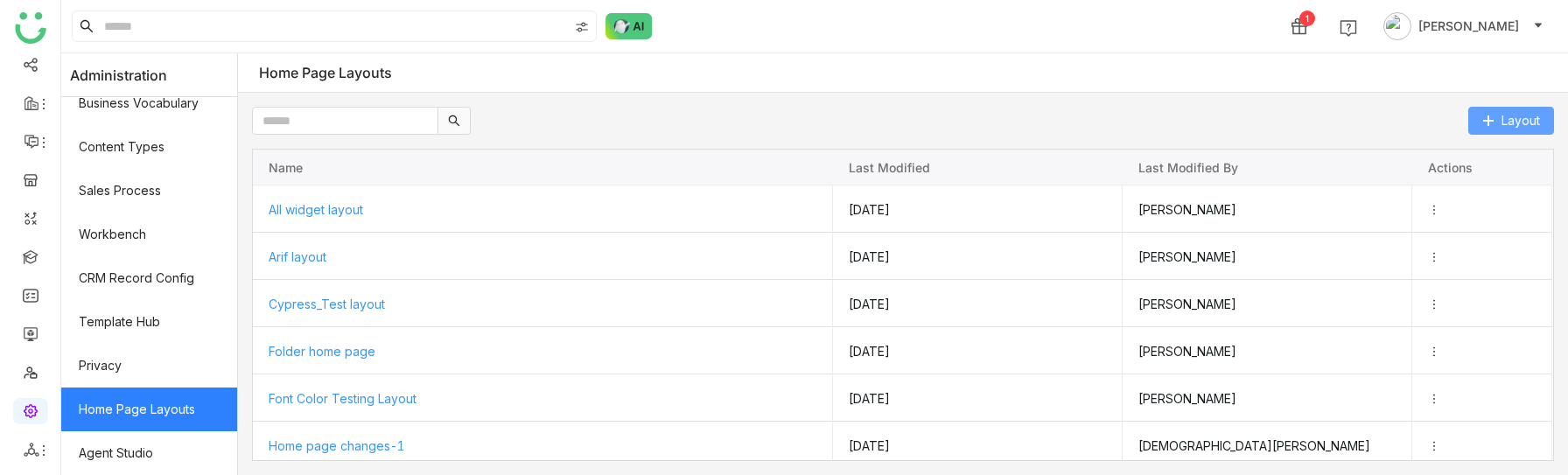
click at [1497, 123] on button "Layout" at bounding box center [1511, 121] width 86 height 28
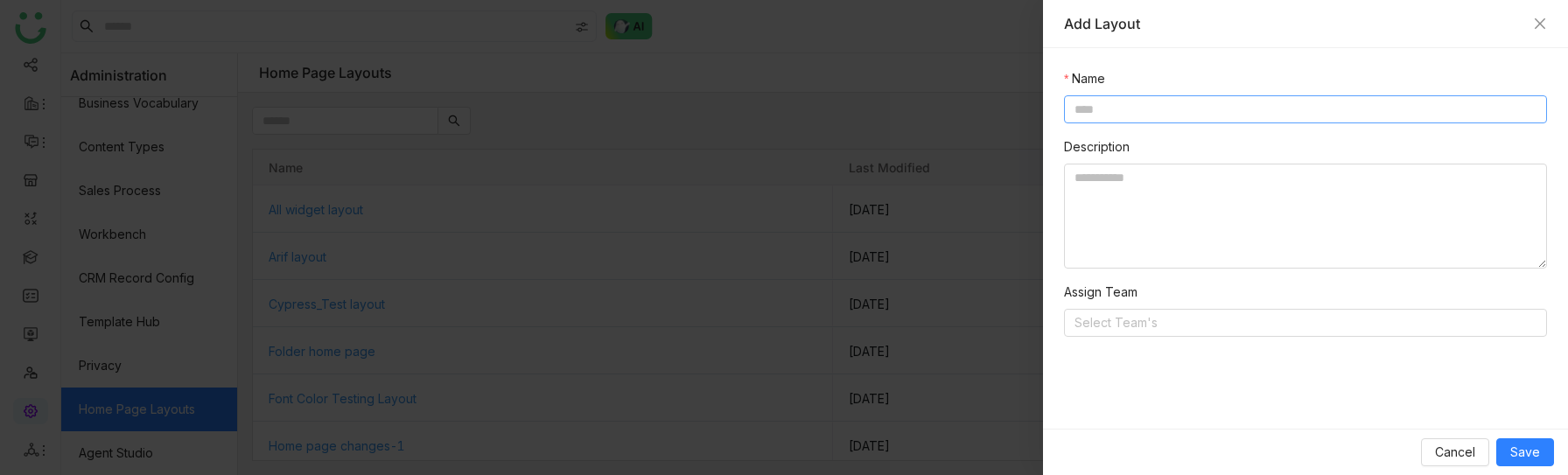
click at [1159, 110] on input at bounding box center [1305, 110] width 483 height 28
type input "**********"
click at [1513, 443] on span "Save" at bounding box center [1525, 452] width 30 height 19
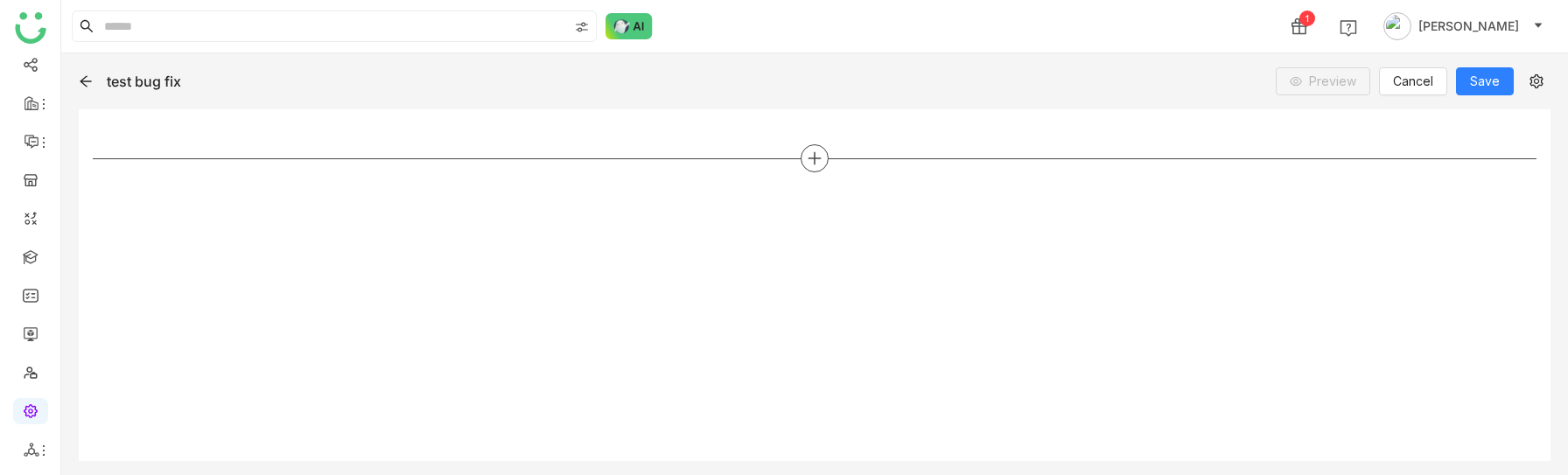
click at [819, 150] on icon at bounding box center [814, 158] width 16 height 16
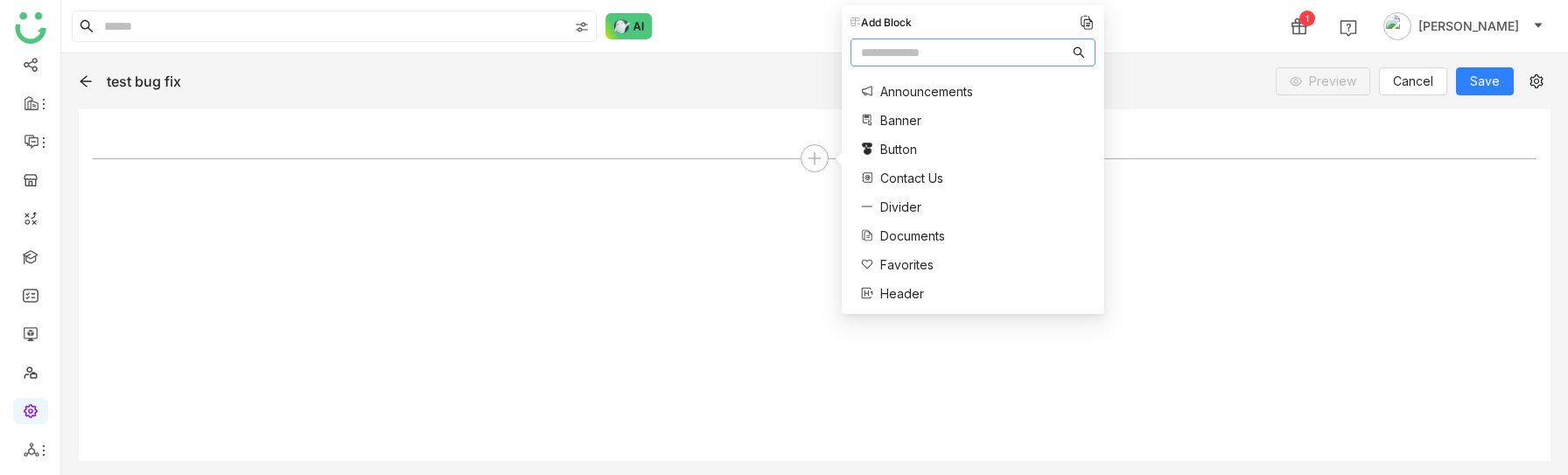
paste input "**********"
type input "**********"
type input "*"
click at [918, 122] on span "Documents" at bounding box center [913, 120] width 65 height 18
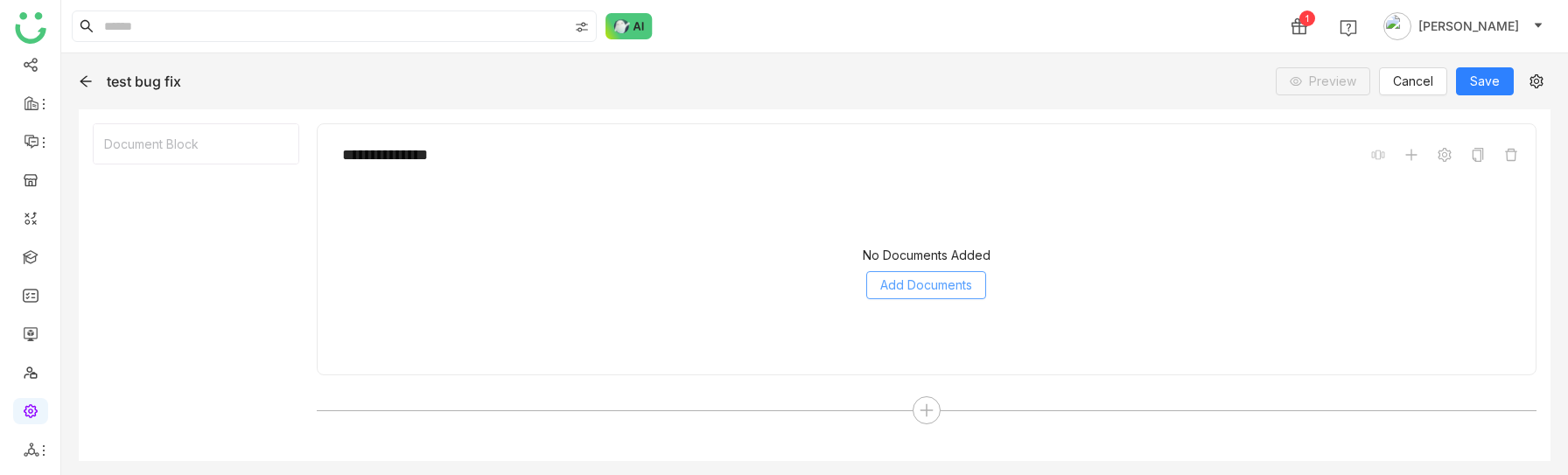
click at [906, 280] on span "Add Documents" at bounding box center [926, 285] width 92 height 19
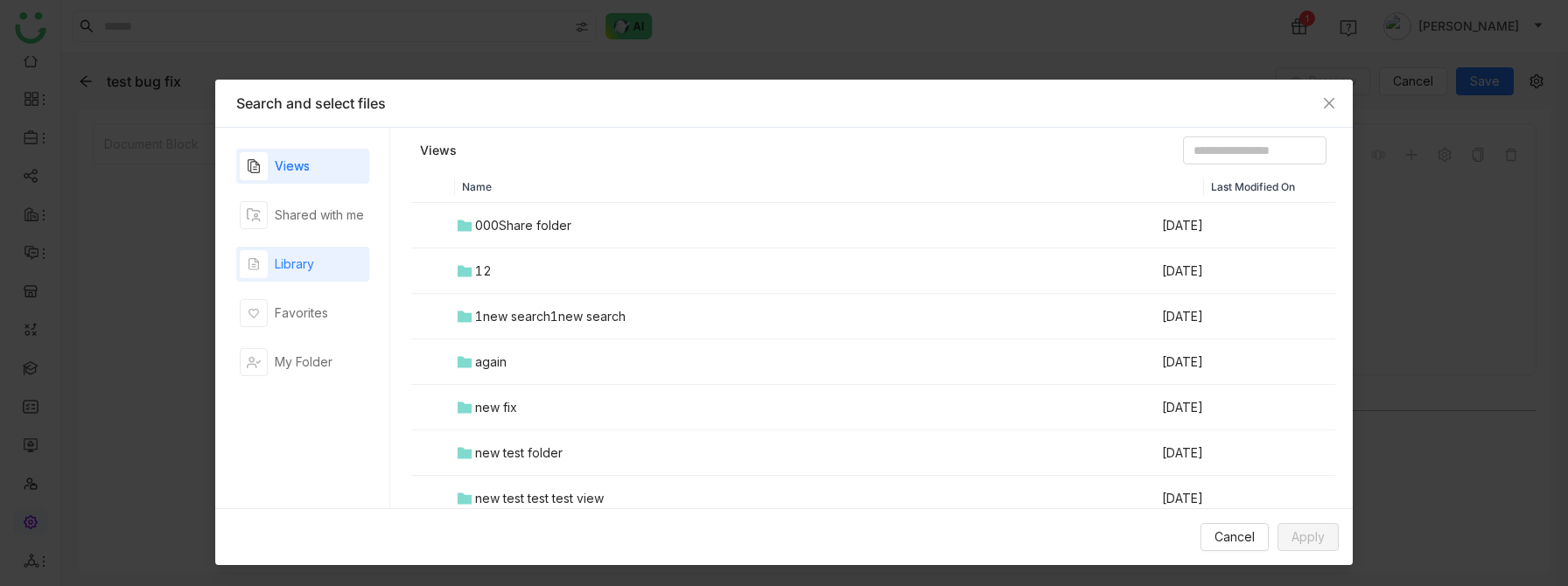
click at [289, 256] on div "Library" at bounding box center [294, 264] width 39 height 19
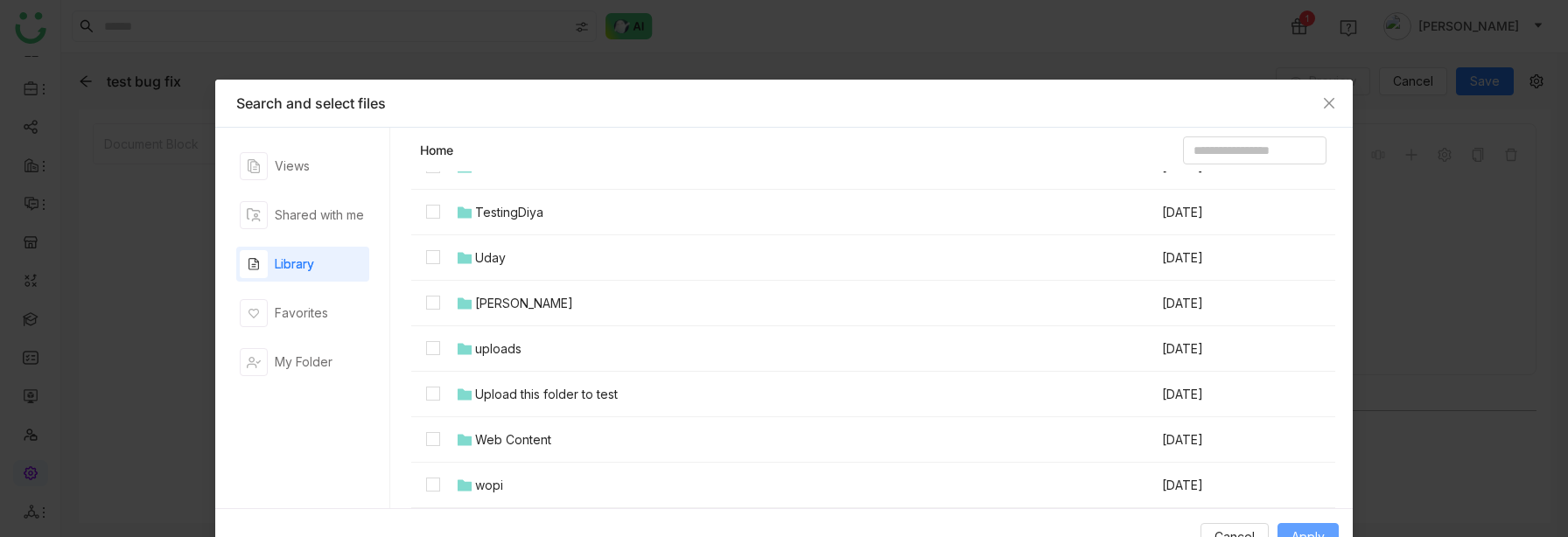
click at [1297, 451] on span "Apply" at bounding box center [1308, 537] width 33 height 19
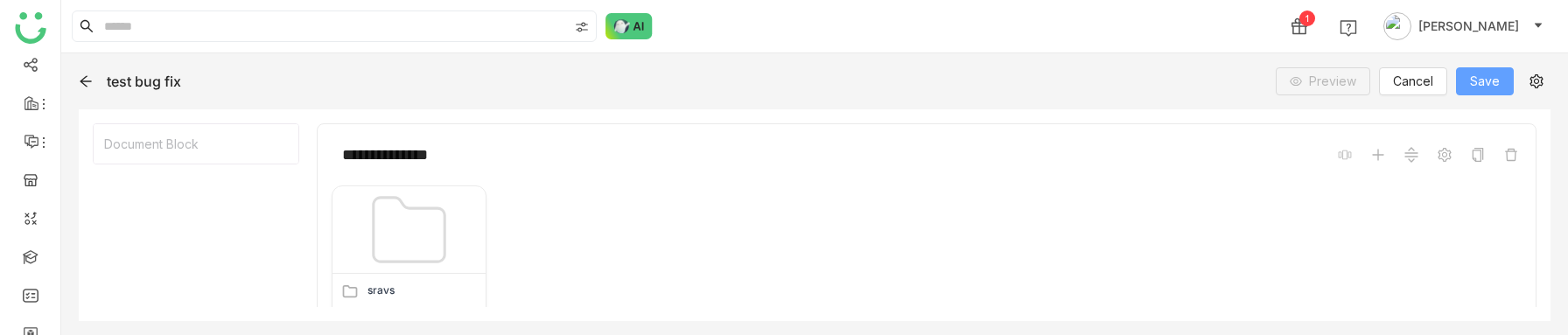
click at [1481, 92] on button "Save" at bounding box center [1485, 82] width 58 height 28
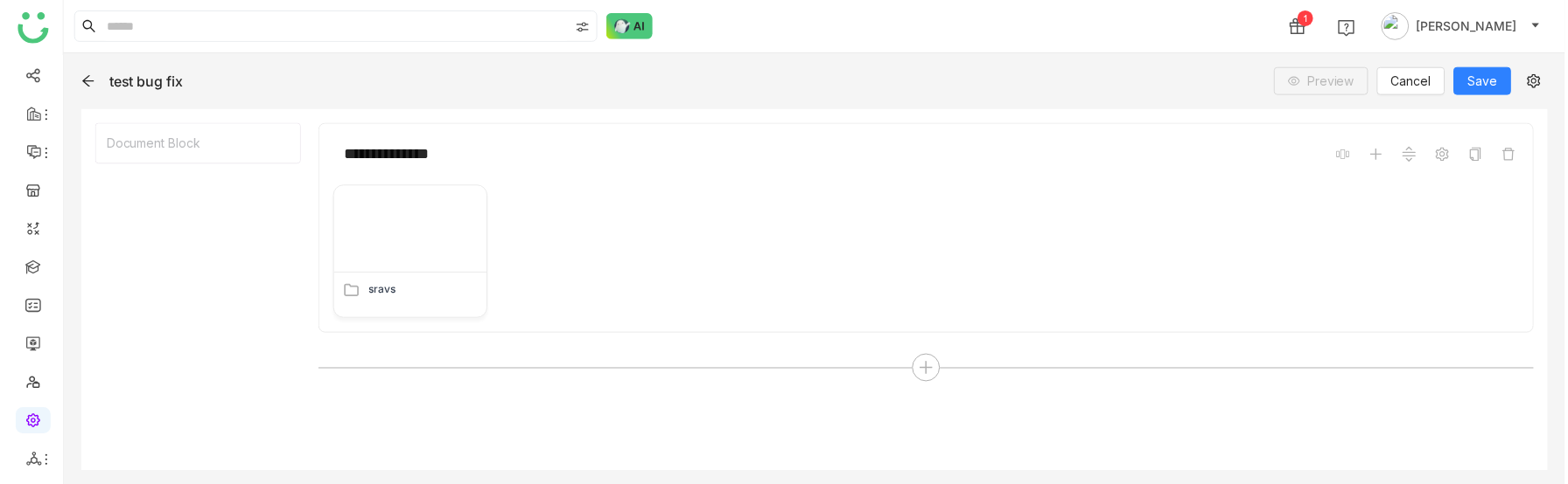
scroll to position [123, 0]
click at [925, 371] on icon at bounding box center [927, 369] width 16 height 16
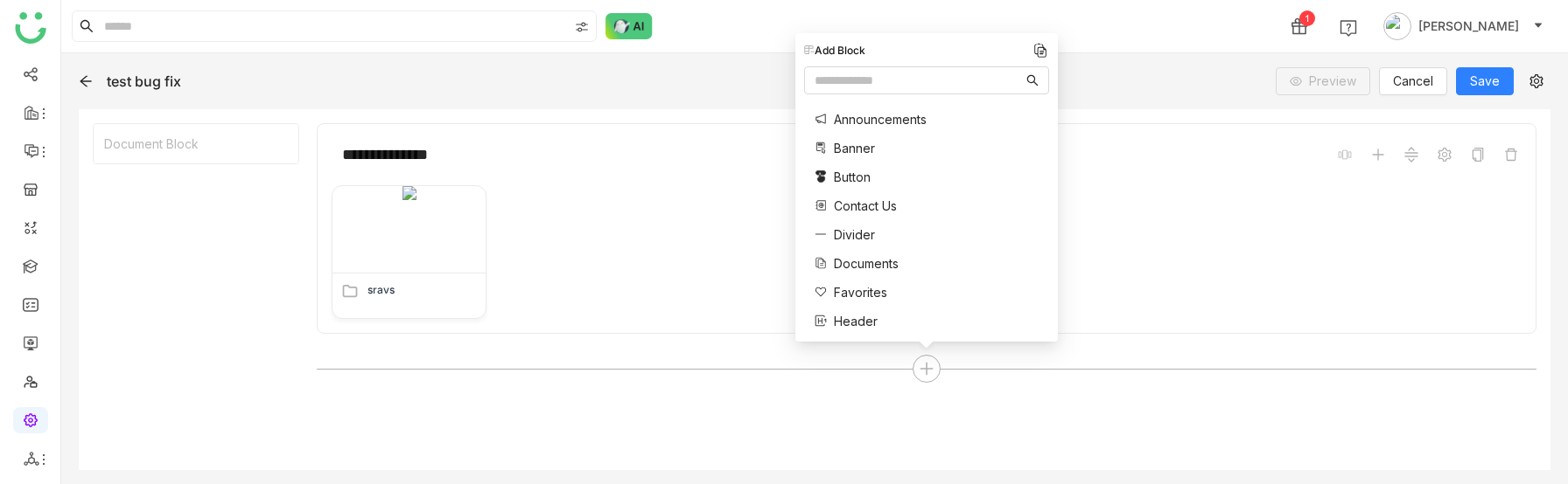
click at [847, 258] on span "Documents" at bounding box center [866, 263] width 65 height 18
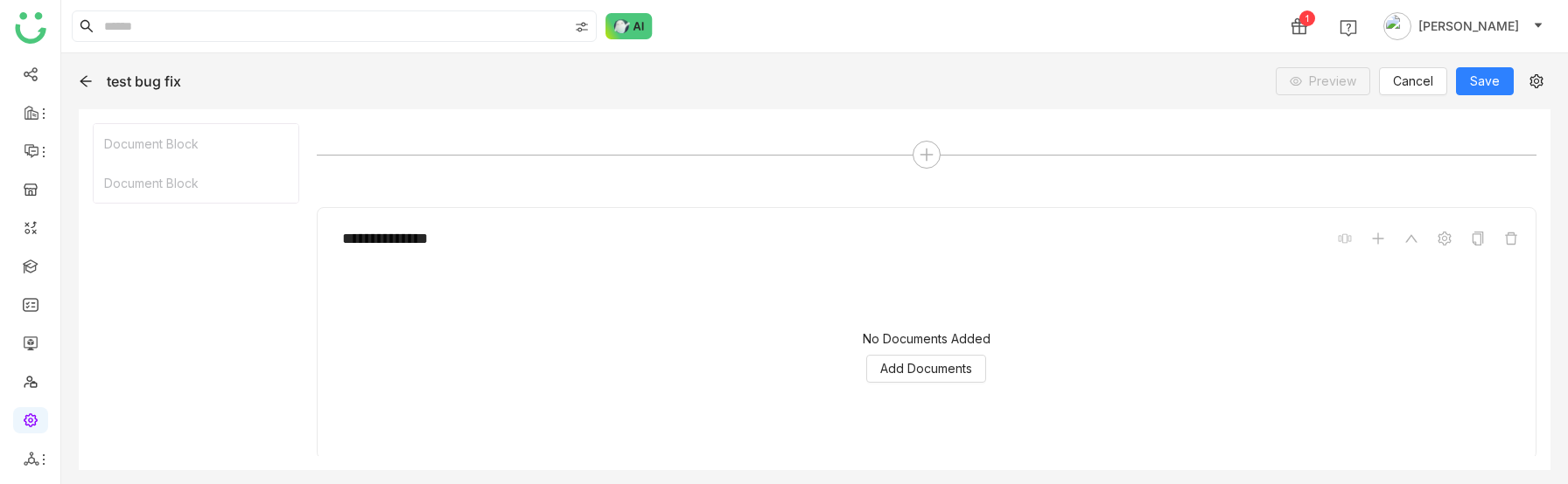
scroll to position [232, 0]
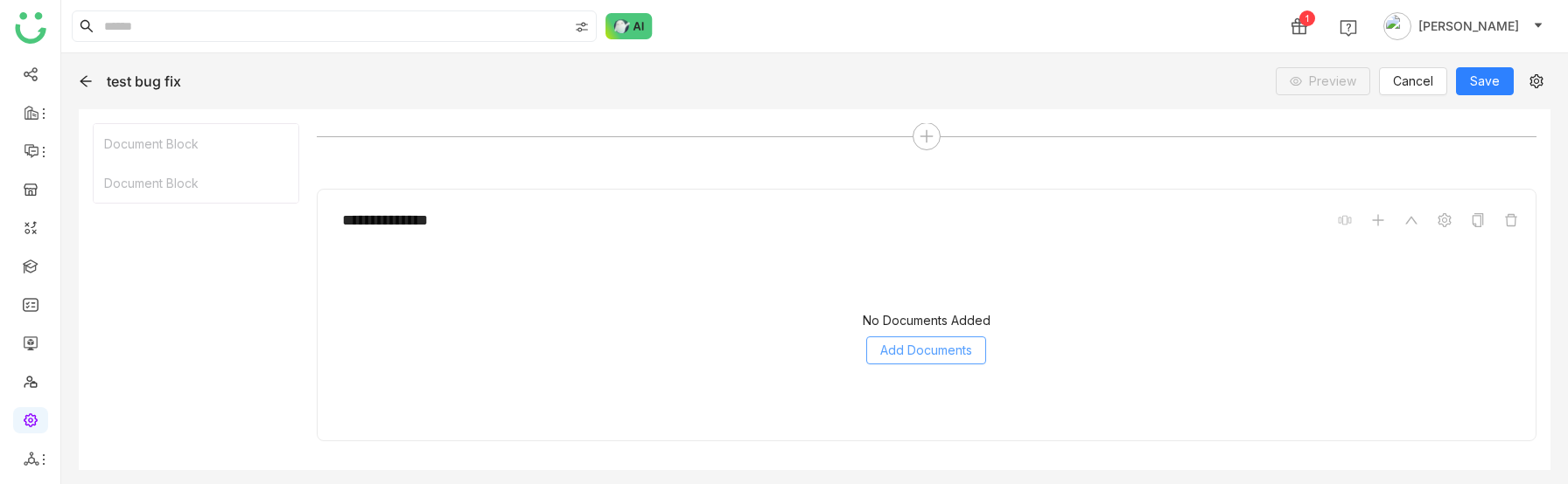
click at [906, 344] on span "Add Documents" at bounding box center [926, 351] width 92 height 19
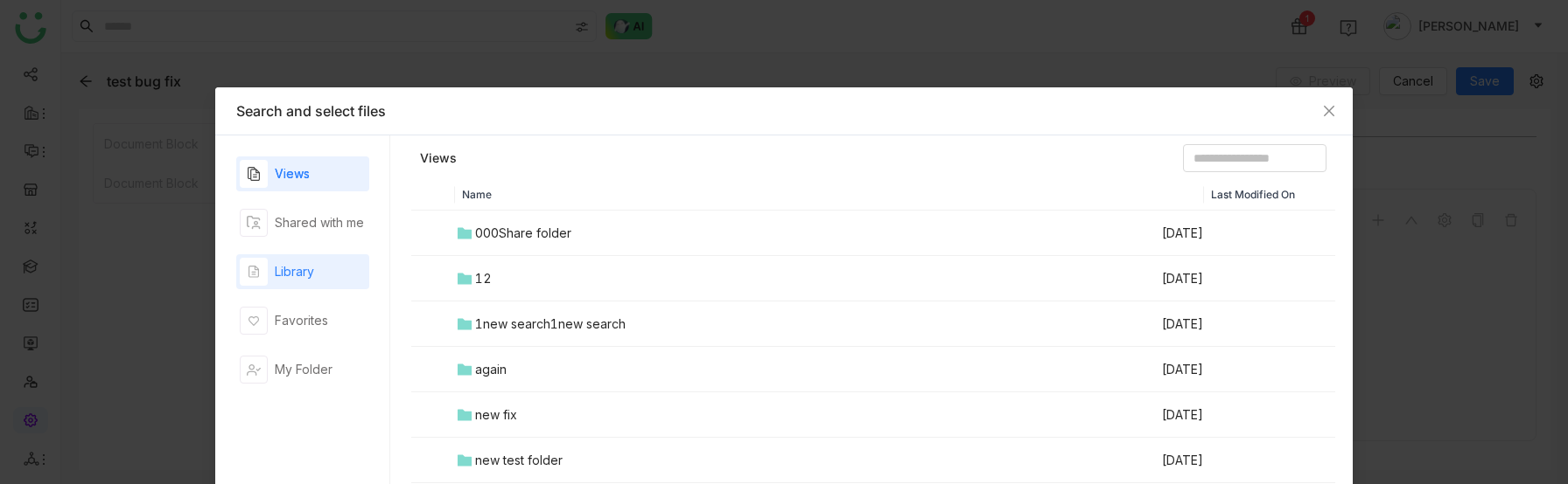
click at [279, 277] on div "Library" at bounding box center [294, 272] width 39 height 19
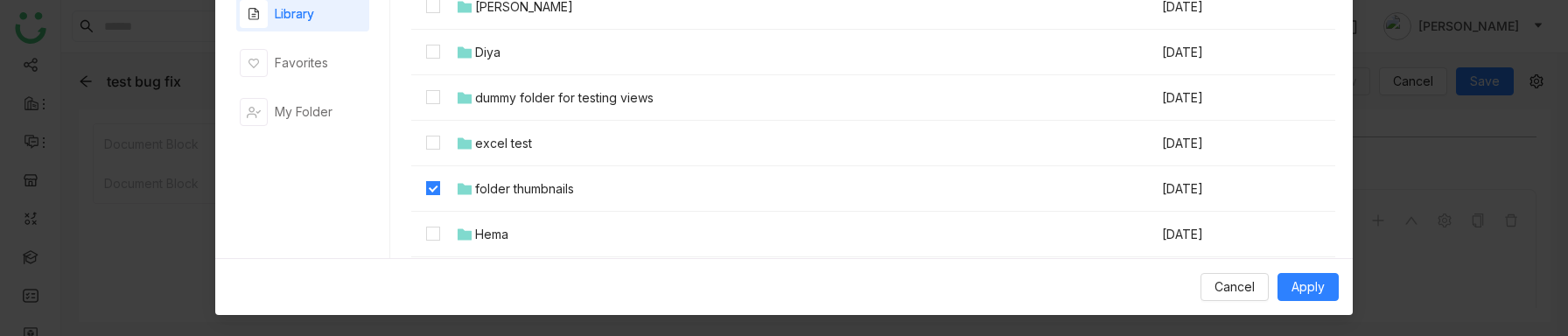
scroll to position [548, 0]
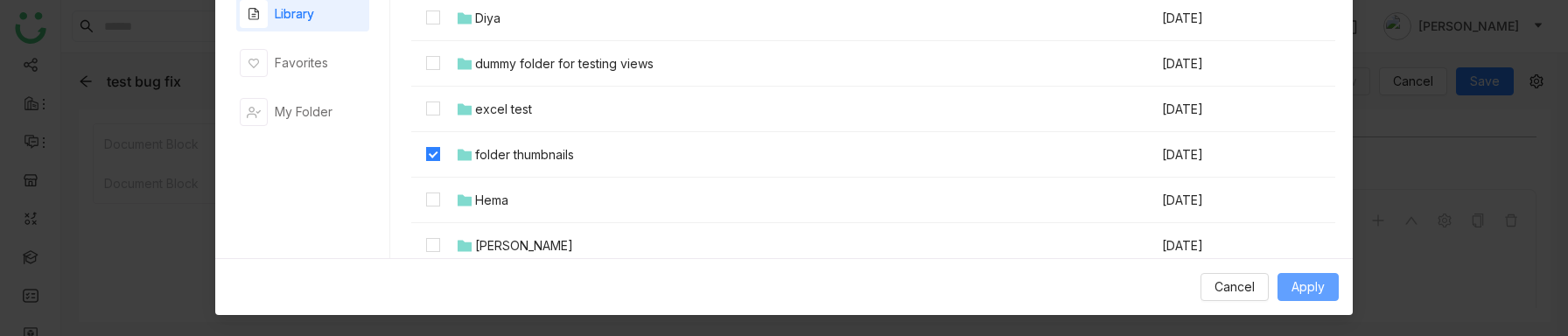
click at [1307, 277] on span "Apply" at bounding box center [1308, 287] width 33 height 19
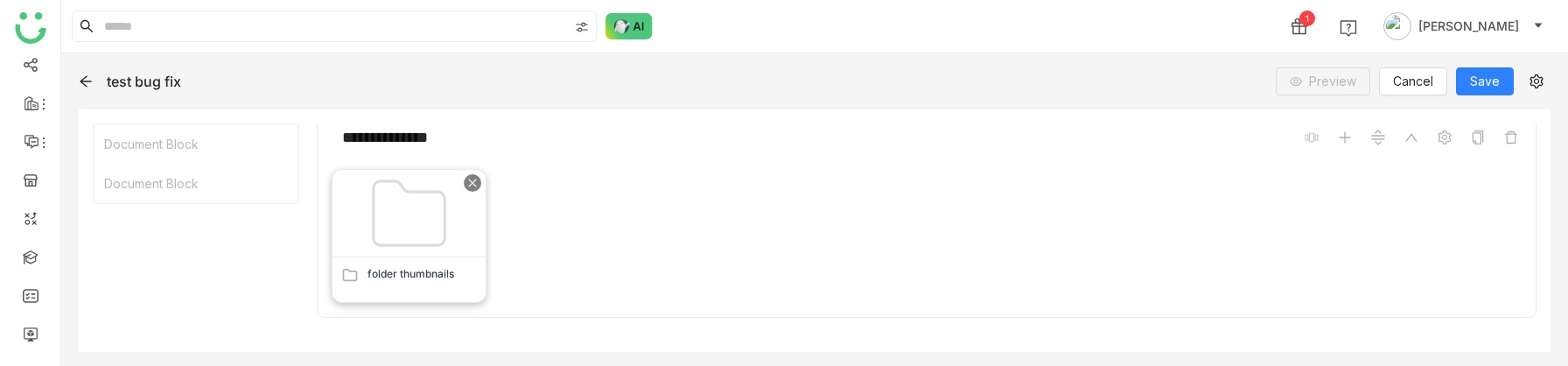
scroll to position [348, 0]
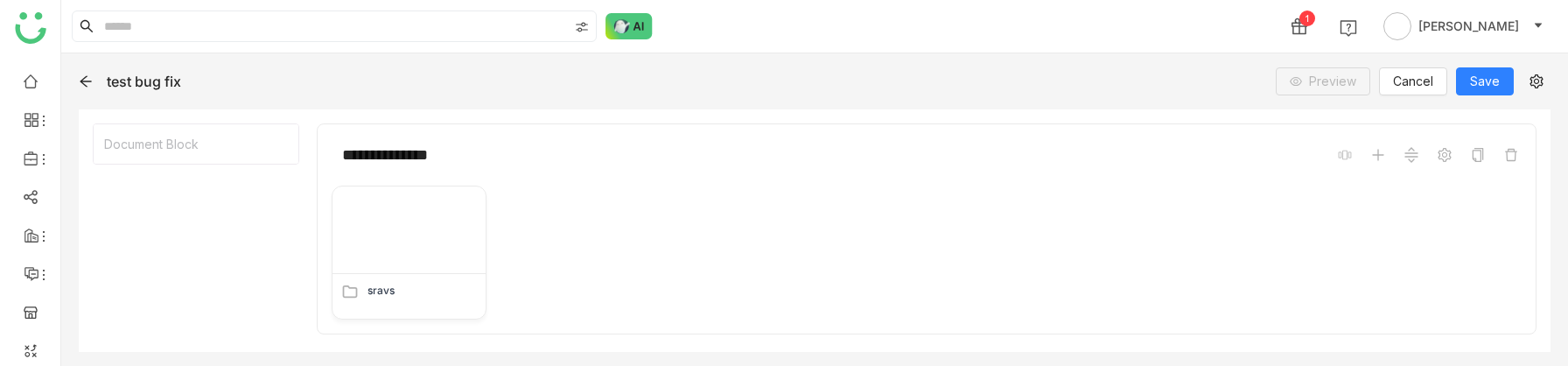
scroll to position [49, 0]
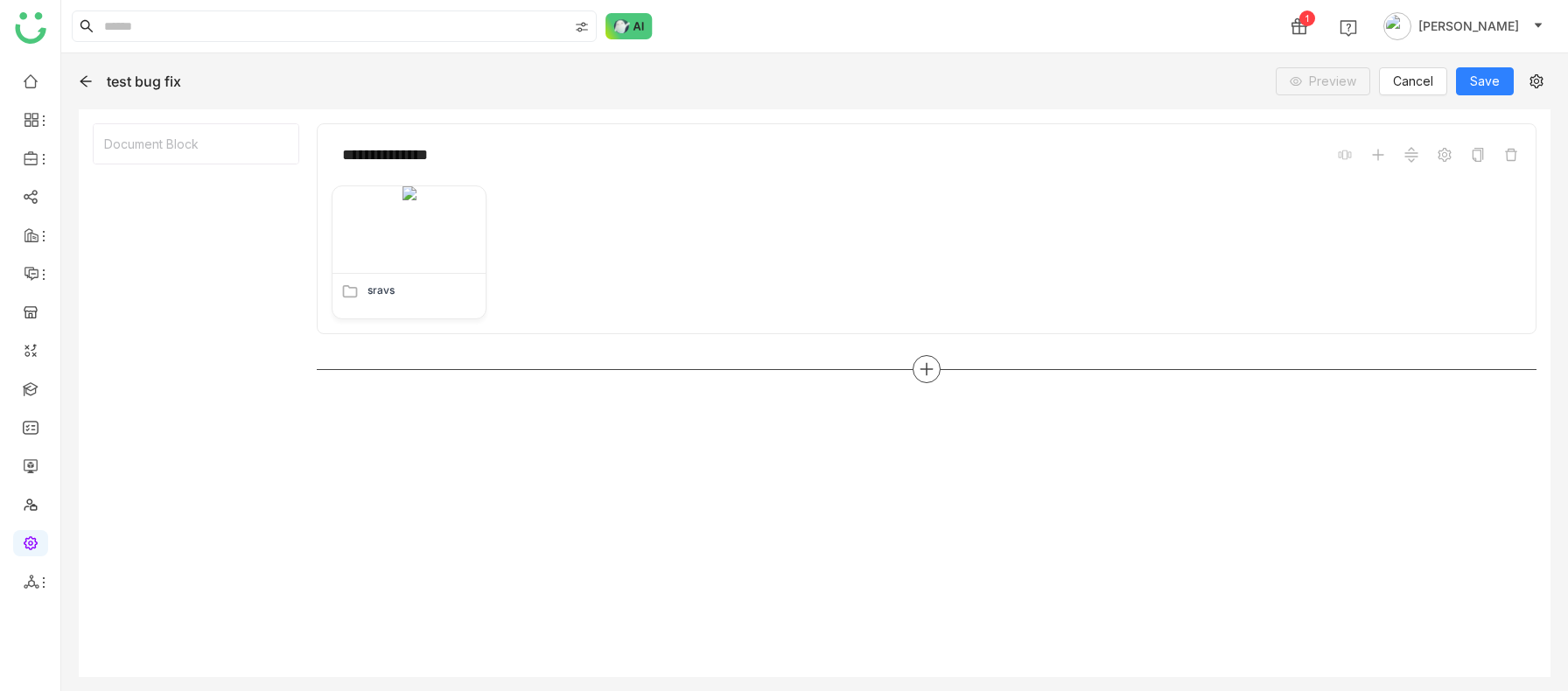
click at [929, 365] on icon at bounding box center [927, 370] width 12 height 2
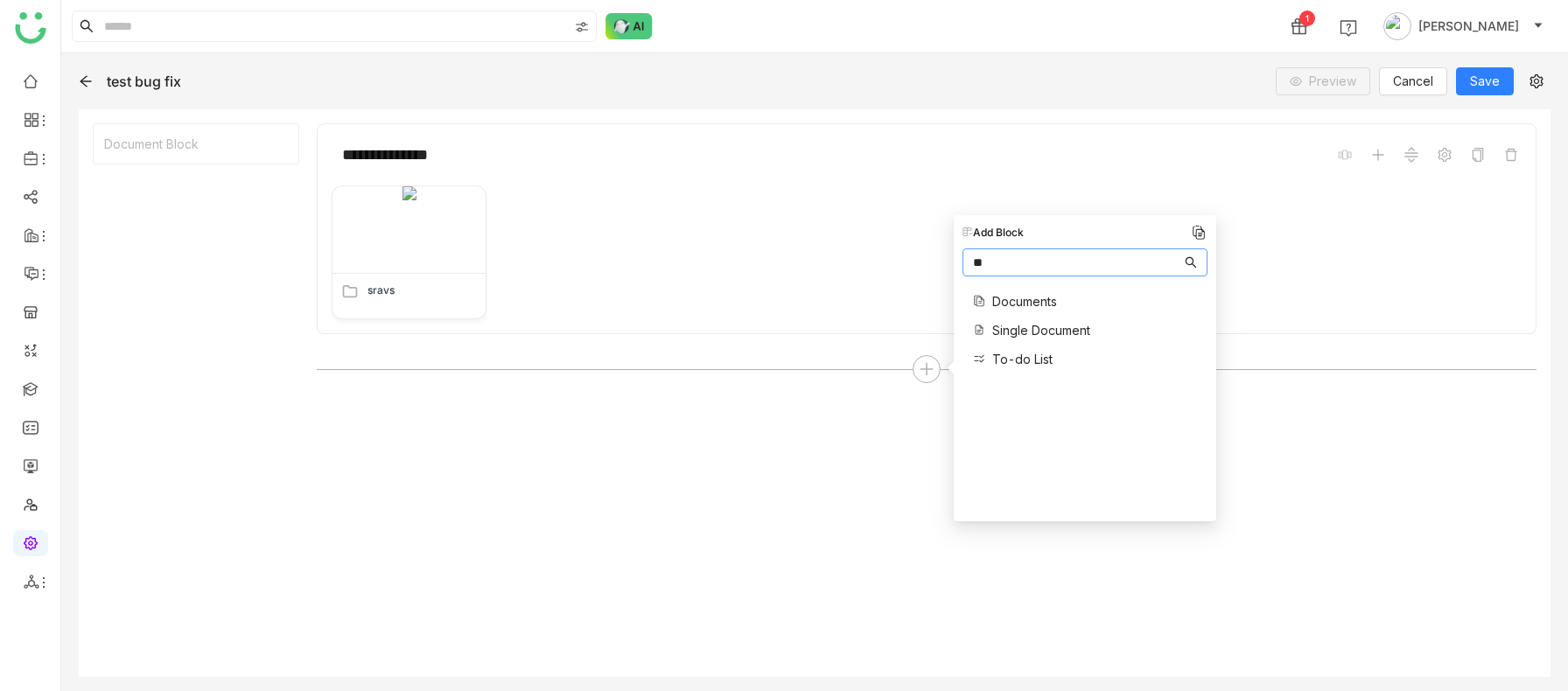
type input "**"
click at [1038, 294] on span "Documents" at bounding box center [1025, 301] width 65 height 18
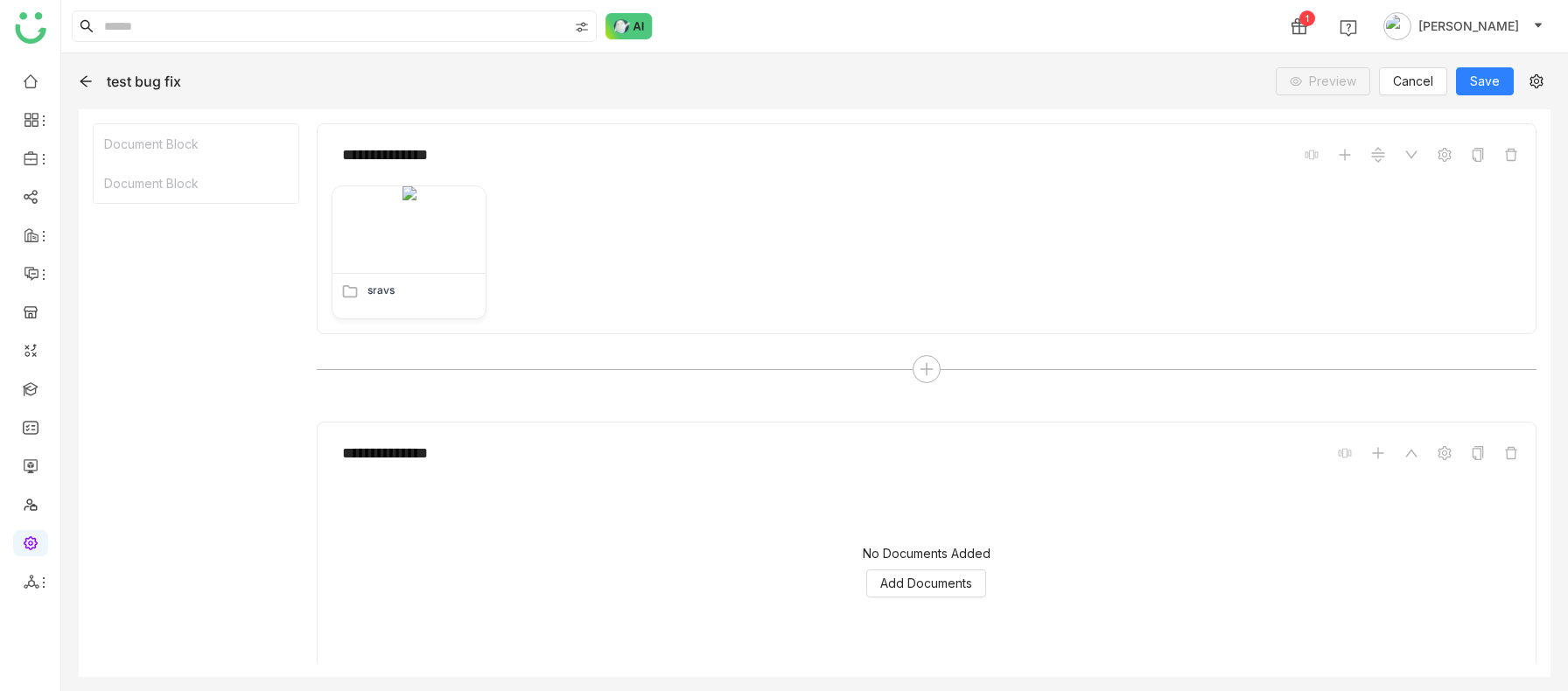
scroll to position [63, 0]
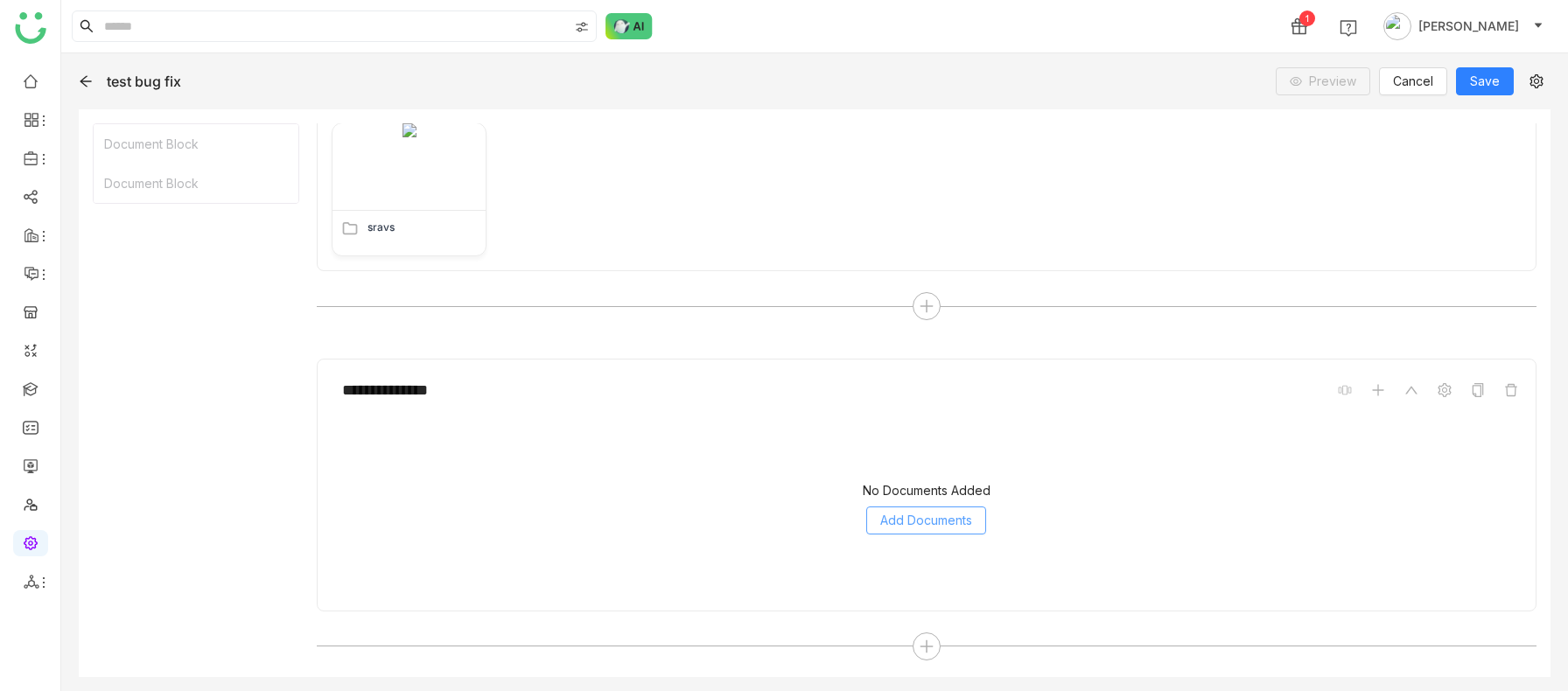
click at [923, 365] on span "Add Documents" at bounding box center [926, 520] width 92 height 19
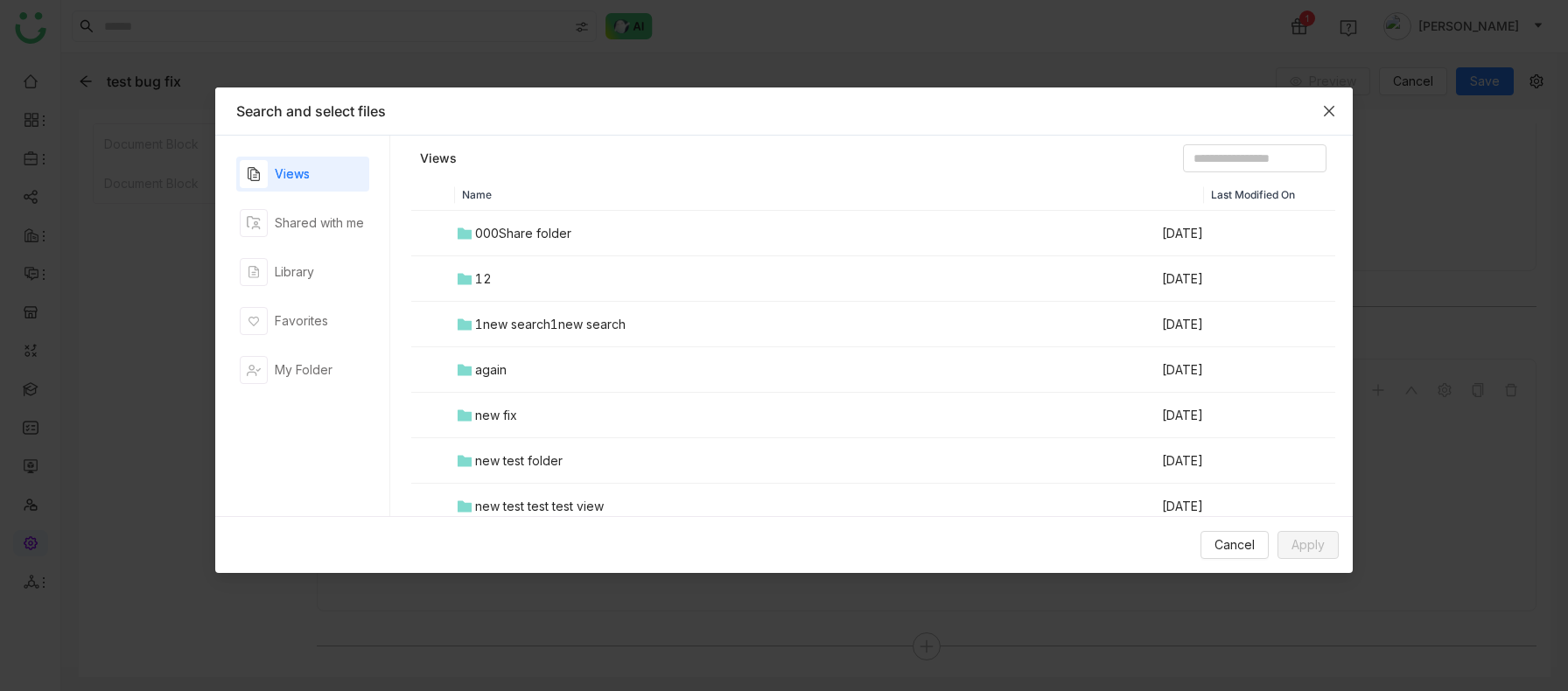
scroll to position [33, 0]
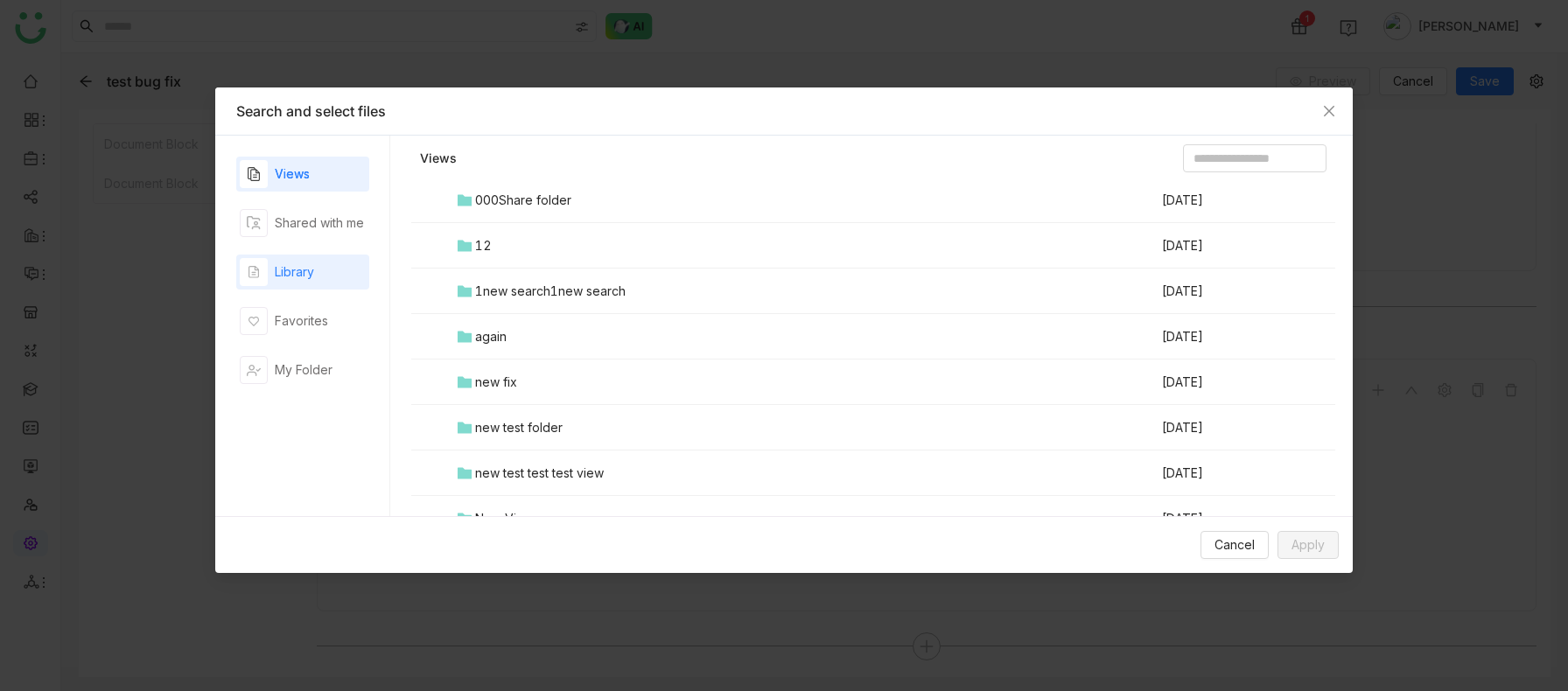
click at [261, 274] on div "button" at bounding box center [254, 272] width 28 height 28
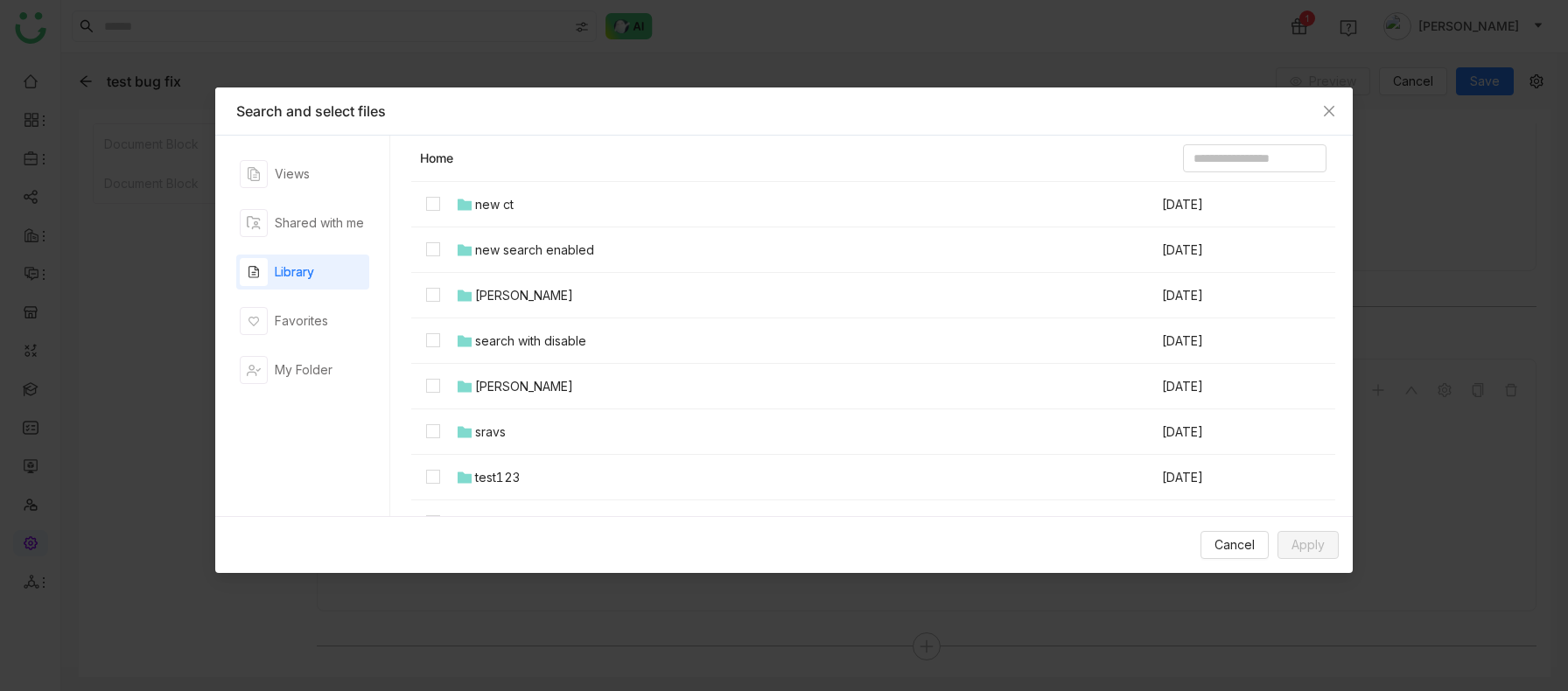
scroll to position [1010, 0]
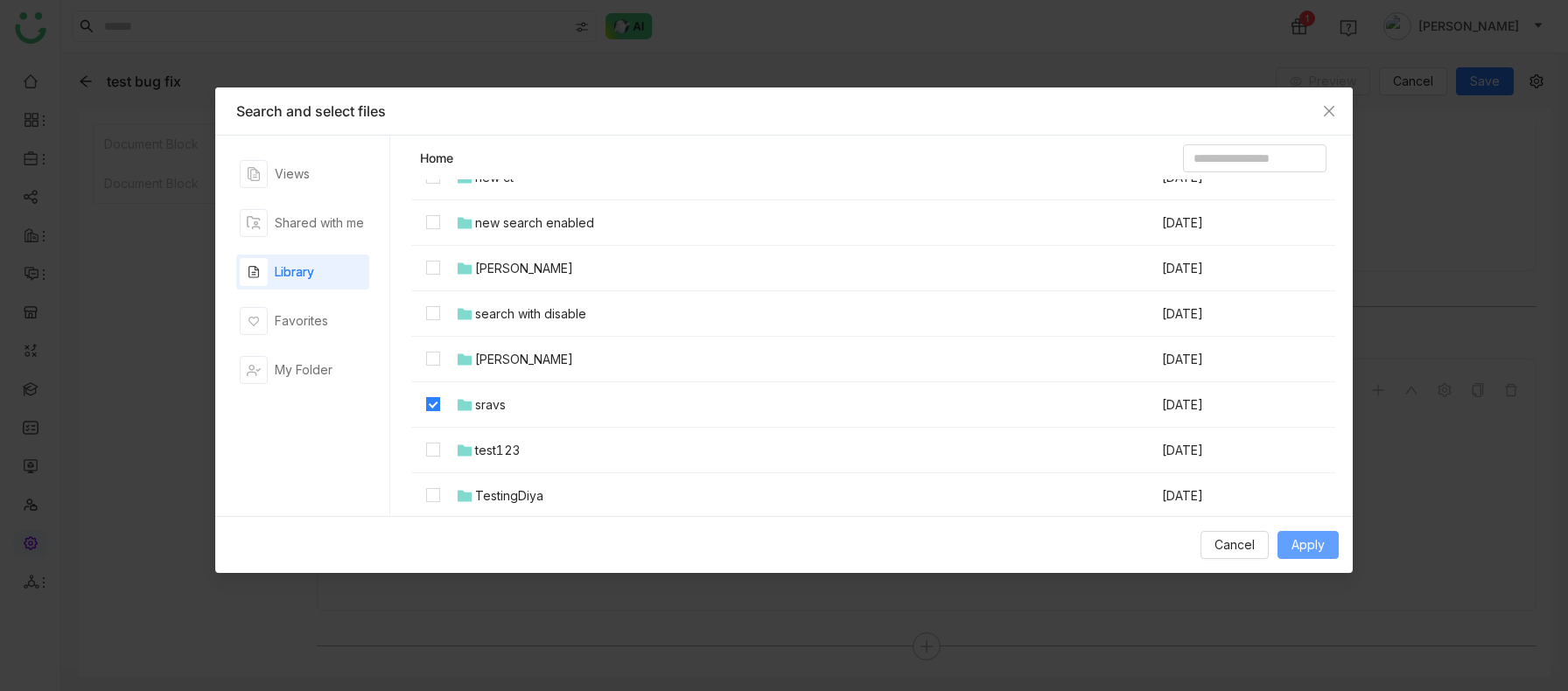
click at [1314, 365] on span "Apply" at bounding box center [1308, 545] width 33 height 19
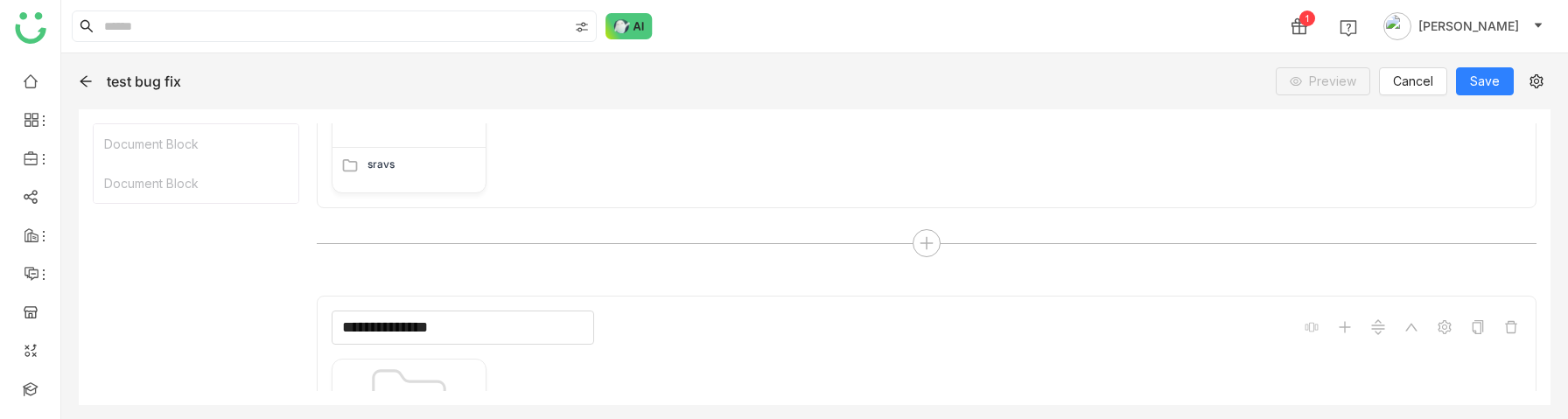
scroll to position [237, 0]
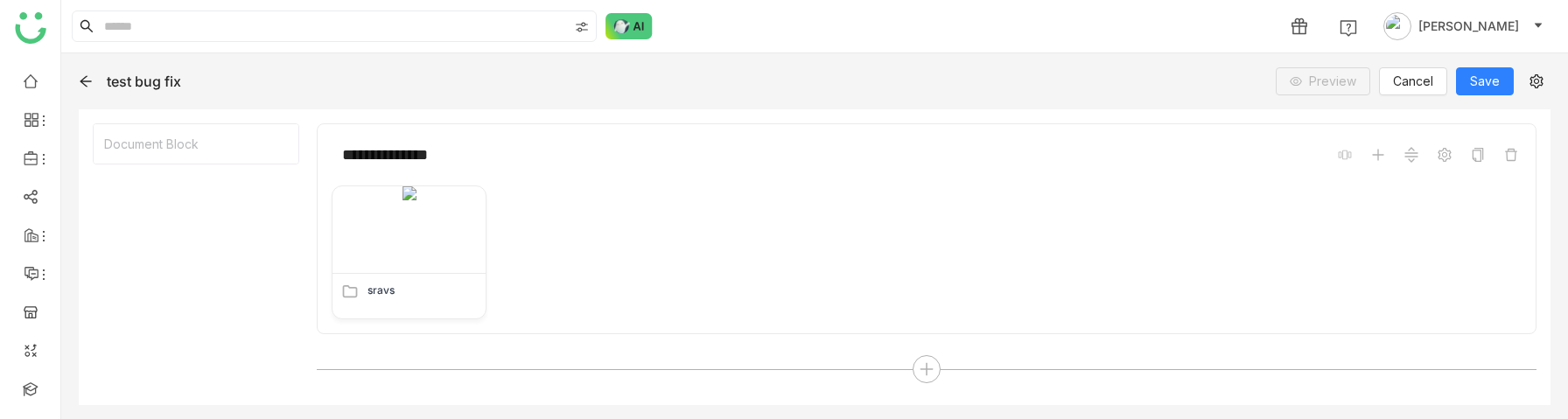
click at [956, 412] on div "**********" at bounding box center [814, 236] width 1507 height 366
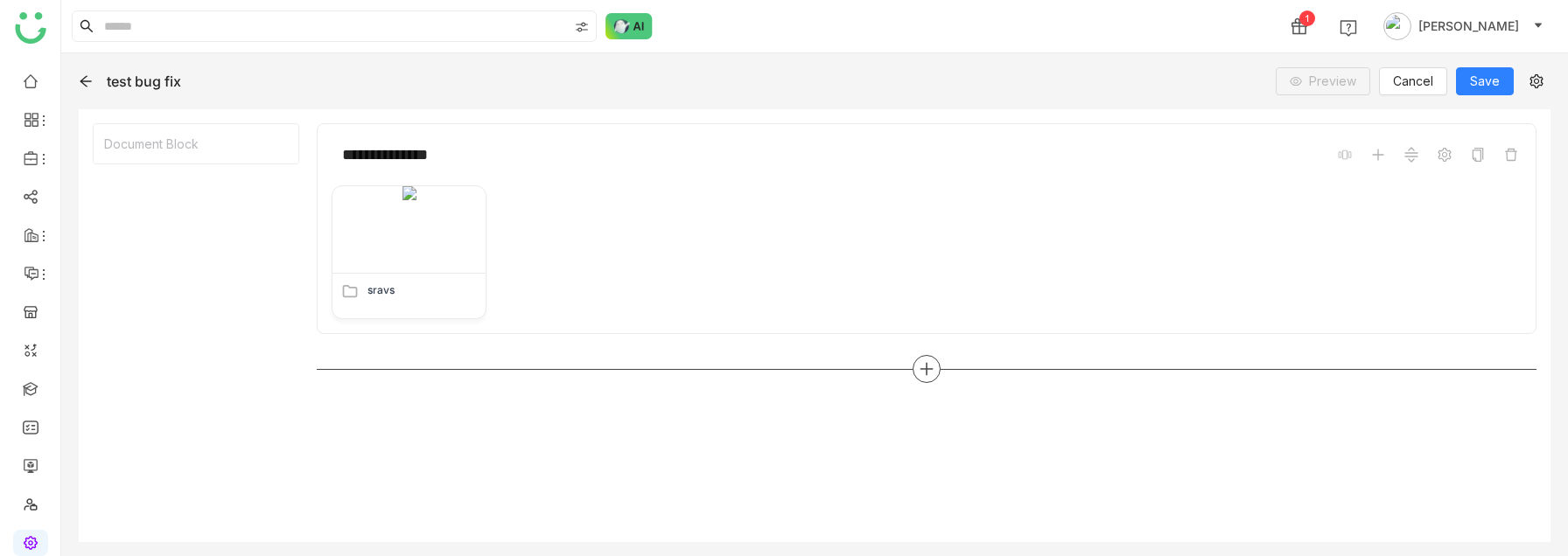
click at [933, 366] on icon at bounding box center [927, 369] width 16 height 16
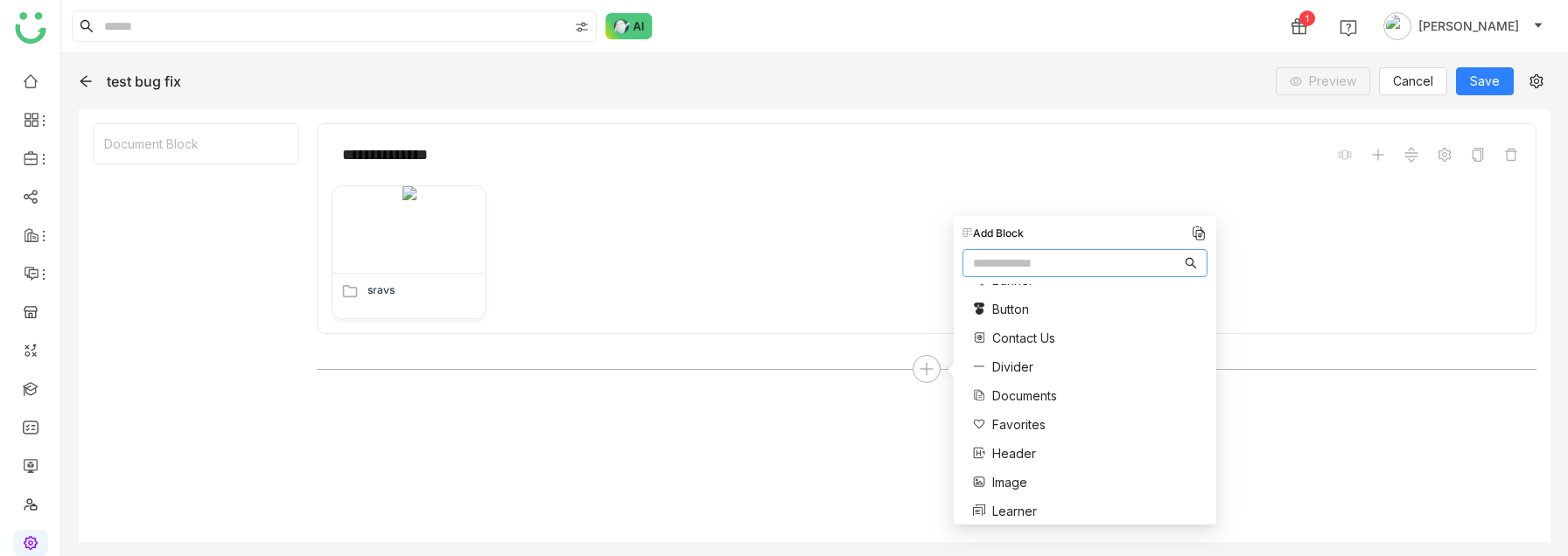
scroll to position [61, 0]
click at [1028, 388] on span "Documents" at bounding box center [1025, 386] width 65 height 18
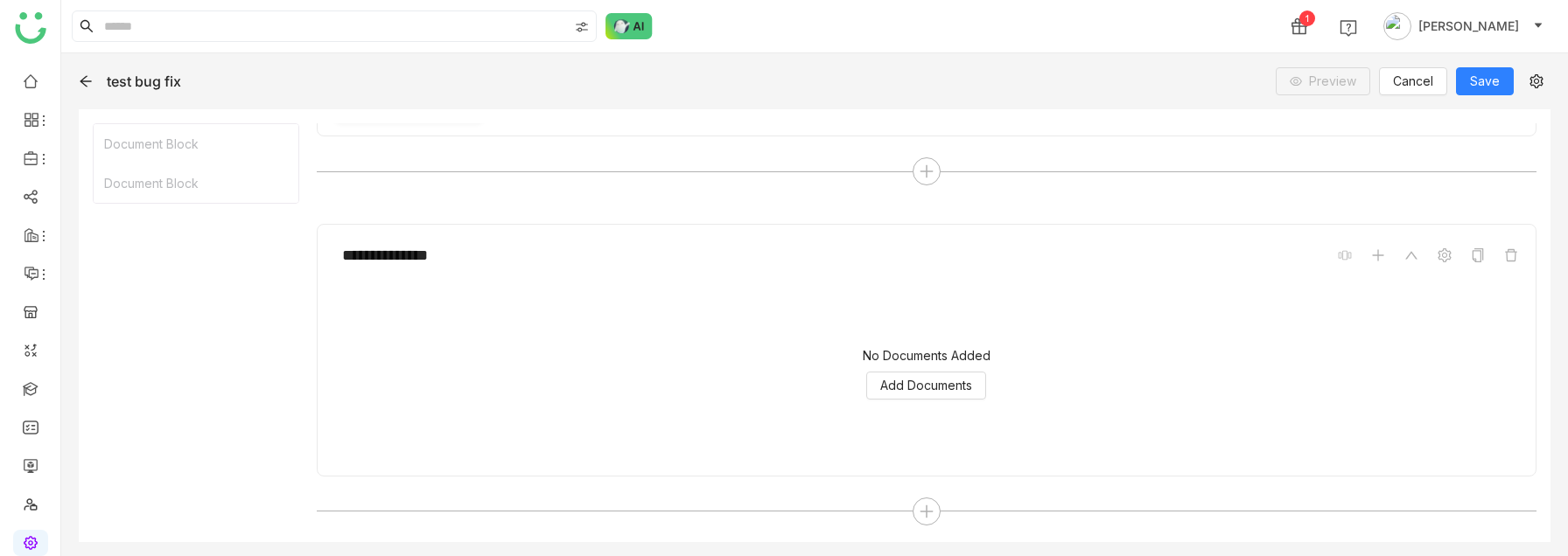
scroll to position [197, 0]
click at [920, 386] on span "Add Documents" at bounding box center [926, 386] width 92 height 19
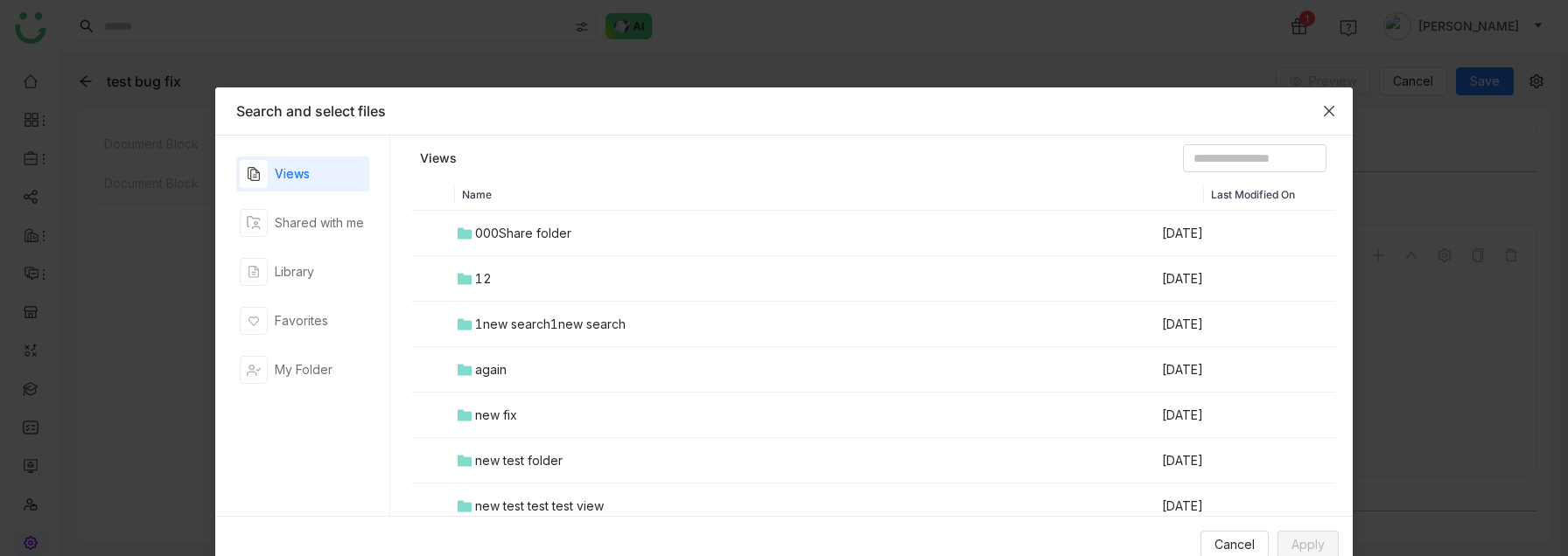
scroll to position [288, 0]
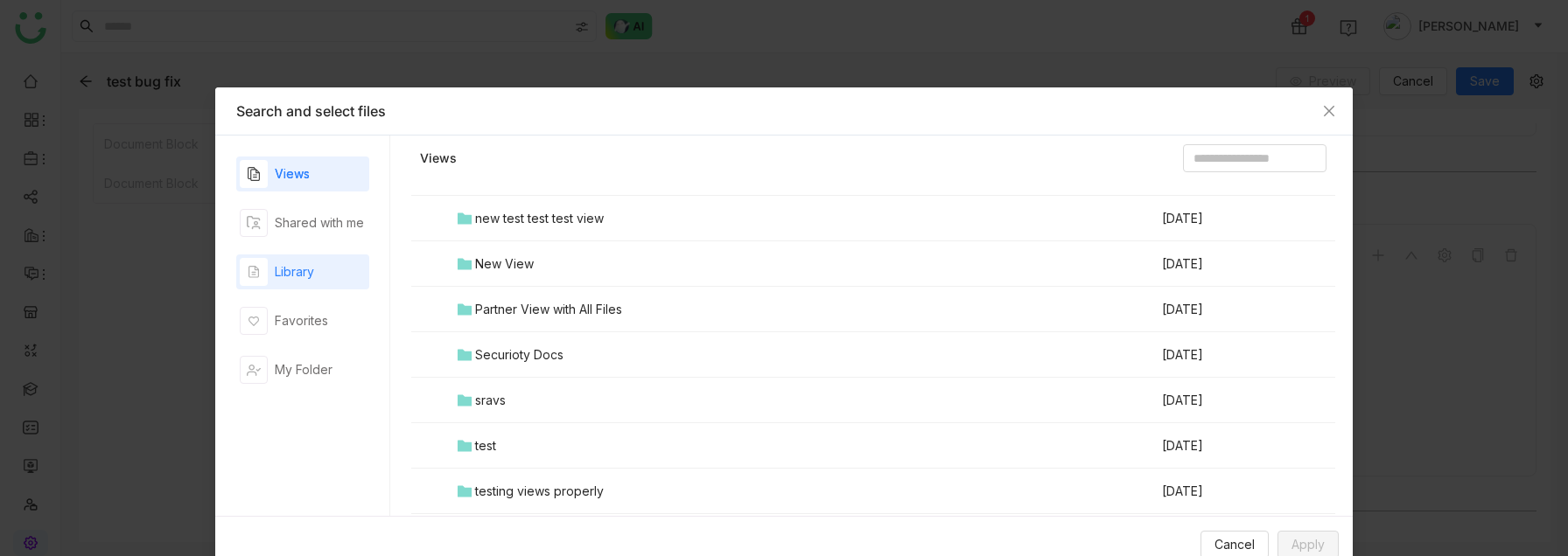
click at [299, 282] on div "Library" at bounding box center [276, 272] width 75 height 28
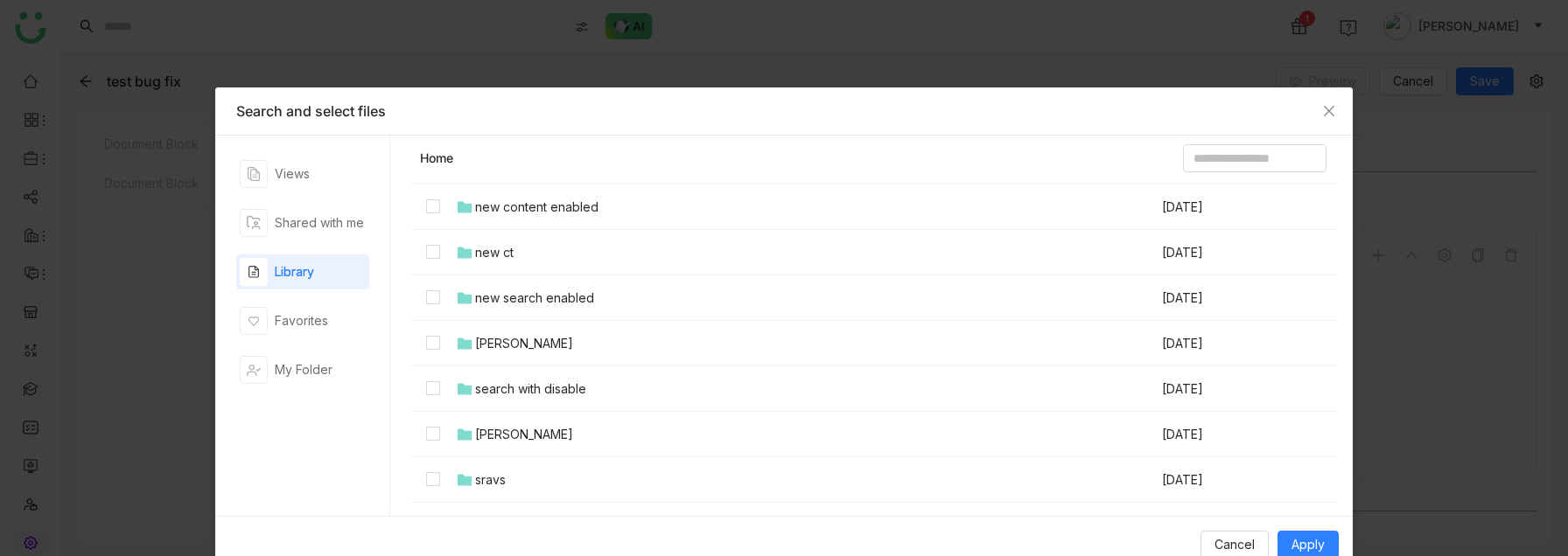
scroll to position [1368, 0]
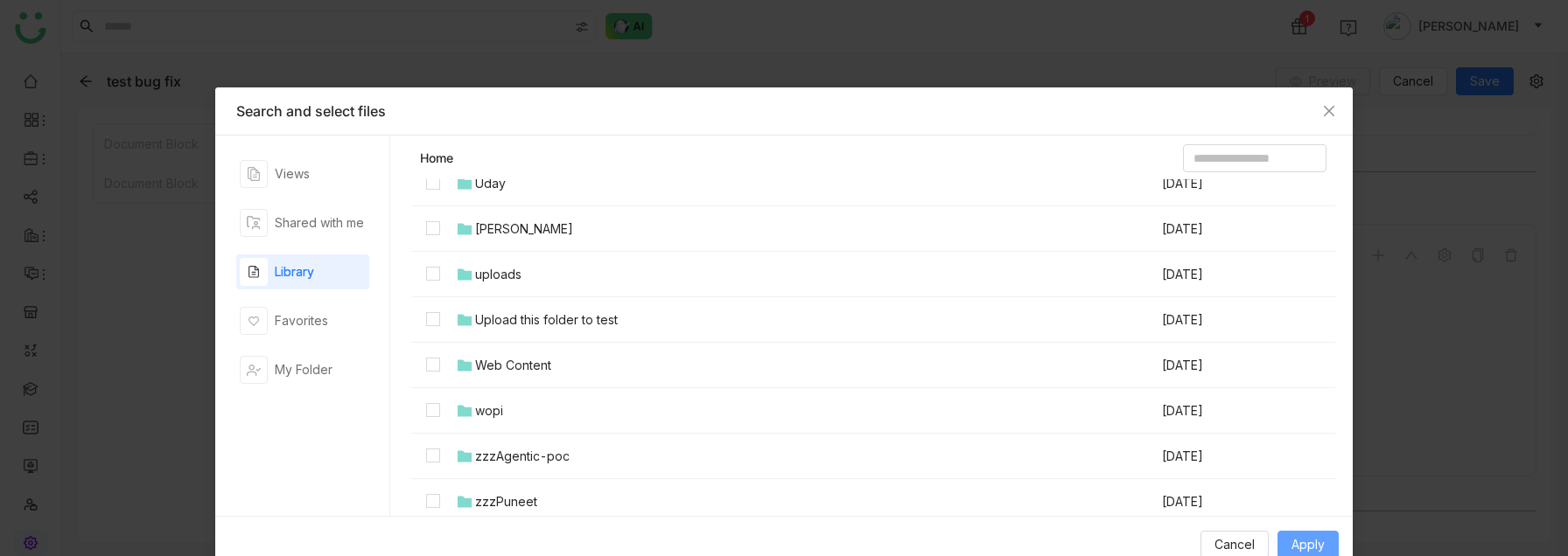
click at [1292, 409] on span "Apply" at bounding box center [1308, 545] width 33 height 19
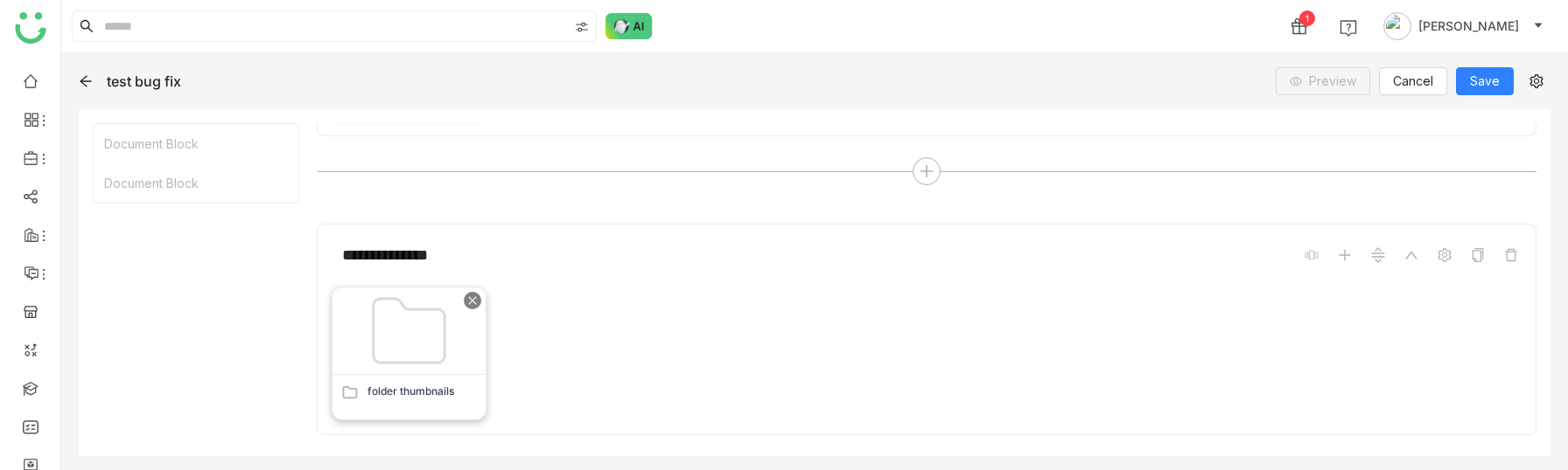
scroll to position [242, 0]
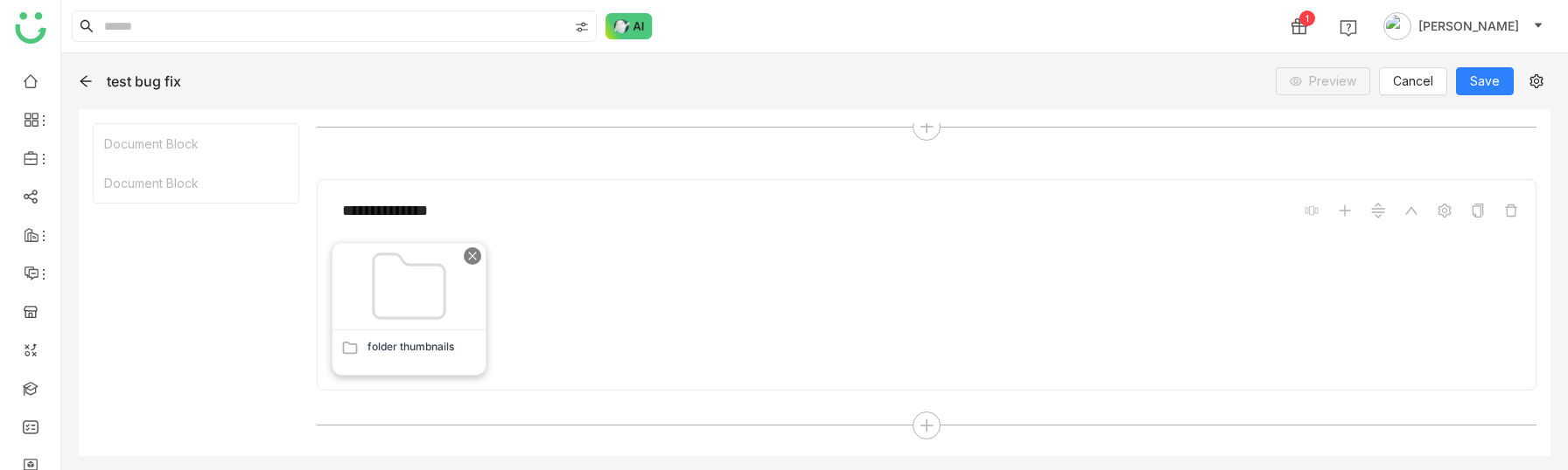
click at [471, 256] on icon at bounding box center [471, 255] width 8 height 8
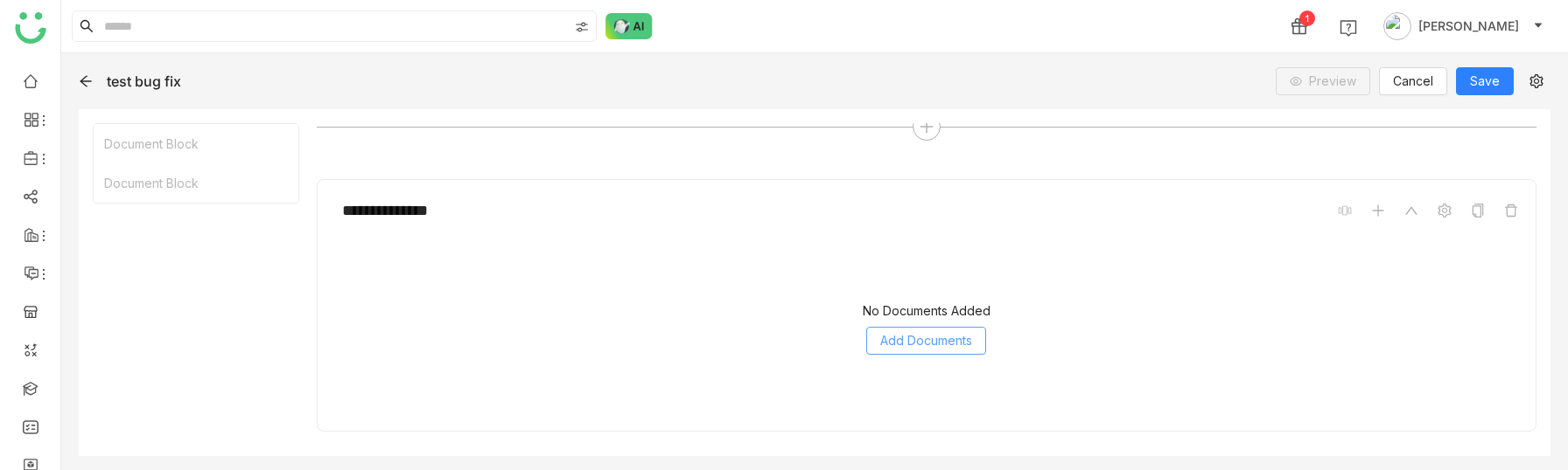
click at [927, 338] on span "Add Documents" at bounding box center [926, 341] width 92 height 19
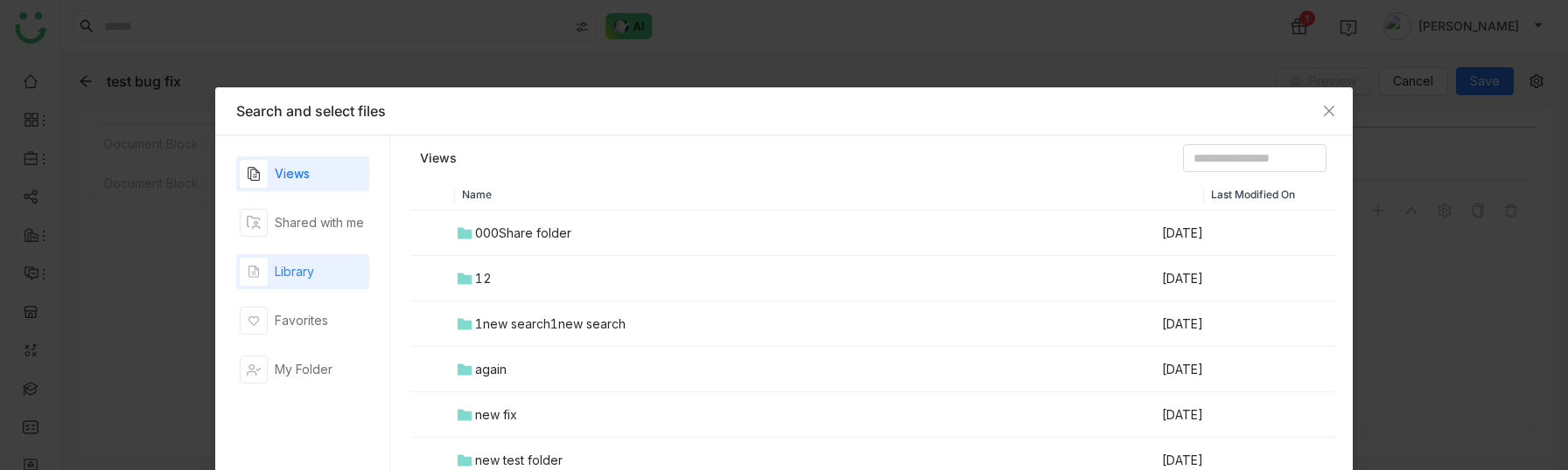
click at [305, 288] on div "Library" at bounding box center [303, 272] width 133 height 35
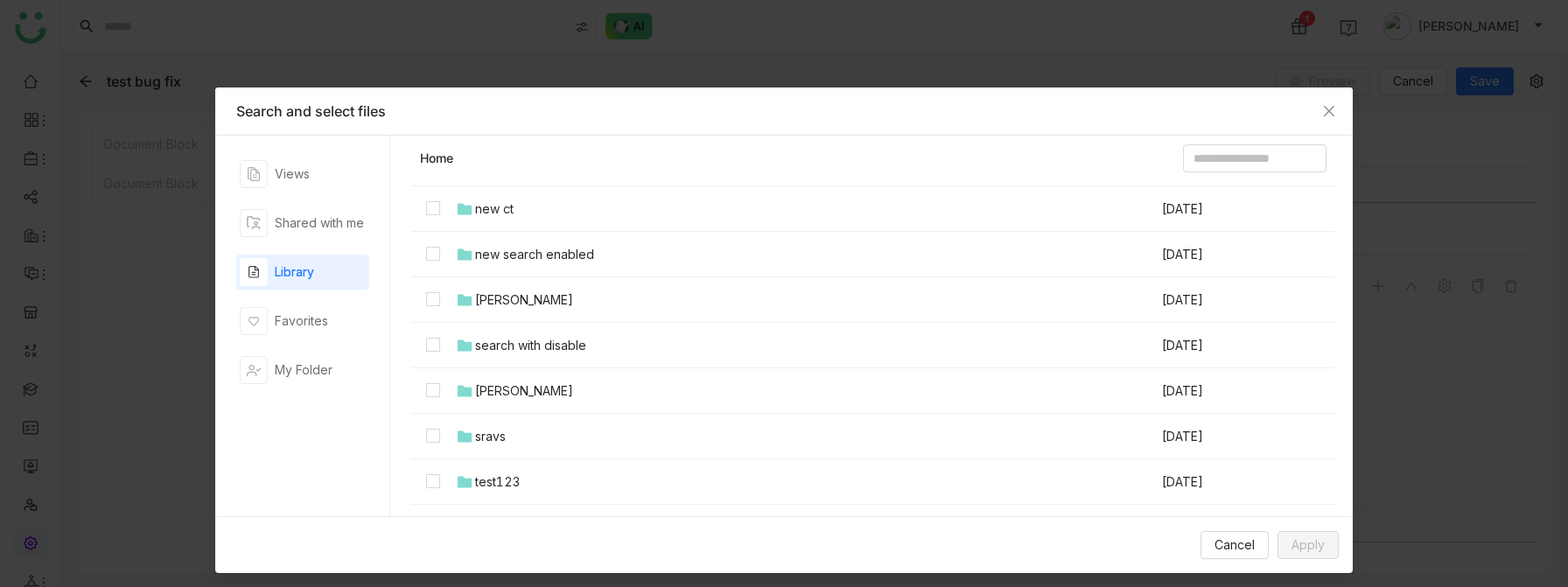
scroll to position [1002, 0]
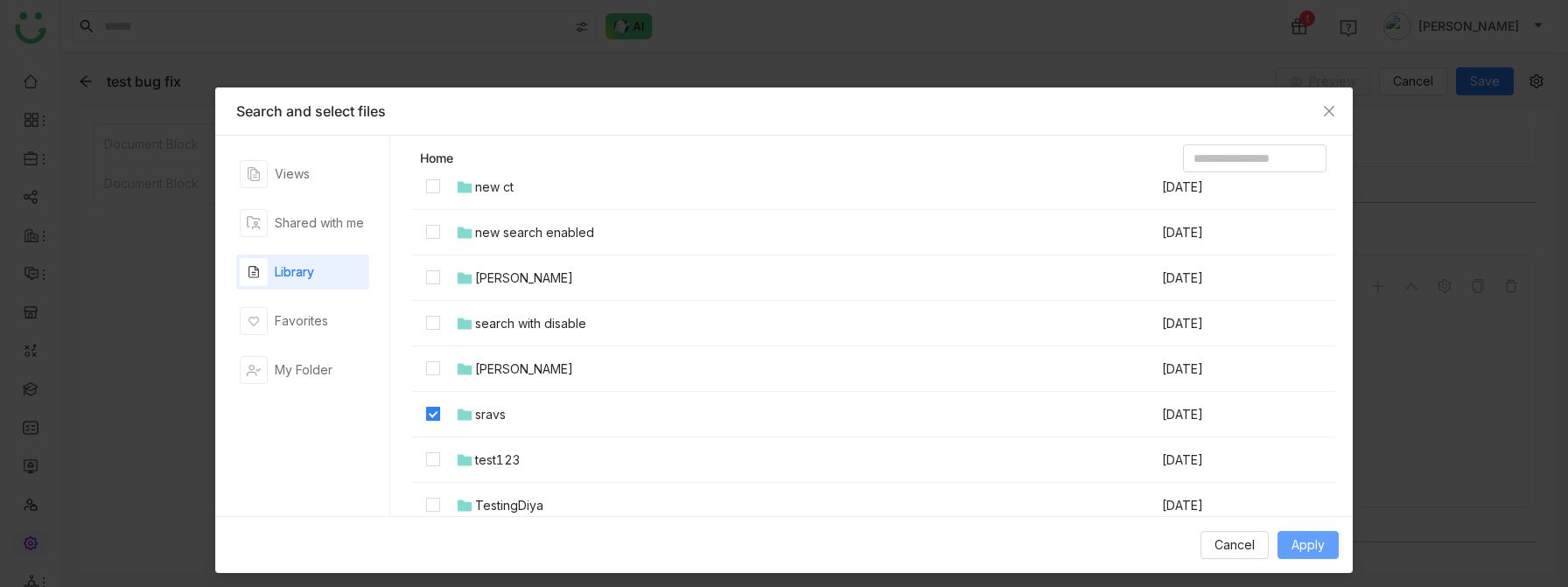
click at [1317, 409] on span "Apply" at bounding box center [1308, 545] width 33 height 19
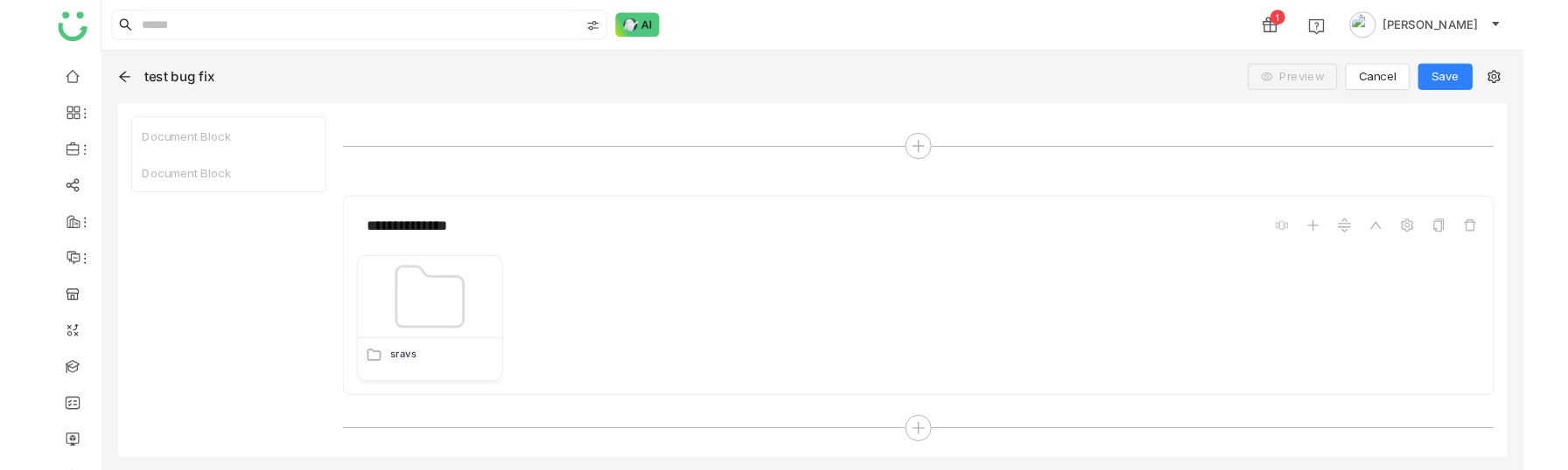
scroll to position [242, 0]
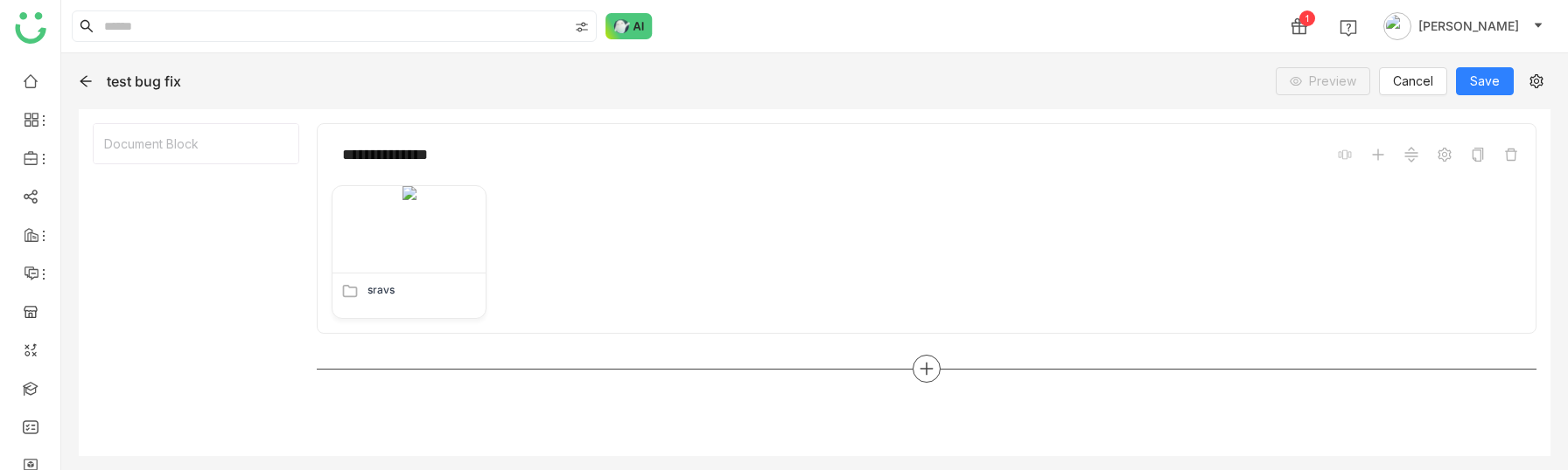
click at [923, 373] on icon at bounding box center [927, 369] width 16 height 16
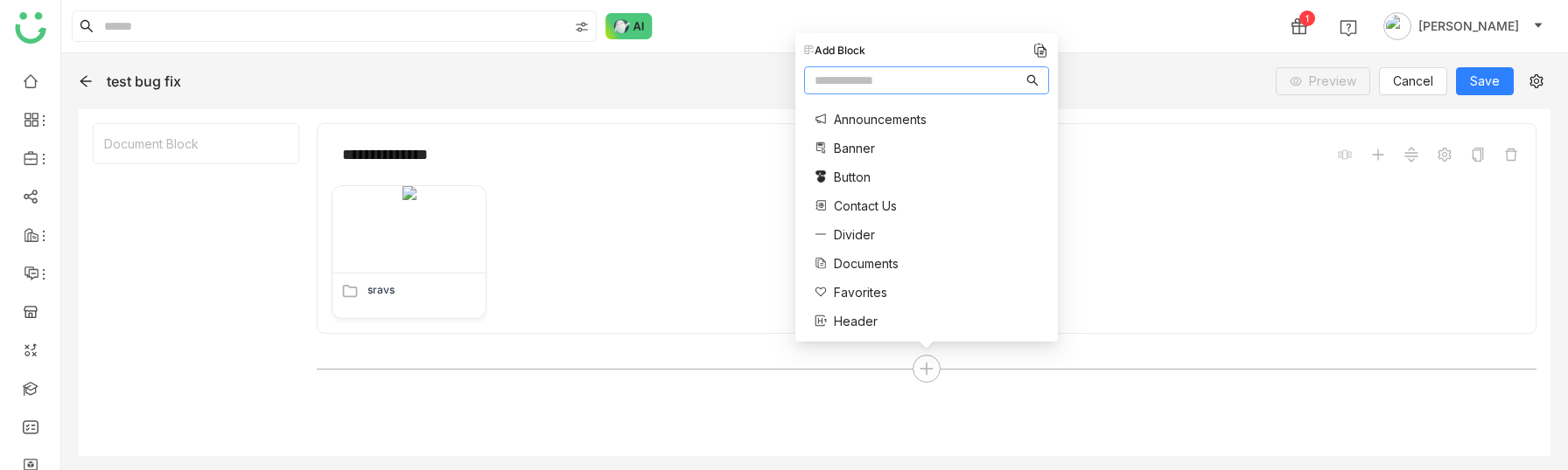
click at [877, 255] on span "Documents" at bounding box center [866, 263] width 65 height 18
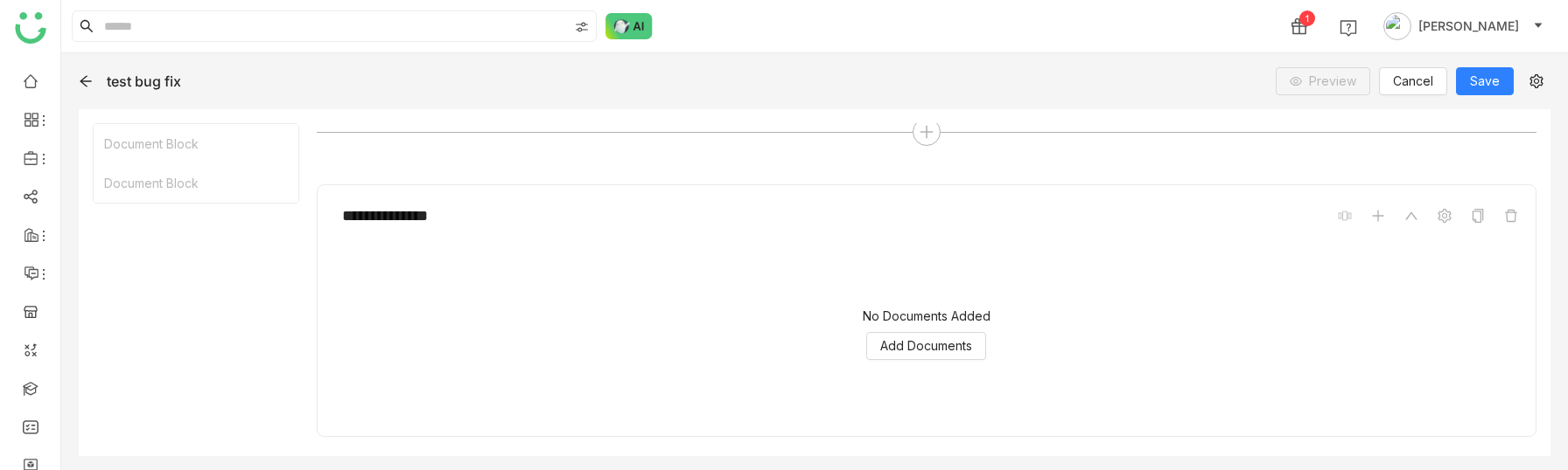
scroll to position [283, 0]
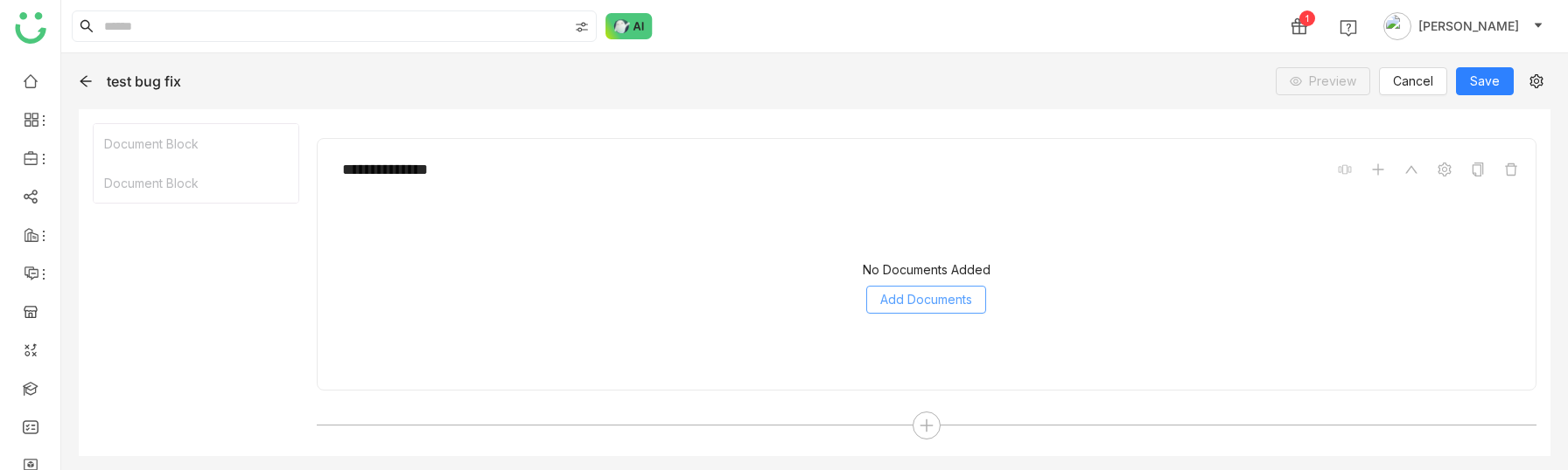
click at [880, 295] on span "Add Documents" at bounding box center [926, 300] width 92 height 19
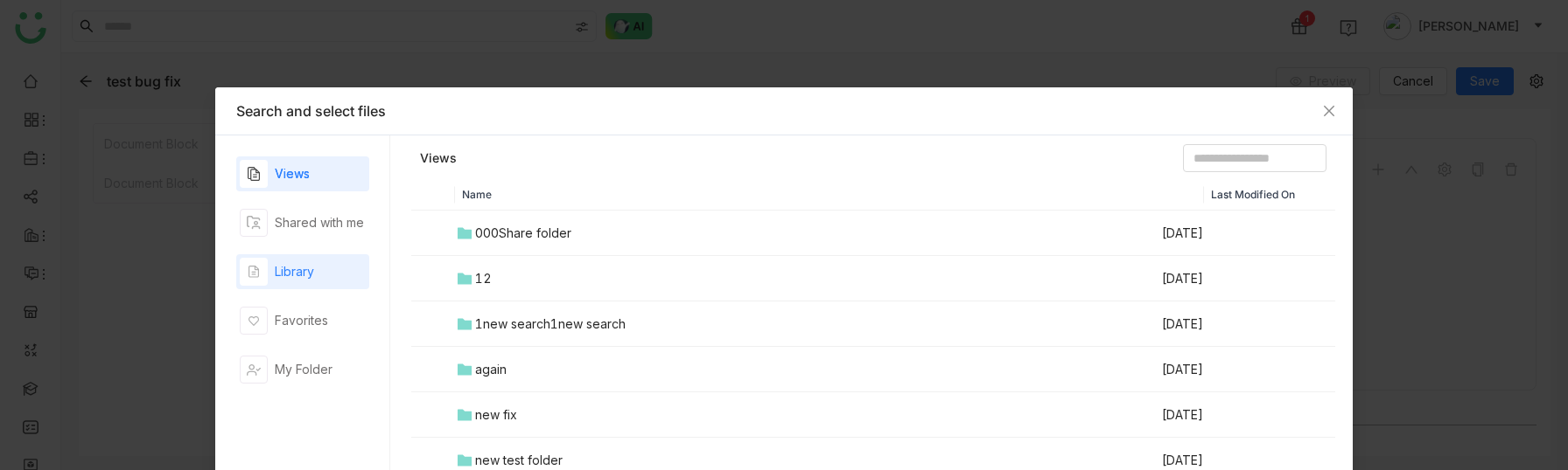
click at [366, 255] on div "Library" at bounding box center [303, 272] width 133 height 35
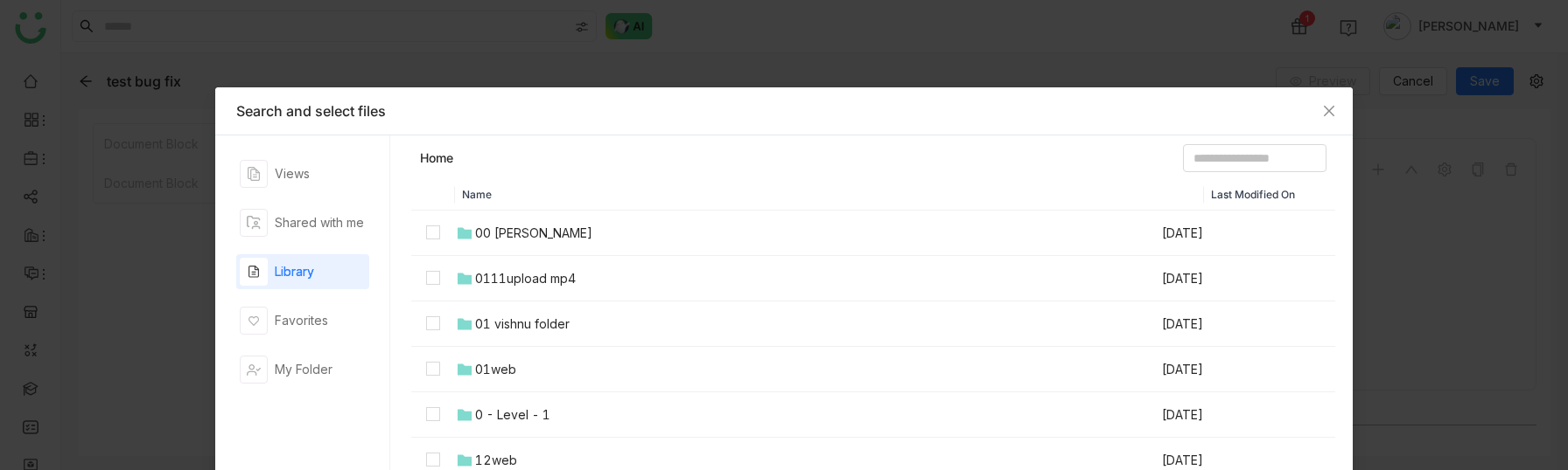
click at [463, 231] on icon at bounding box center [464, 232] width 14 height 11
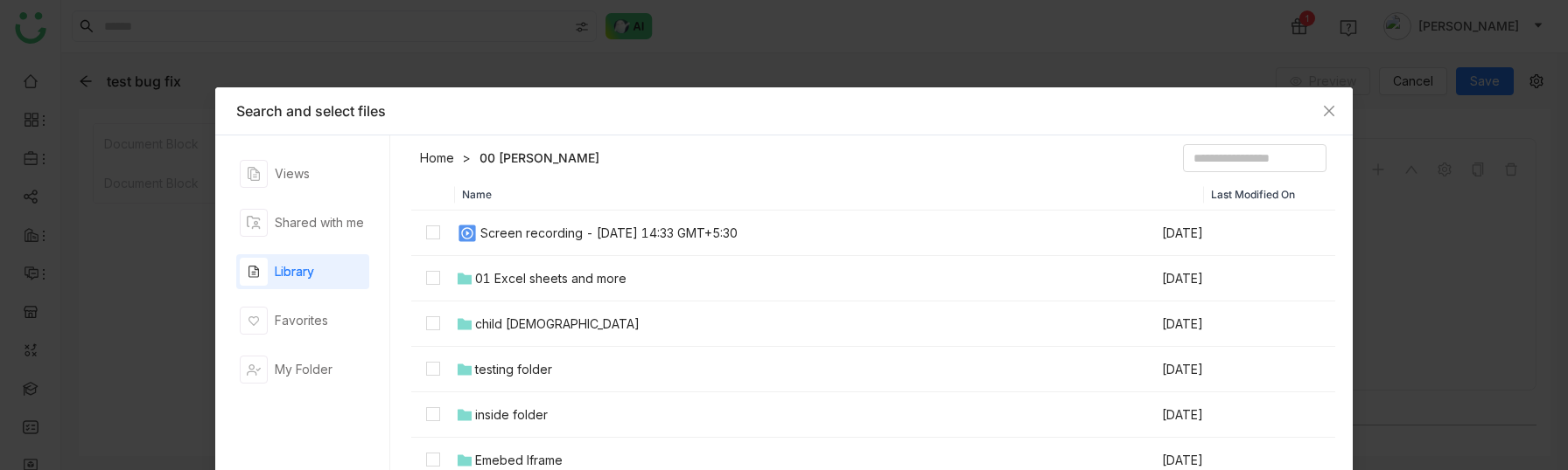
click at [441, 160] on link "Home" at bounding box center [437, 158] width 34 height 18
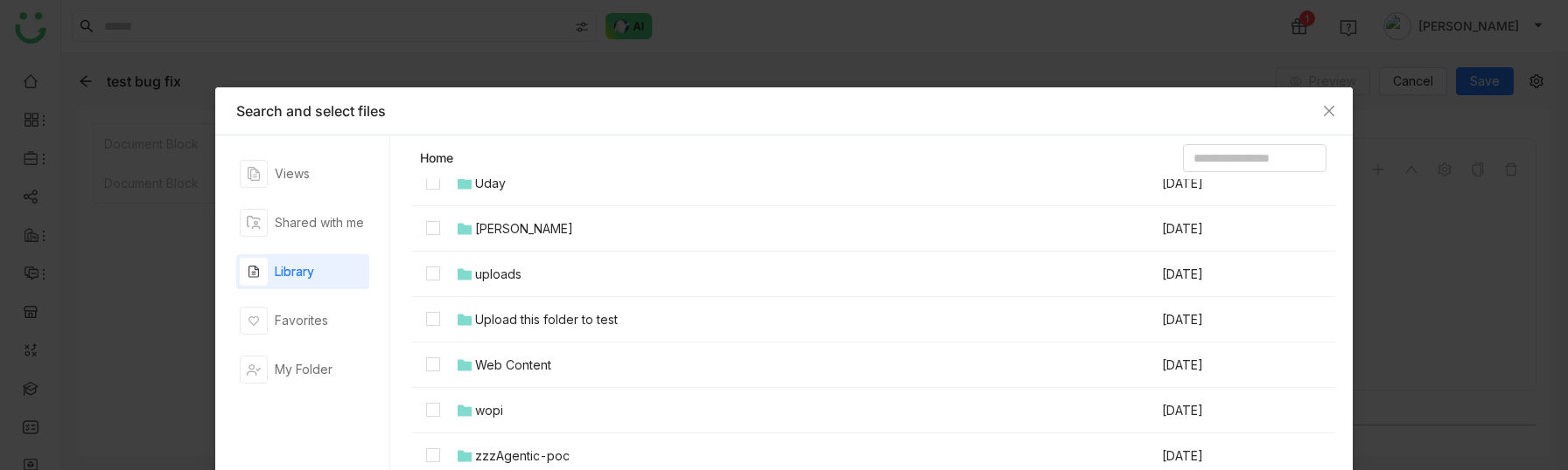
scroll to position [124, 0]
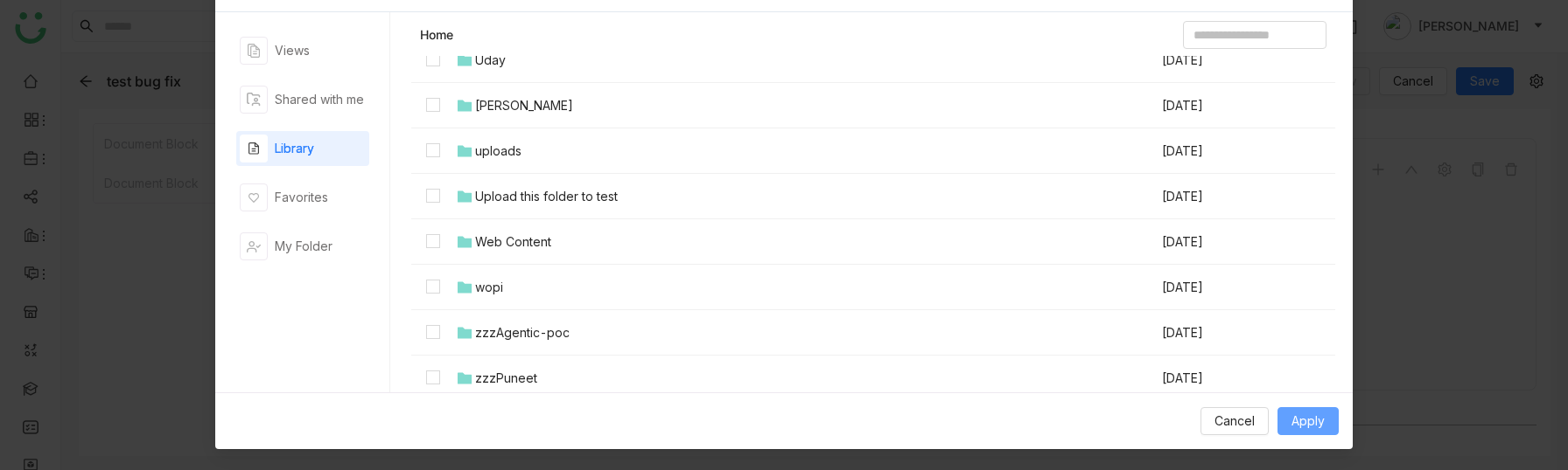
click at [1303, 426] on span "Apply" at bounding box center [1308, 422] width 33 height 19
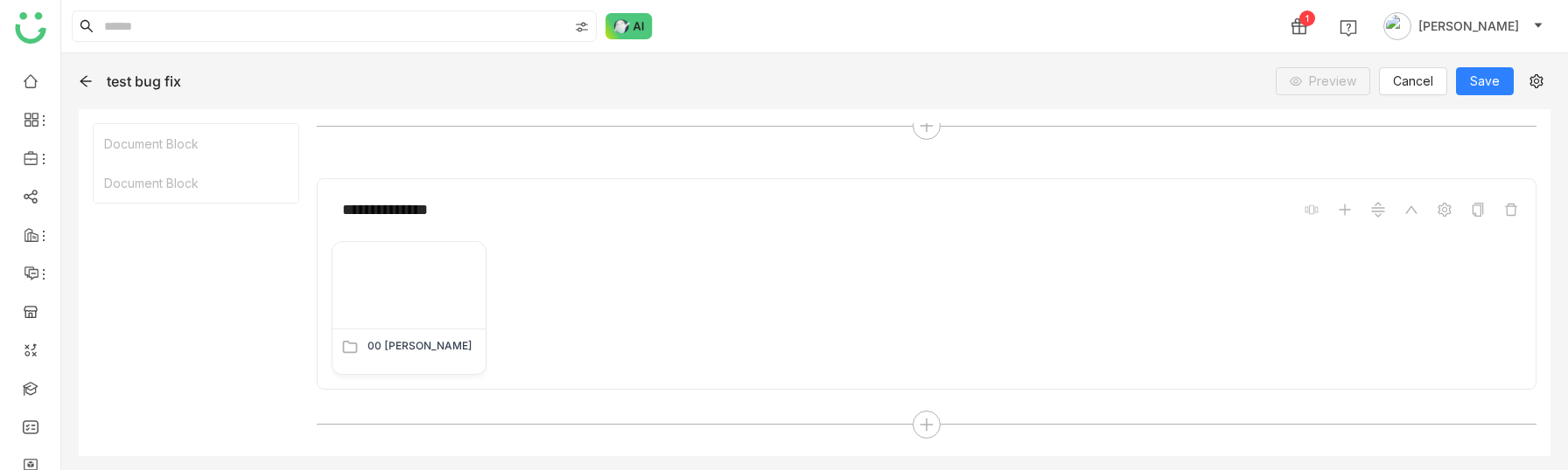
scroll to position [242, 0]
click at [1478, 75] on span "Save" at bounding box center [1485, 82] width 30 height 19
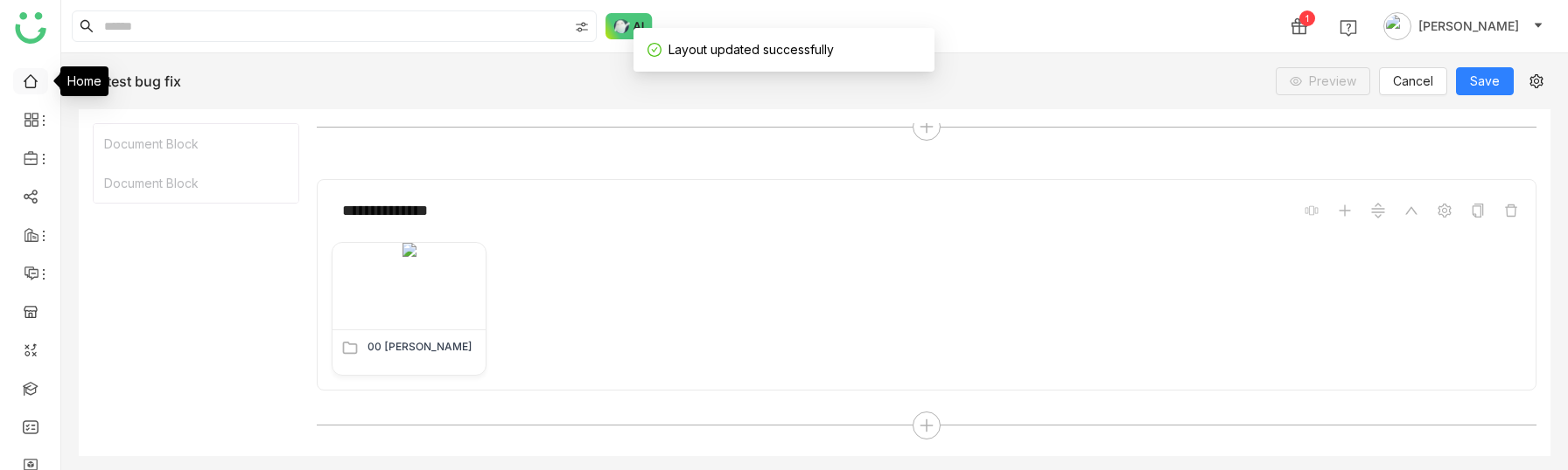
click at [31, 81] on link at bounding box center [31, 80] width 16 height 15
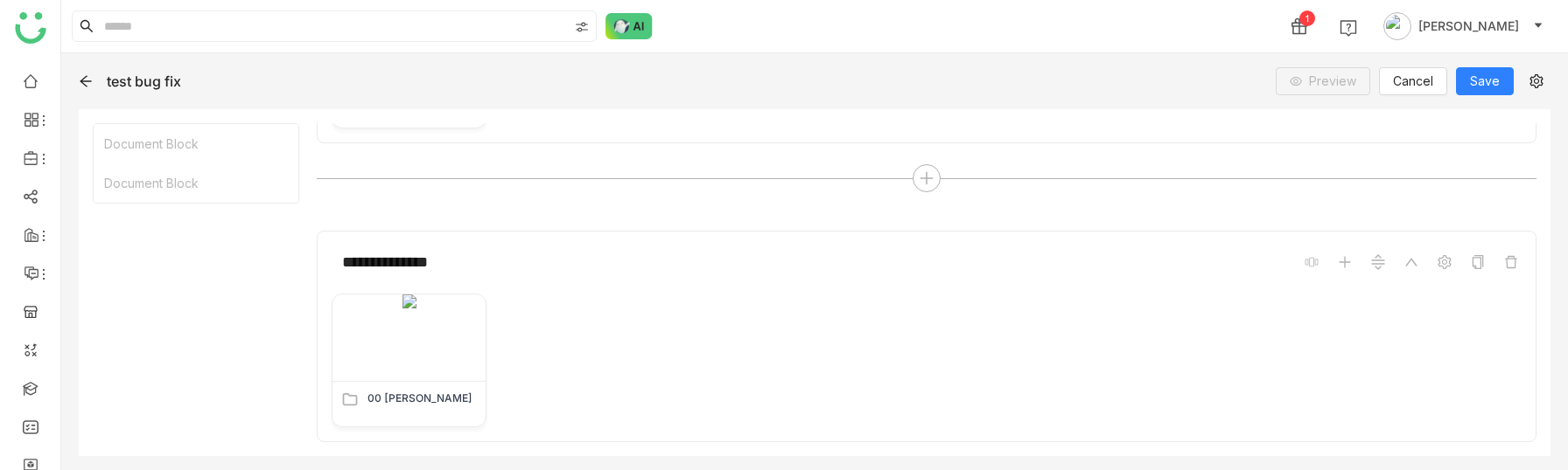
scroll to position [193, 0]
click at [471, 305] on icon at bounding box center [471, 304] width 8 height 8
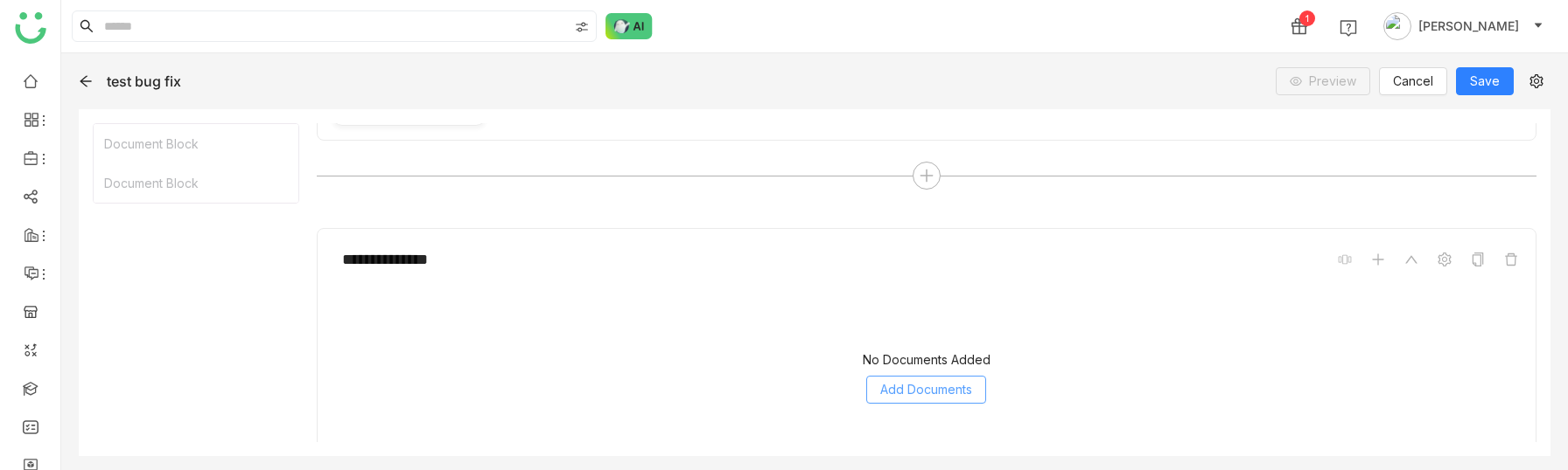
click at [904, 395] on span "Add Documents" at bounding box center [926, 390] width 92 height 19
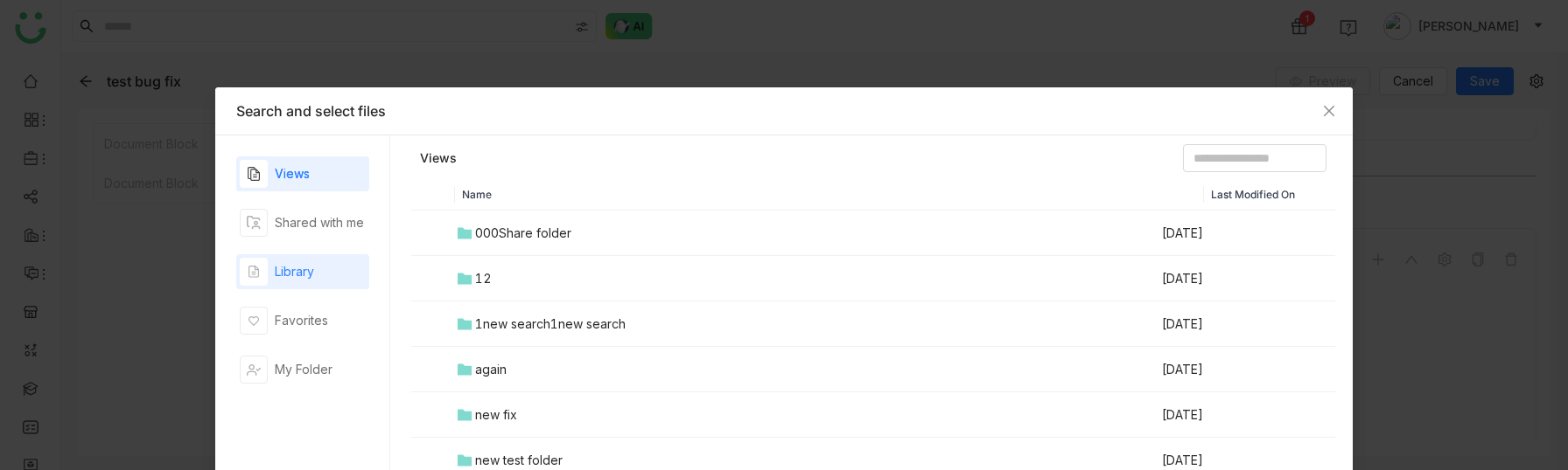
click at [298, 280] on div "Library" at bounding box center [294, 272] width 39 height 19
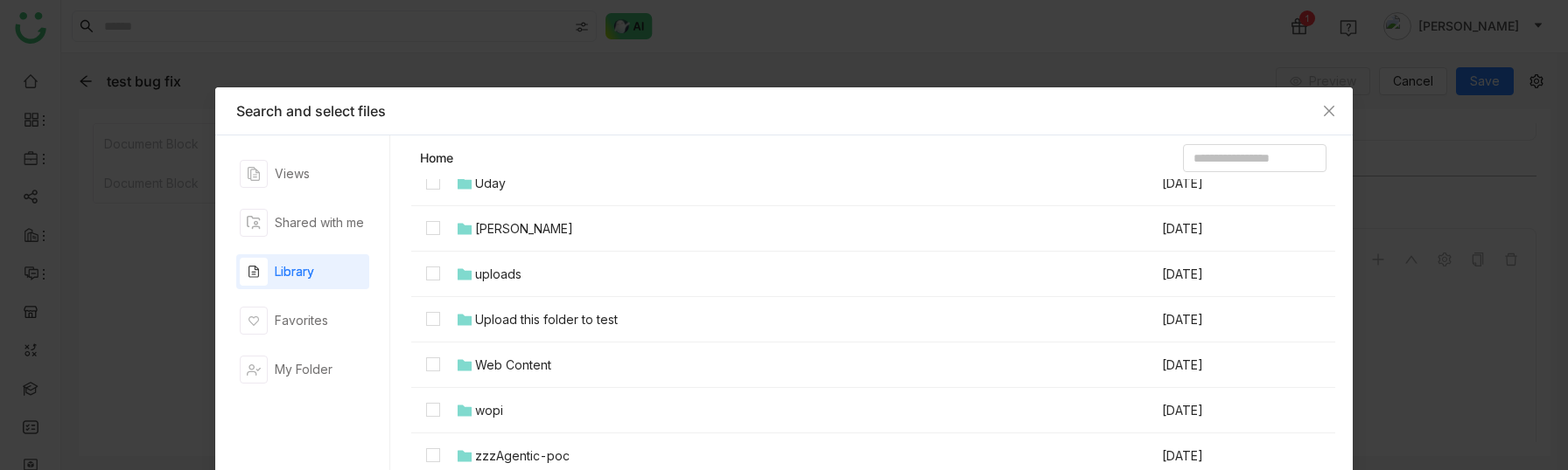
scroll to position [124, 0]
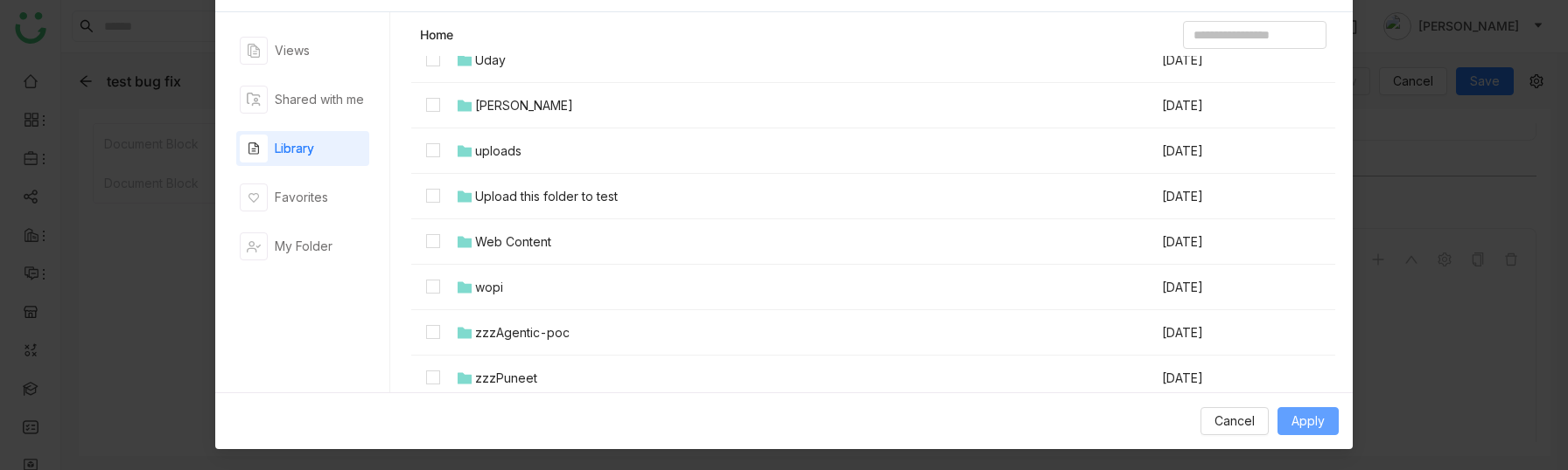
click at [1310, 424] on span "Apply" at bounding box center [1308, 422] width 33 height 19
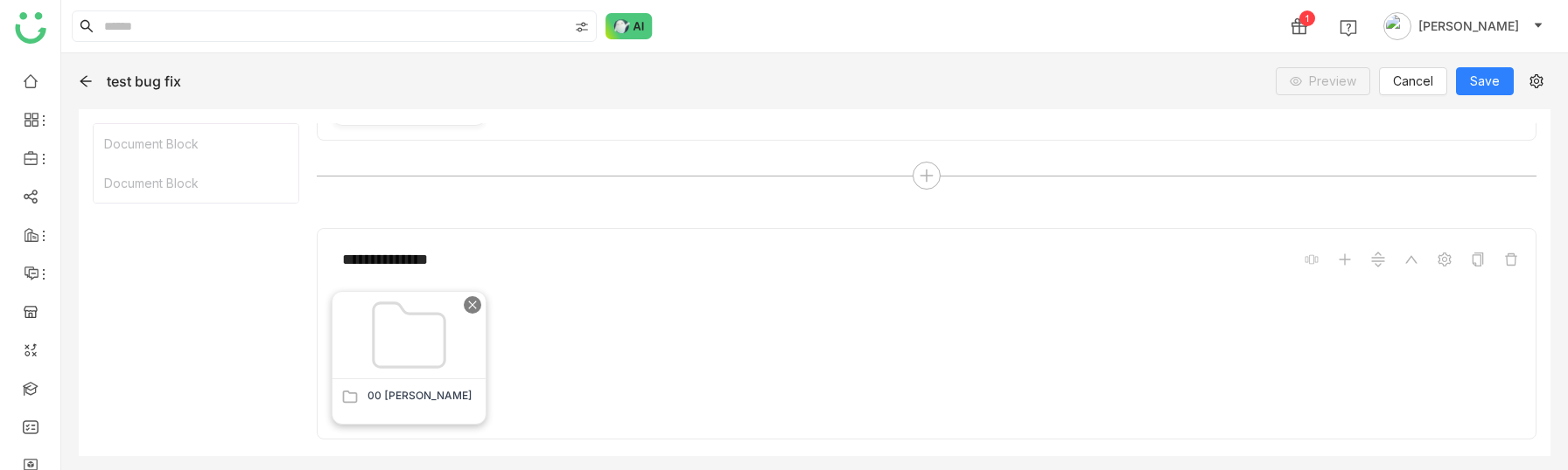
click at [473, 302] on icon at bounding box center [472, 305] width 11 height 11
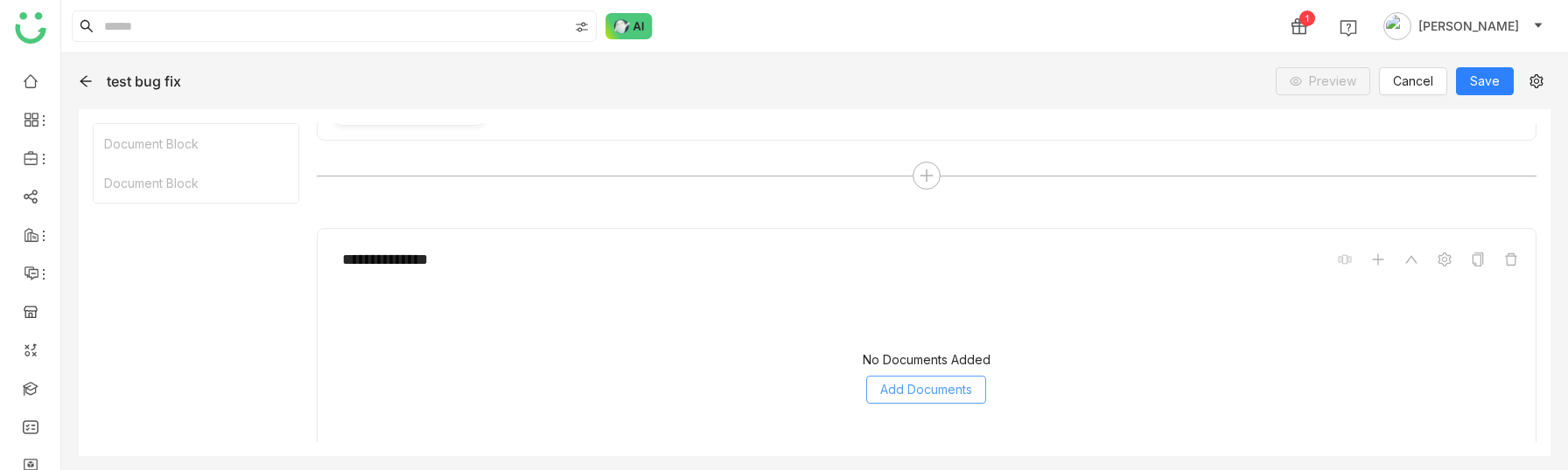
click at [872, 397] on button "Add Documents" at bounding box center [926, 390] width 120 height 28
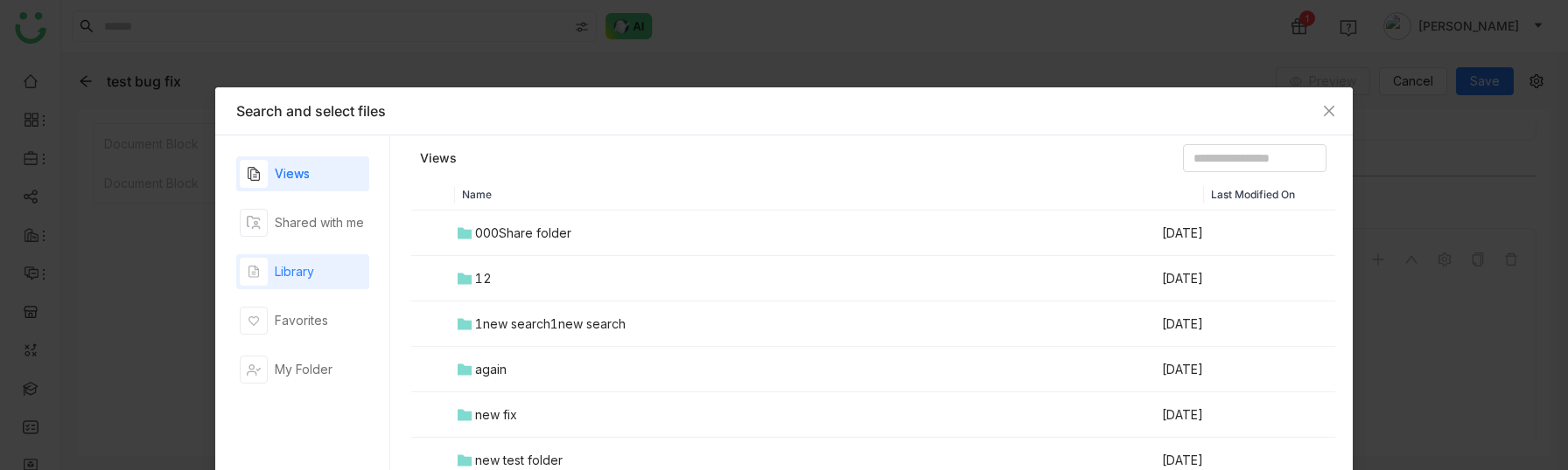
click at [343, 272] on div "Library" at bounding box center [303, 272] width 133 height 35
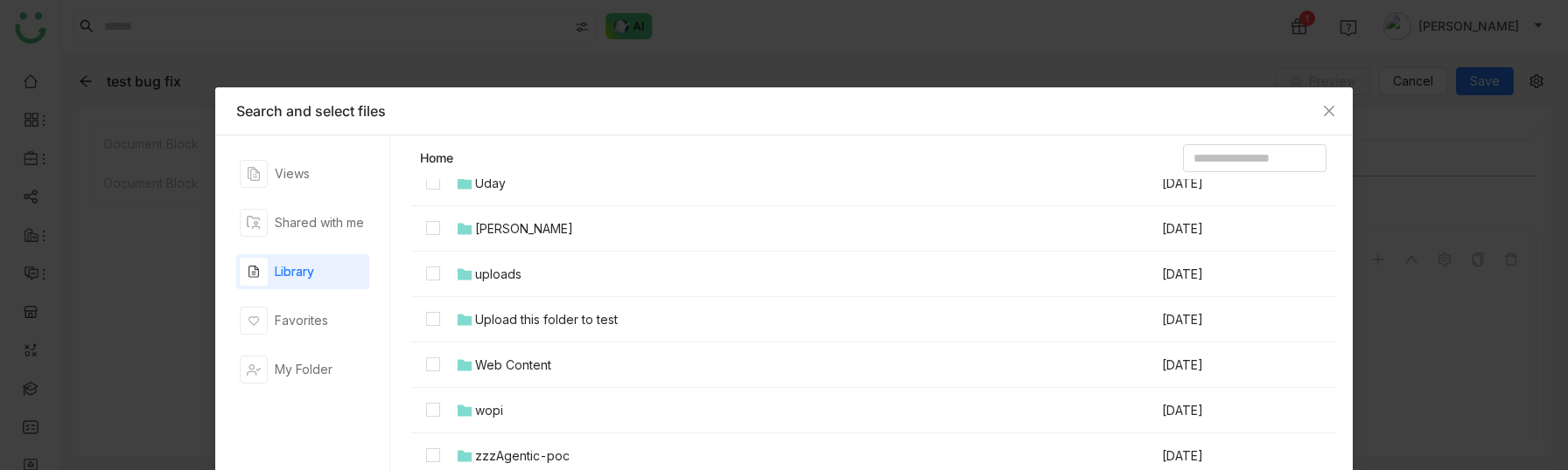
scroll to position [124, 0]
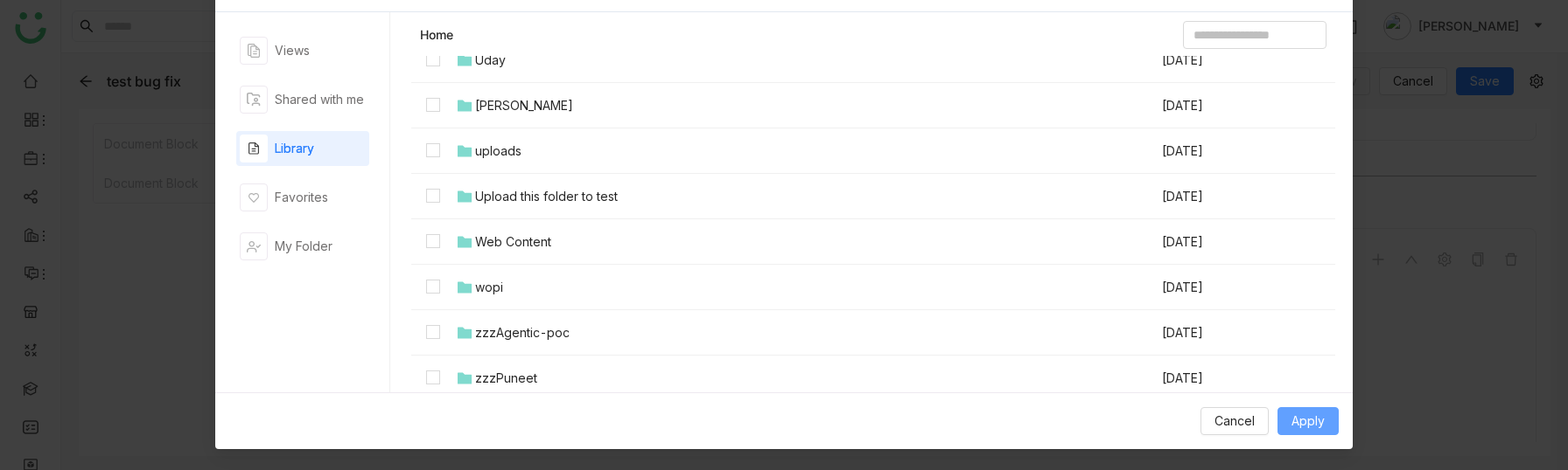
click at [1292, 418] on span "Apply" at bounding box center [1308, 422] width 33 height 19
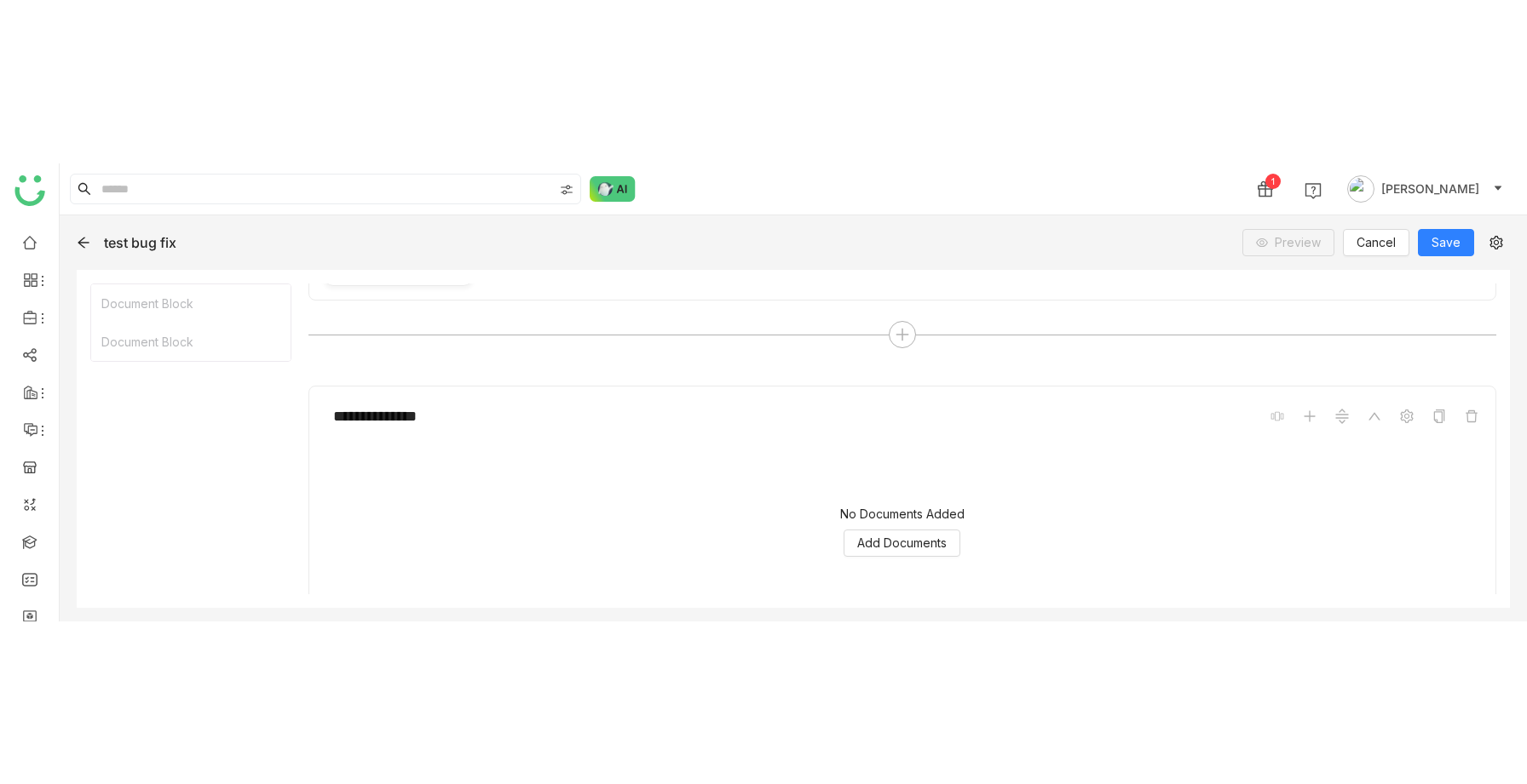
scroll to position [0, 0]
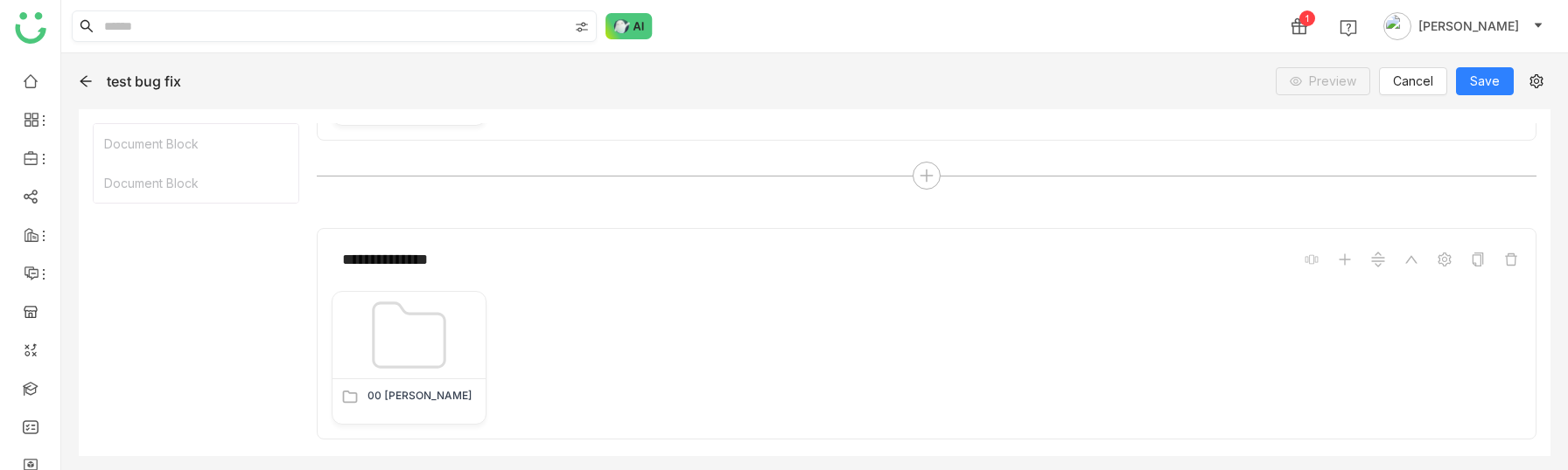
click at [204, 37] on input at bounding box center [334, 26] width 467 height 30
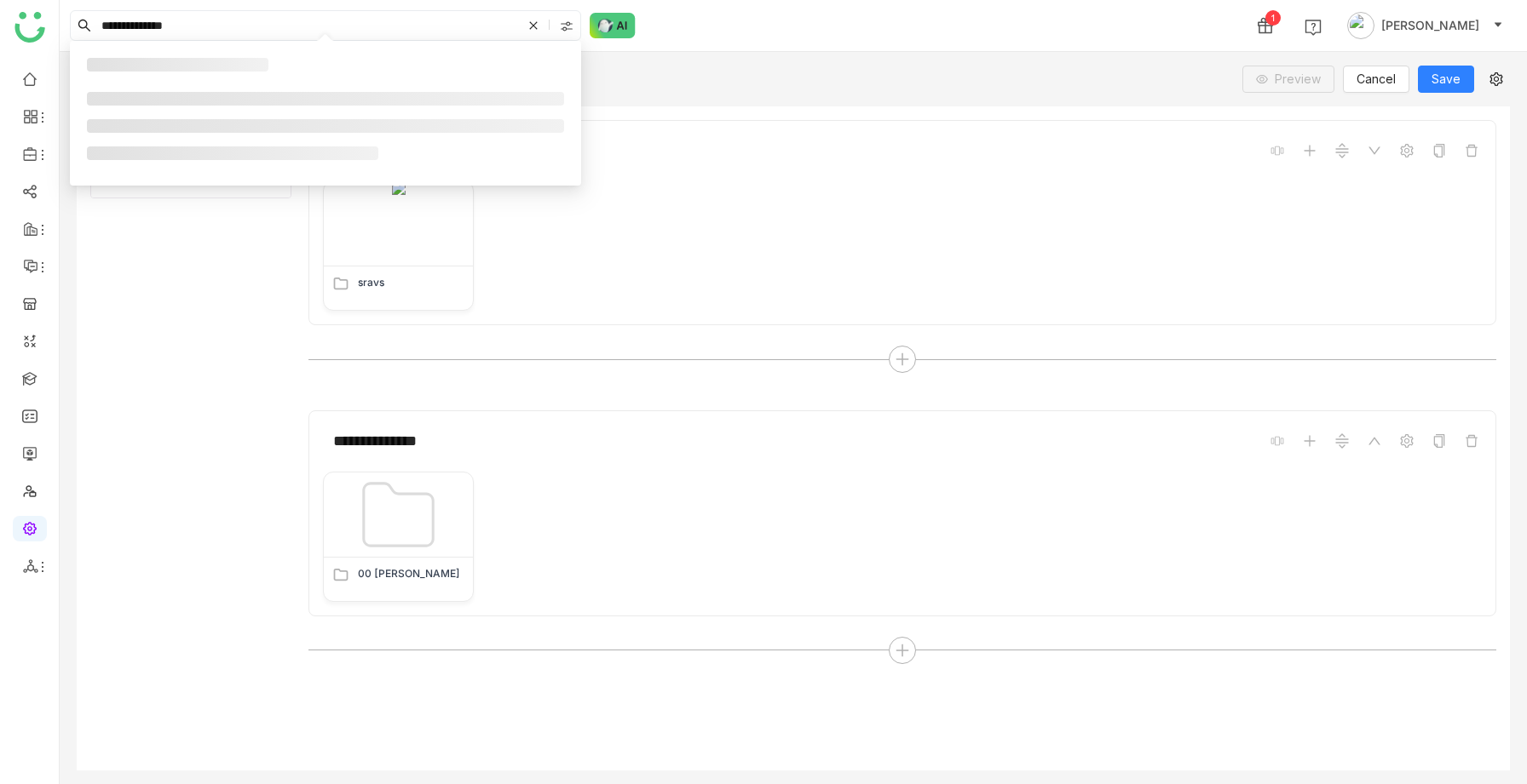
type input "**********"
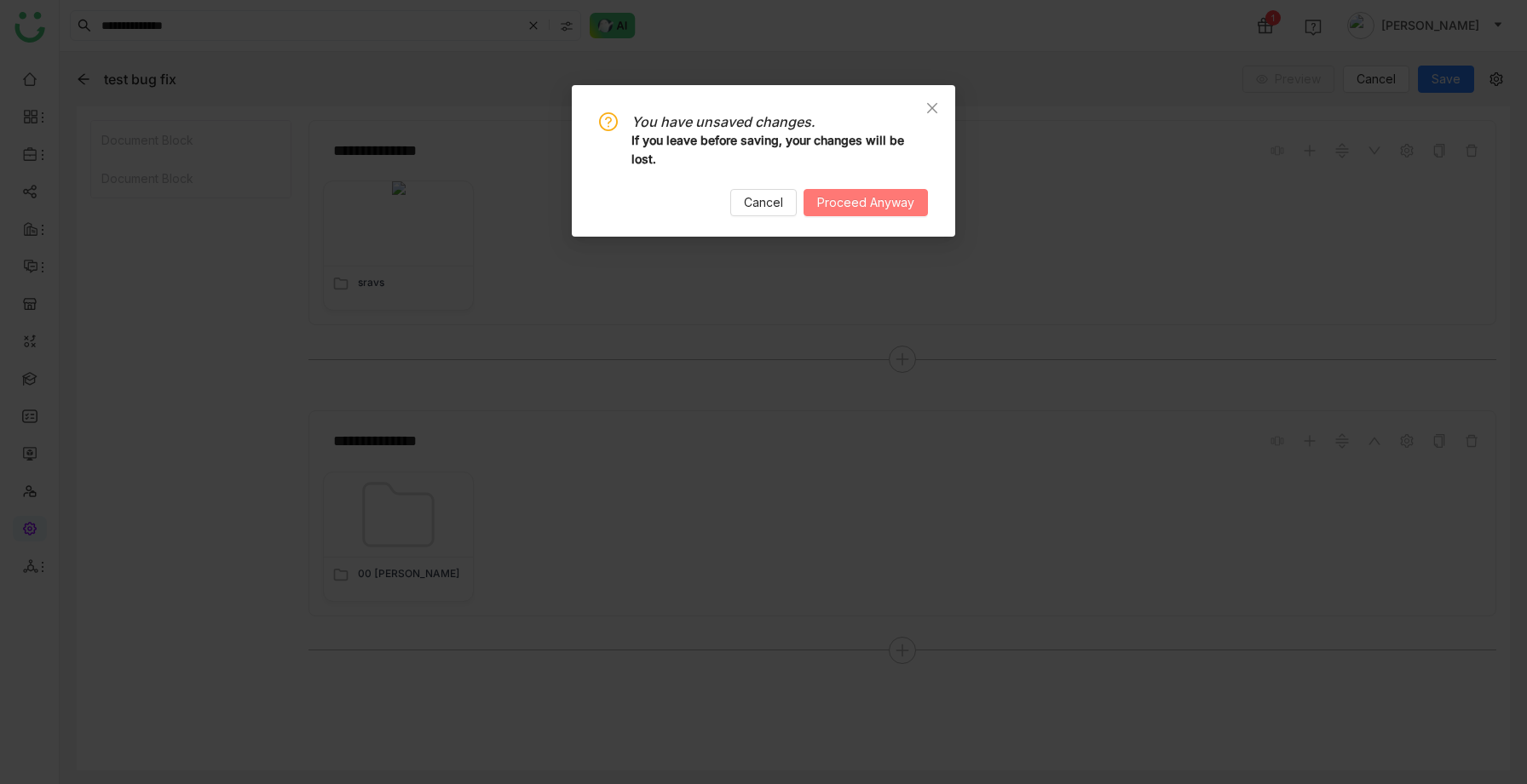
click at [813, 193] on button "Proceed Anyway" at bounding box center [866, 202] width 125 height 27
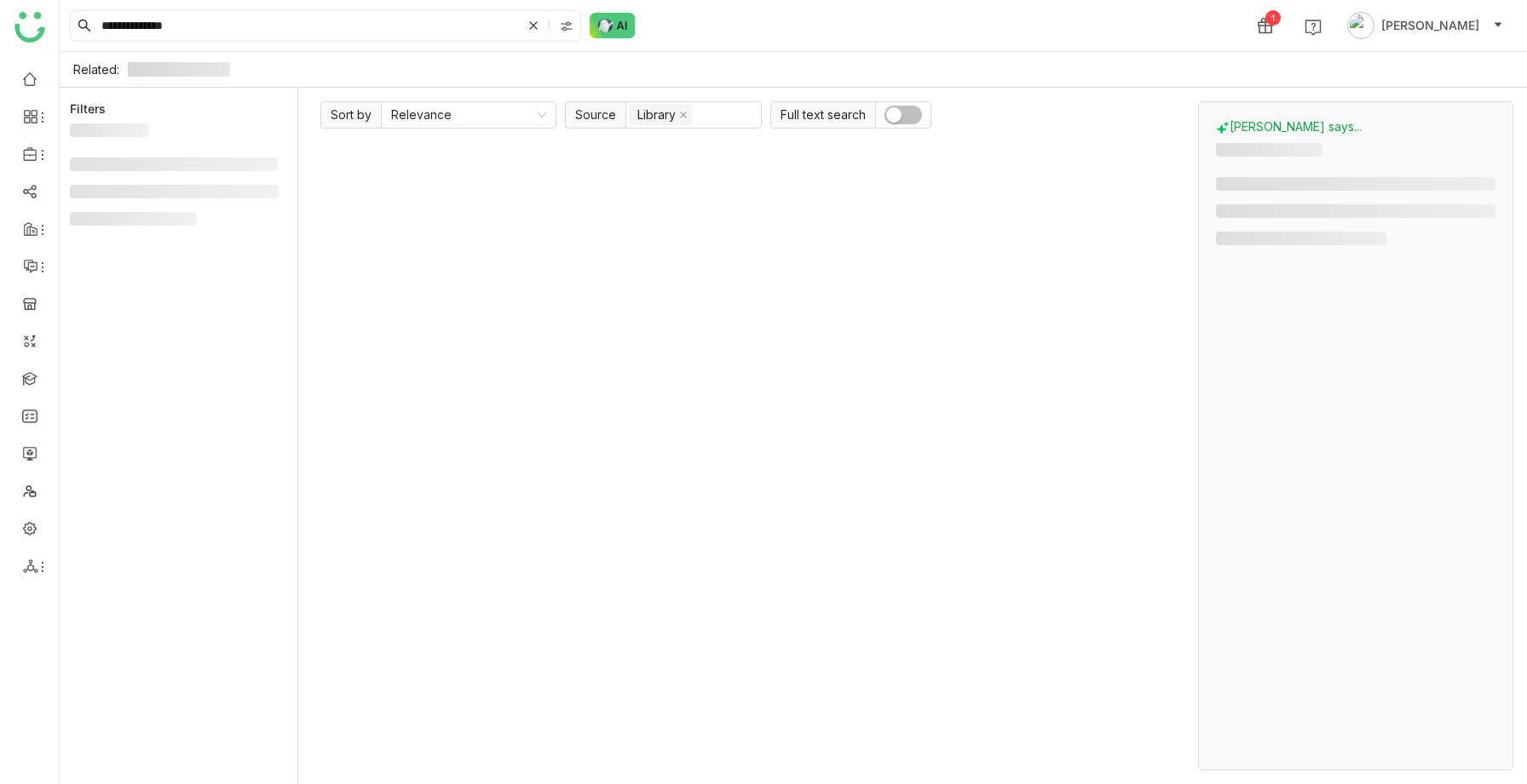
click at [302, 31] on input "**********" at bounding box center [309, 26] width 423 height 29
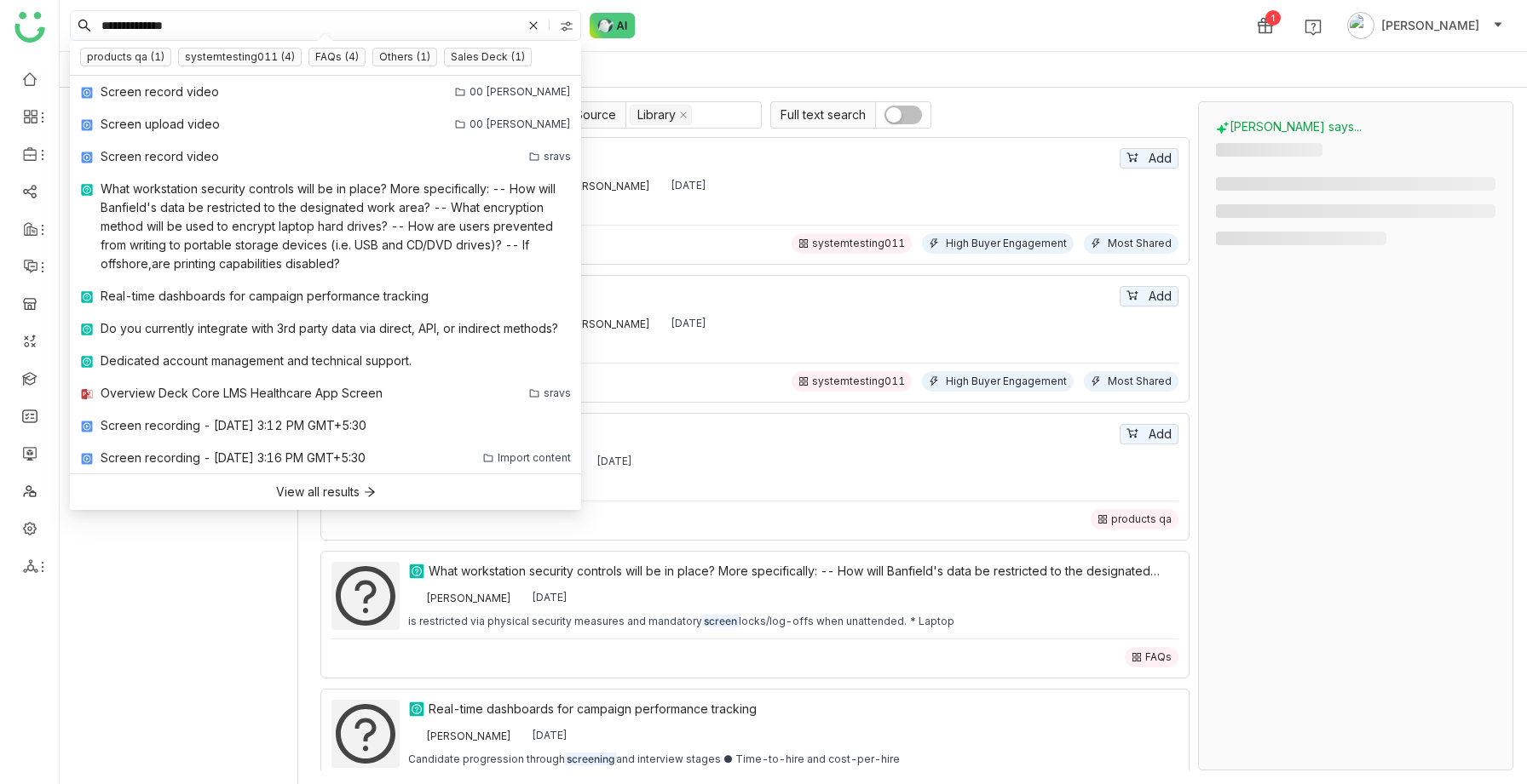
click at [838, 26] on div "**********" at bounding box center [793, 26] width 1467 height 51
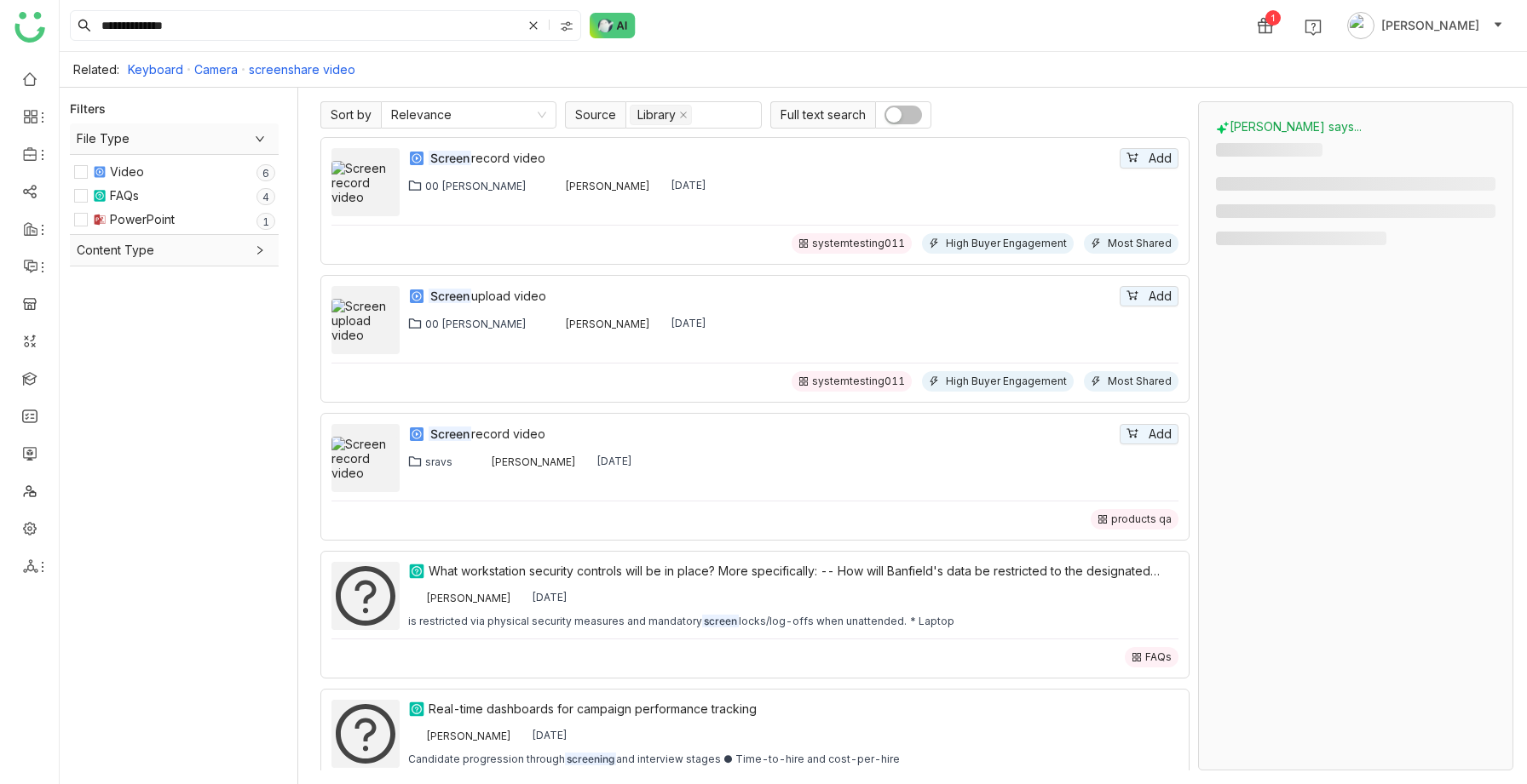
click at [893, 119] on span "button" at bounding box center [894, 115] width 15 height 15
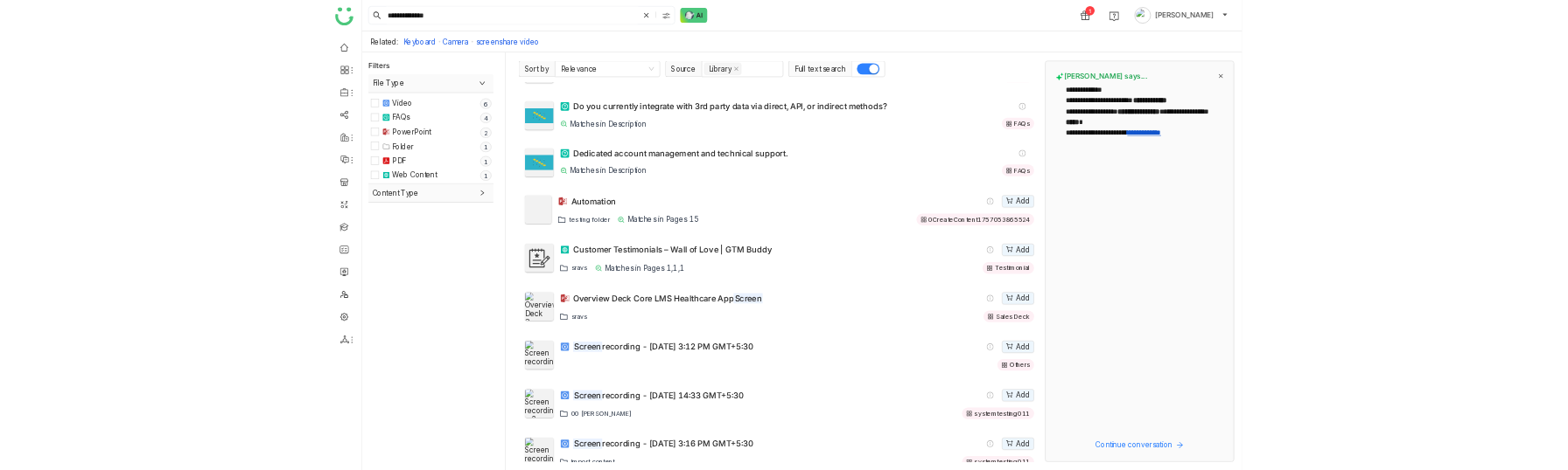
scroll to position [619, 0]
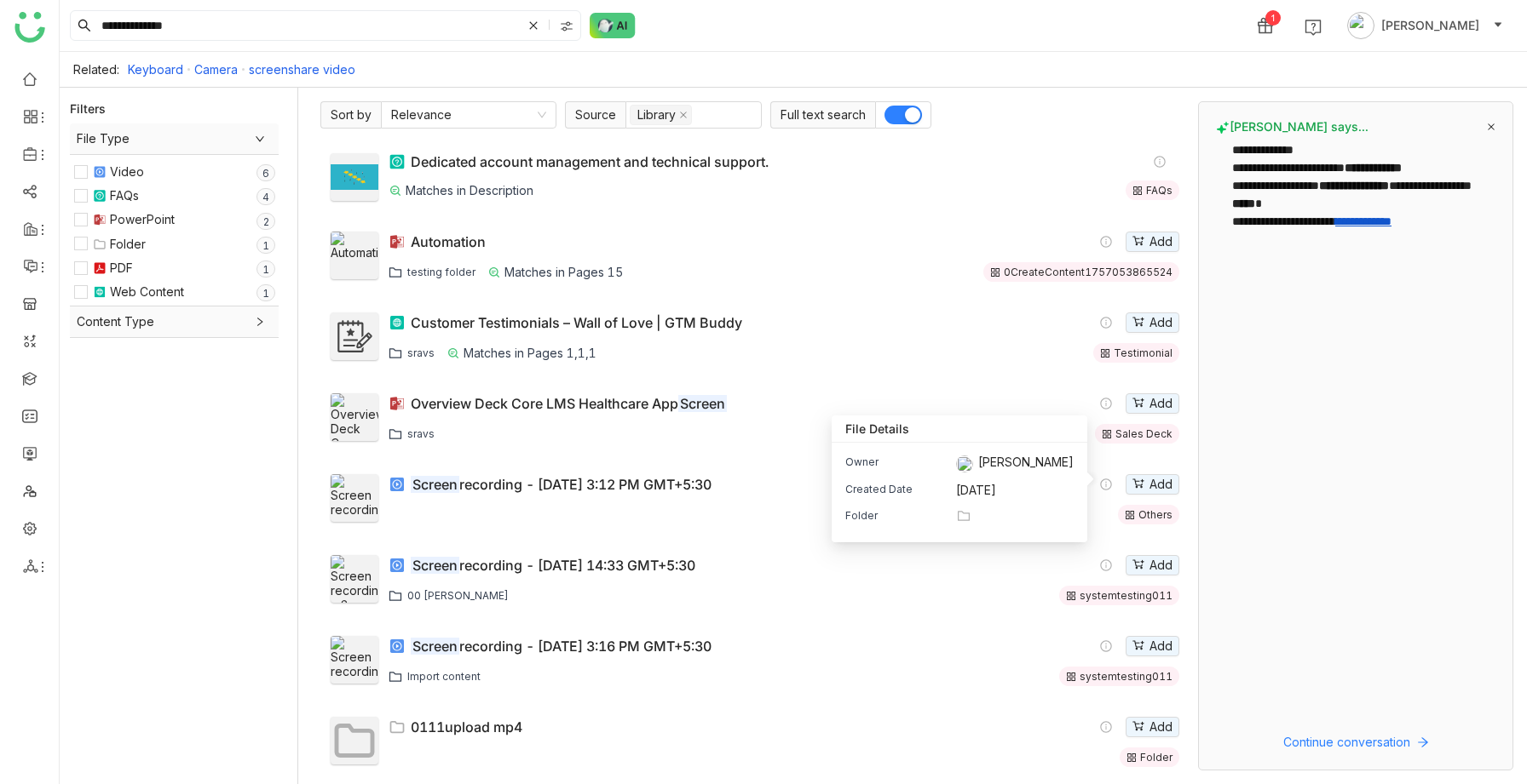
click at [1029, 457] on div "Folder" at bounding box center [959, 516] width 228 height 16
click at [923, 457] on div "Owner Arif uddin Created Date Sep 22, 2025 Folder" at bounding box center [959, 492] width 255 height 100
click at [972, 457] on icon at bounding box center [964, 516] width 15 height 15
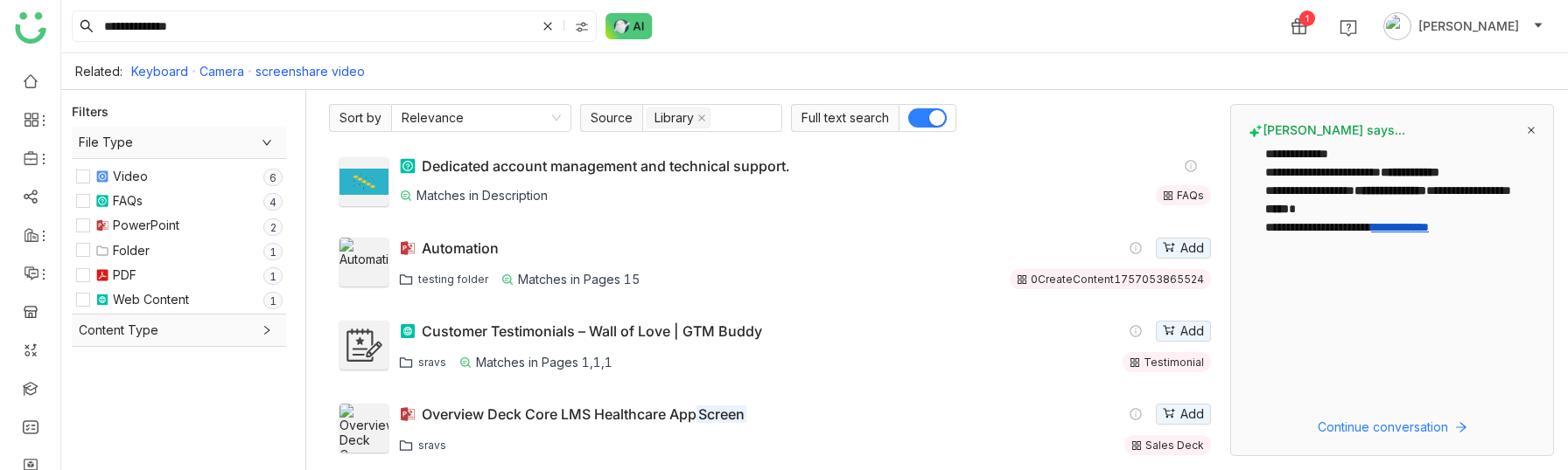
scroll to position [255, 0]
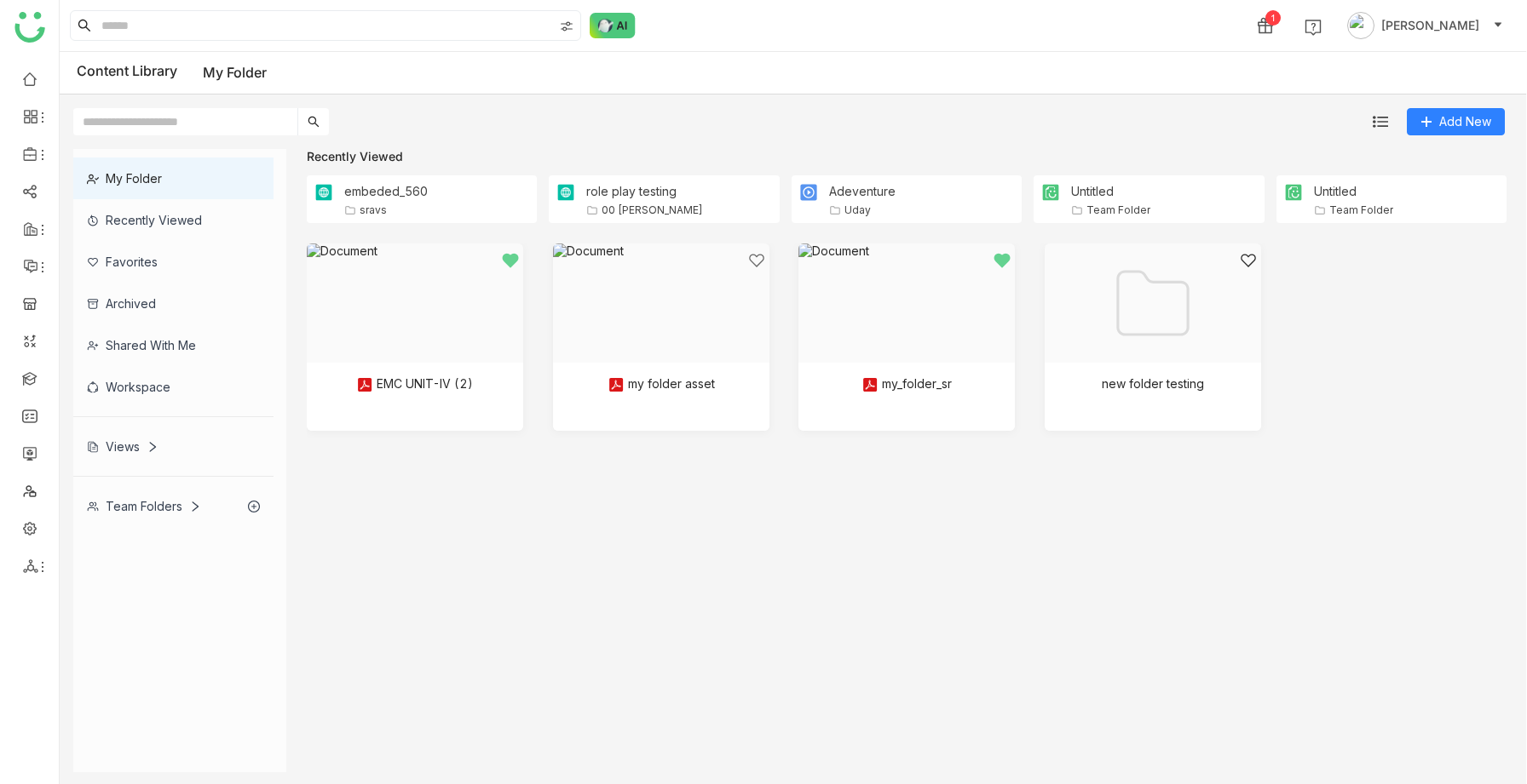
click at [167, 220] on div "Recently Viewed" at bounding box center [173, 219] width 200 height 42
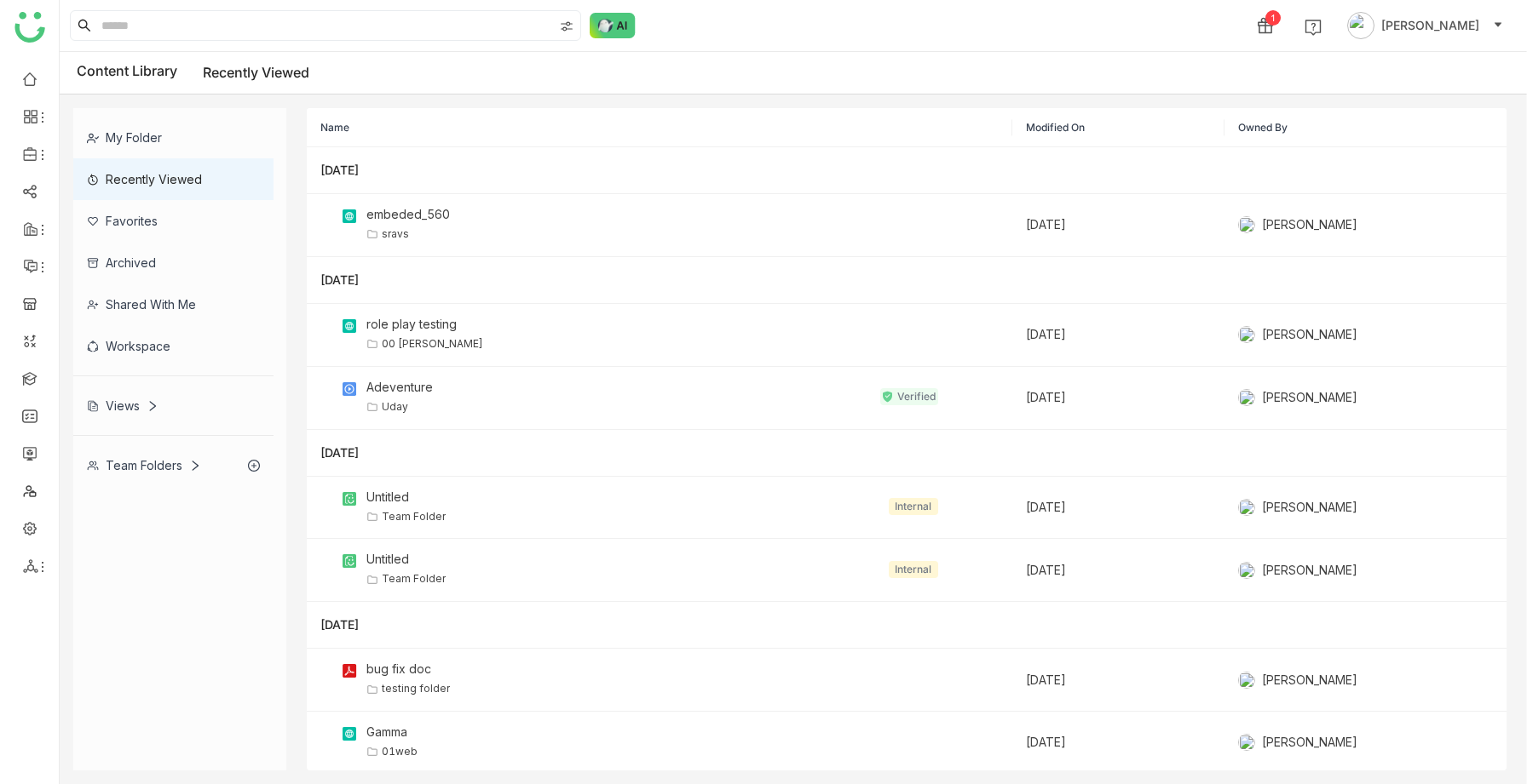
click at [166, 148] on div "My Folder" at bounding box center [173, 137] width 200 height 42
